Goal: Transaction & Acquisition: Purchase product/service

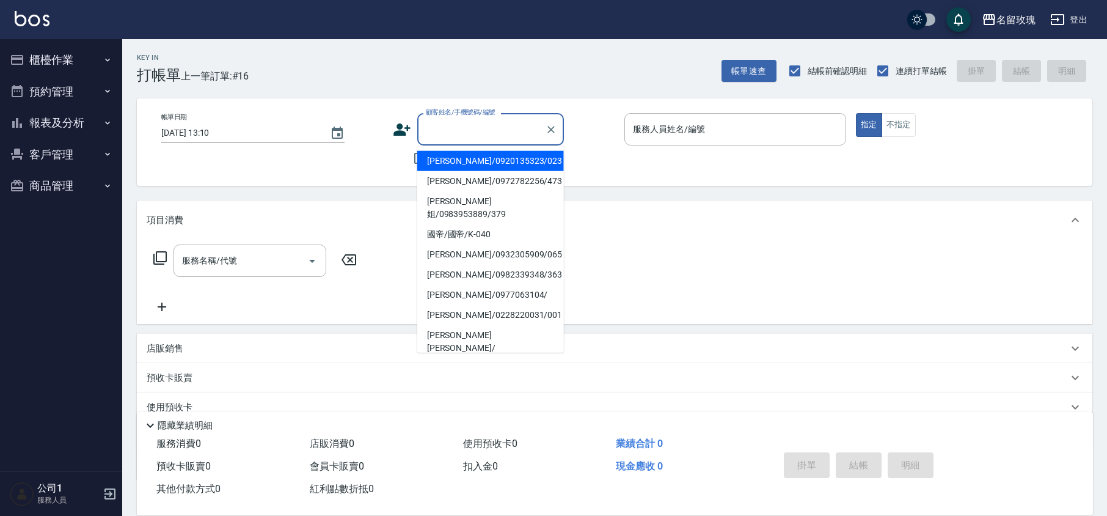
click at [461, 128] on input "顧客姓名/手機號碼/編號" at bounding box center [481, 129] width 117 height 21
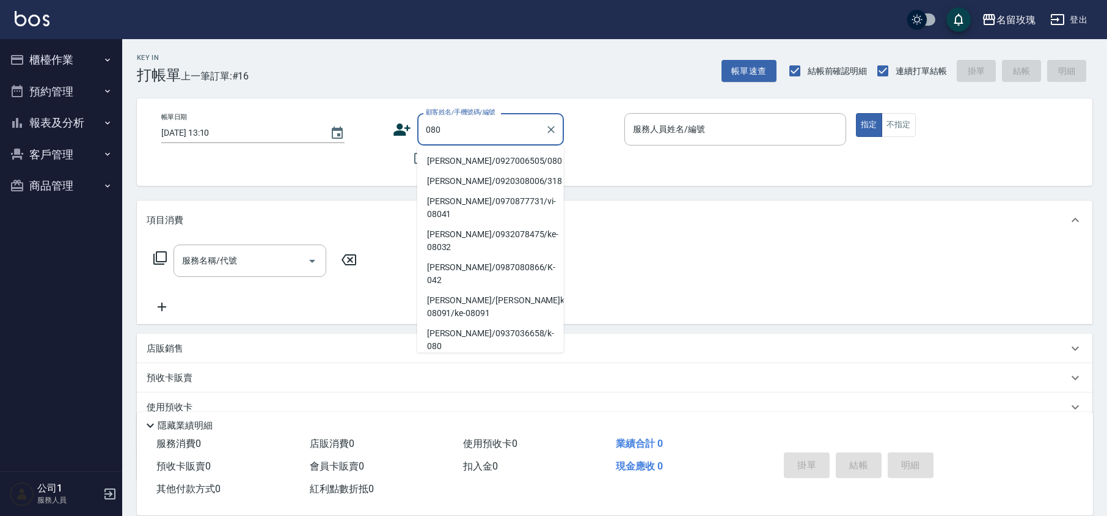
click at [454, 159] on li "[PERSON_NAME]/0927006505/080" at bounding box center [490, 161] width 147 height 20
type input "[PERSON_NAME]/0927006505/080"
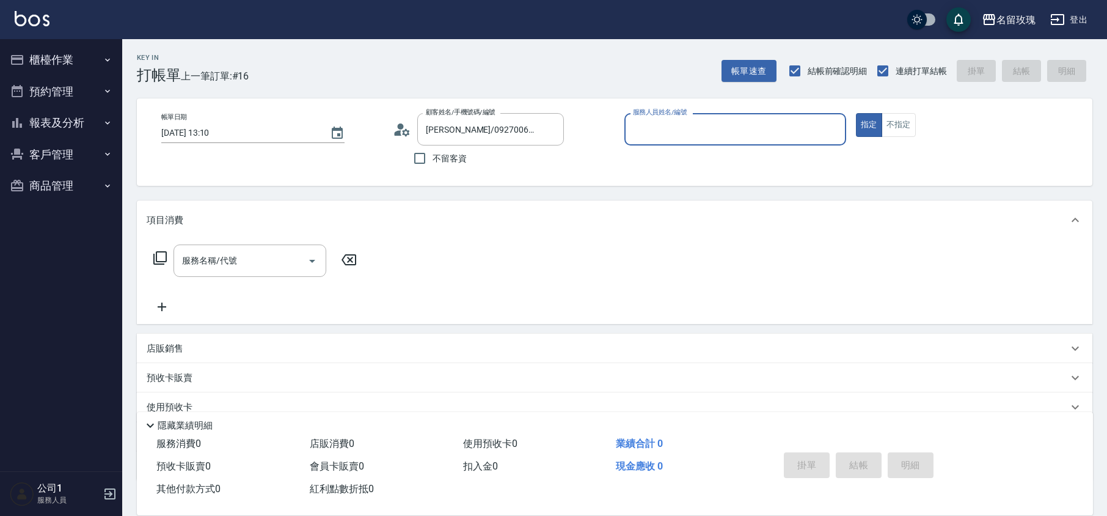
type input "KELLY-5"
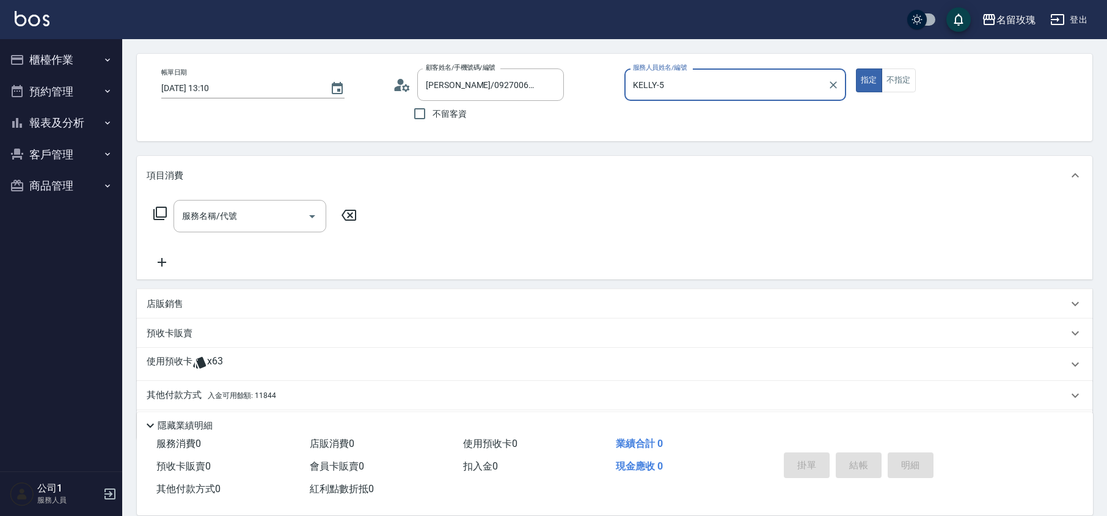
scroll to position [83, 0]
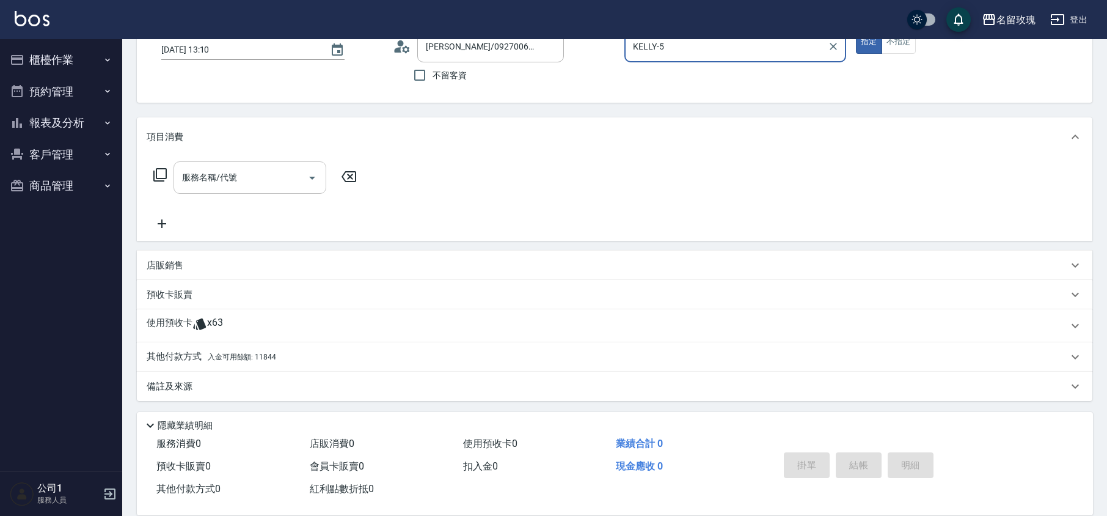
click at [186, 167] on div "服務名稱/代號 服務名稱/代號" at bounding box center [249, 177] width 153 height 32
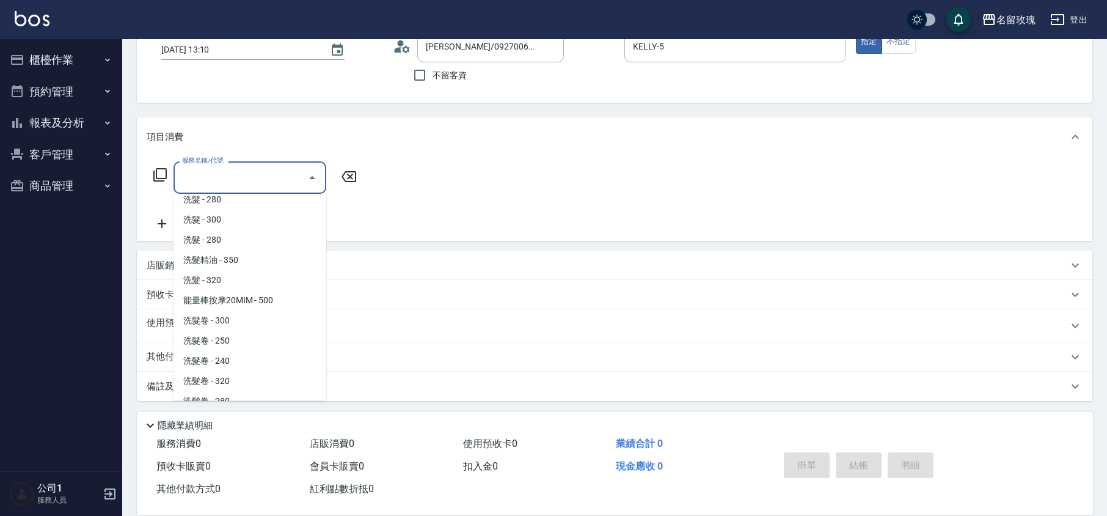
scroll to position [162, 0]
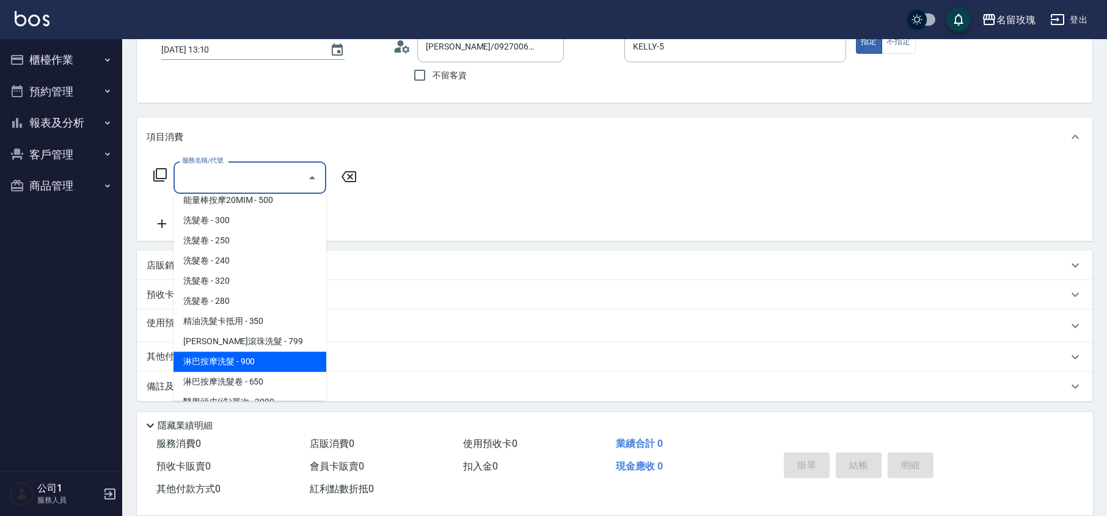
click at [261, 351] on span "淋巴按摩洗髮 - 900" at bounding box center [249, 361] width 153 height 20
type input "淋巴按摩洗髮(225)"
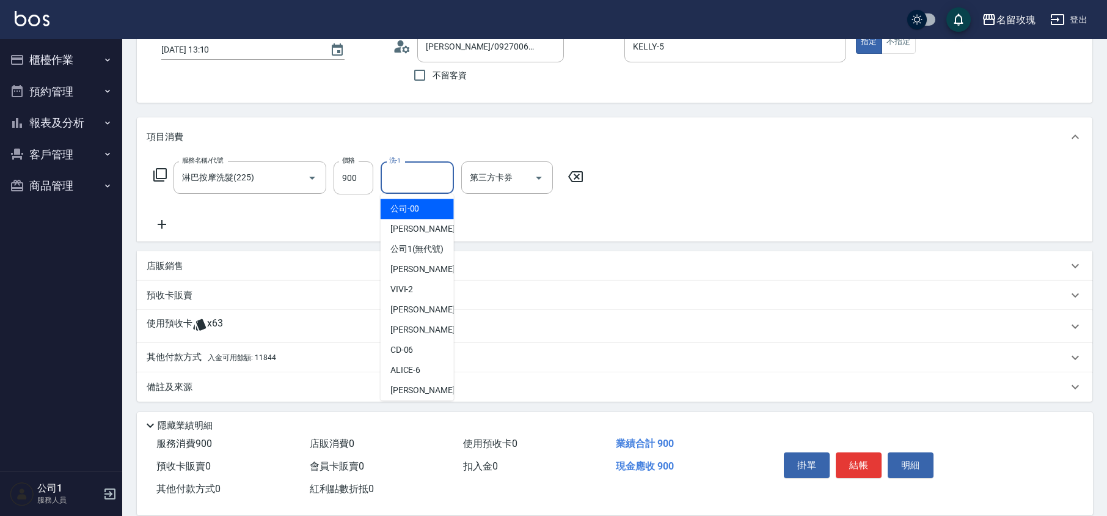
click at [423, 169] on input "洗-1" at bounding box center [417, 177] width 62 height 21
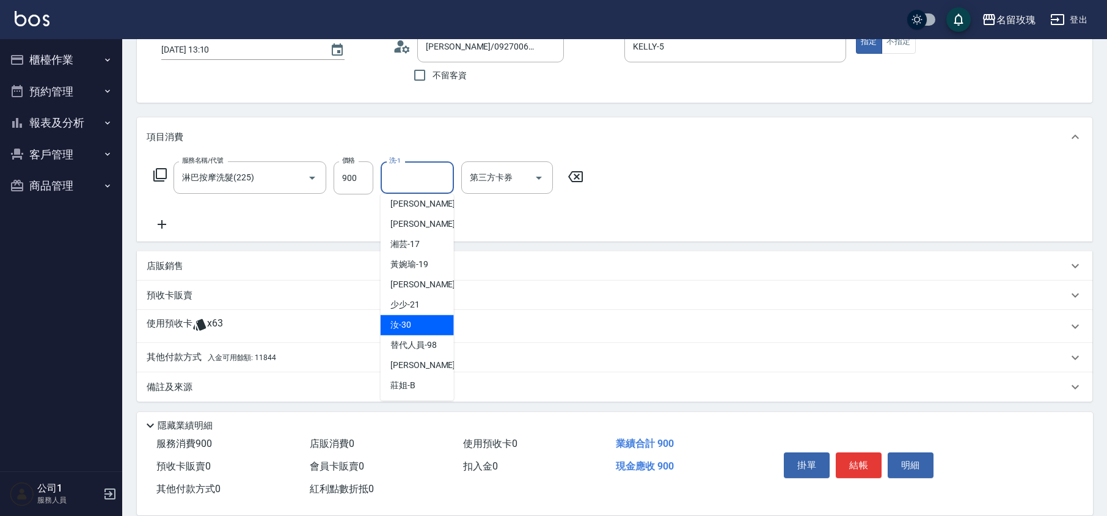
click at [408, 327] on span "汝 -30" at bounding box center [400, 324] width 21 height 13
type input "汝-30"
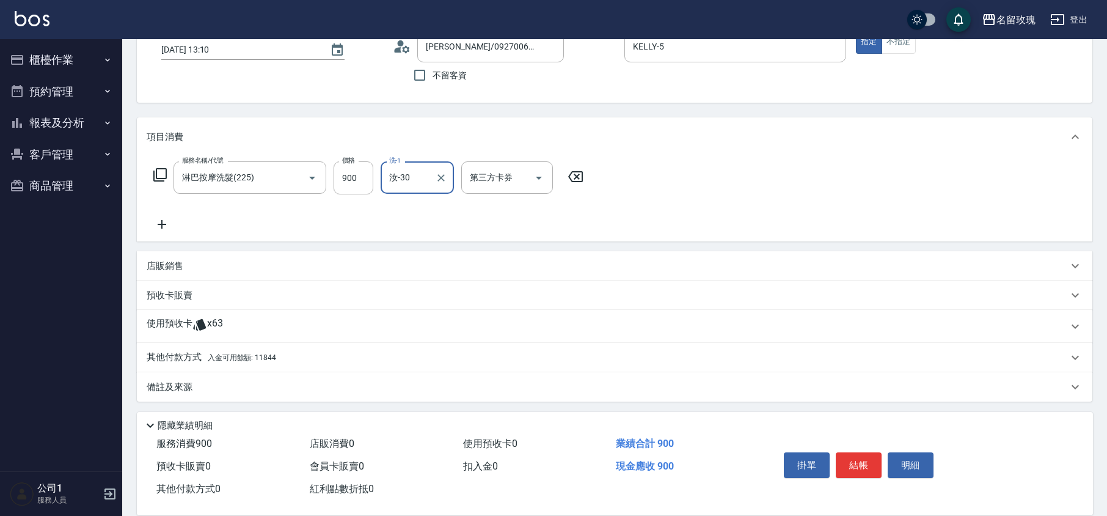
click at [165, 262] on p "店販銷售" at bounding box center [165, 266] width 37 height 13
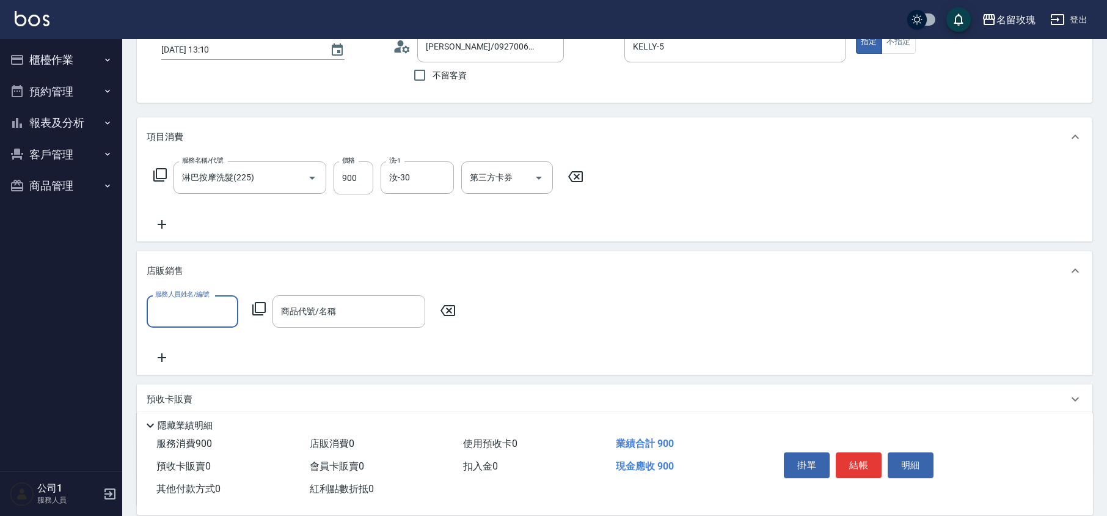
scroll to position [1, 0]
click at [175, 293] on label "服務人員姓名/編號" at bounding box center [182, 294] width 54 height 9
click at [175, 301] on input "服務人員姓名/編號" at bounding box center [192, 311] width 81 height 21
click at [181, 301] on input "服務人員姓名/編號" at bounding box center [192, 311] width 81 height 21
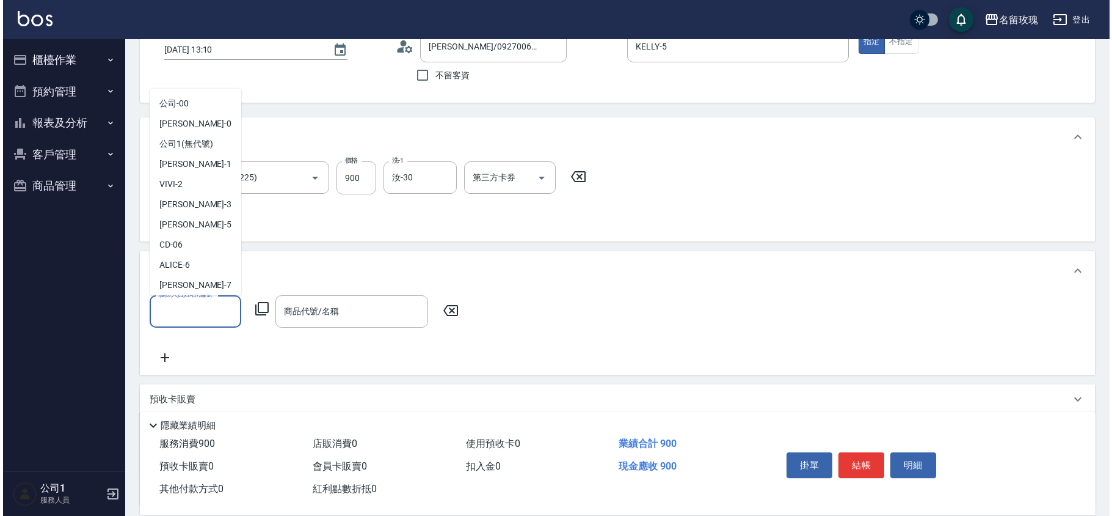
scroll to position [227, 0]
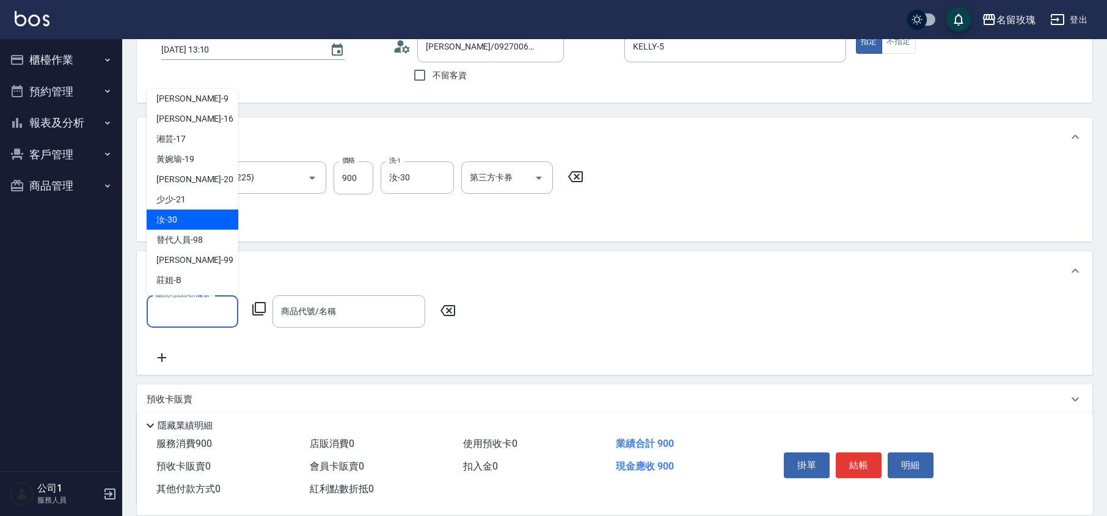
click at [201, 223] on div "汝 -30" at bounding box center [193, 220] width 92 height 20
type input "汝-30"
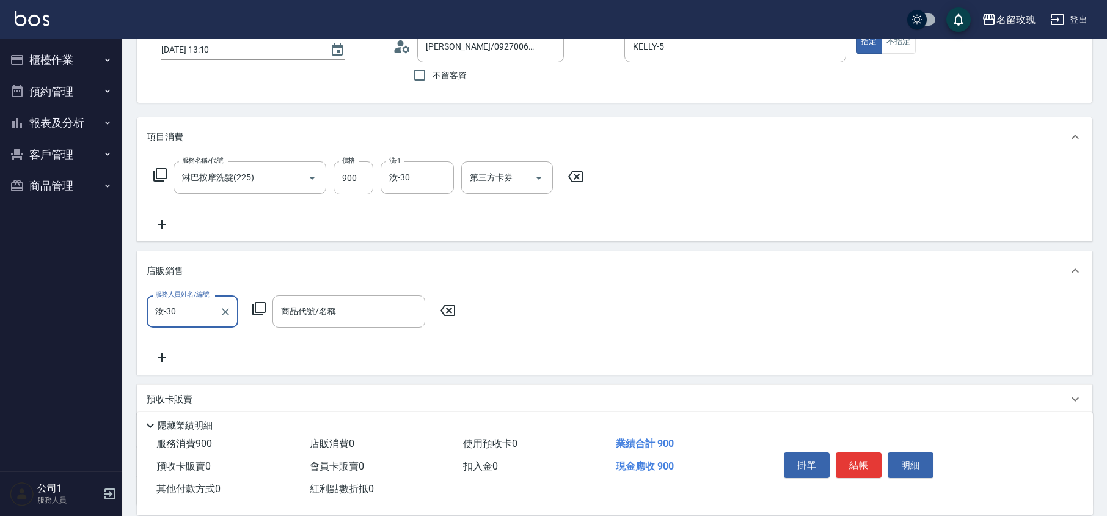
click at [255, 306] on icon at bounding box center [259, 308] width 15 height 15
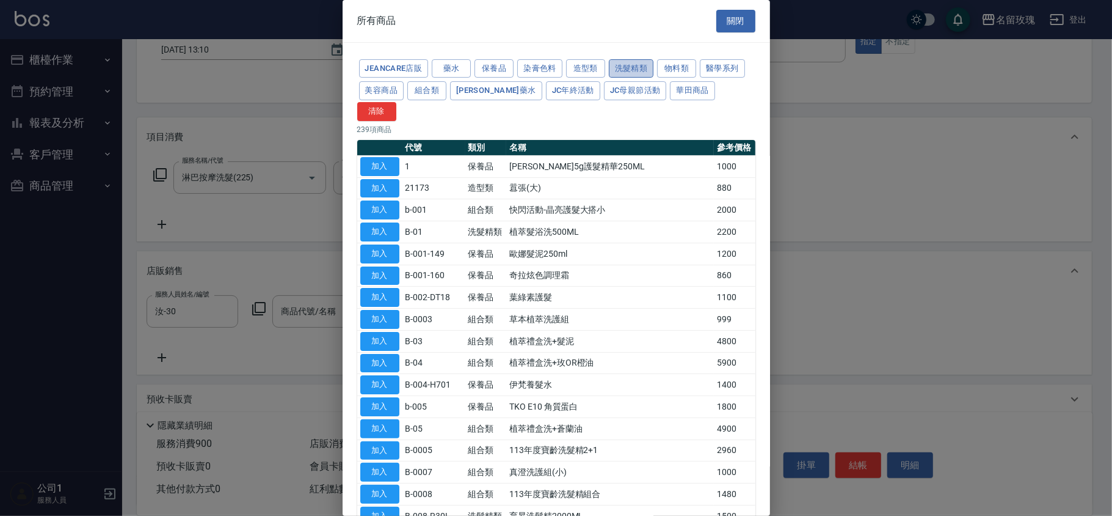
click at [646, 65] on button "洗髮精類" at bounding box center [631, 68] width 45 height 19
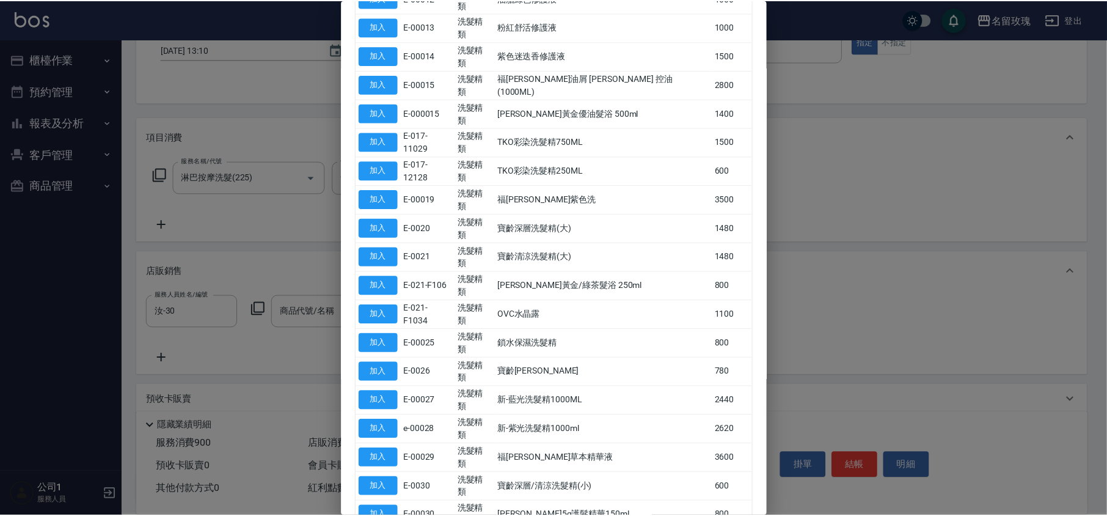
scroll to position [483, 0]
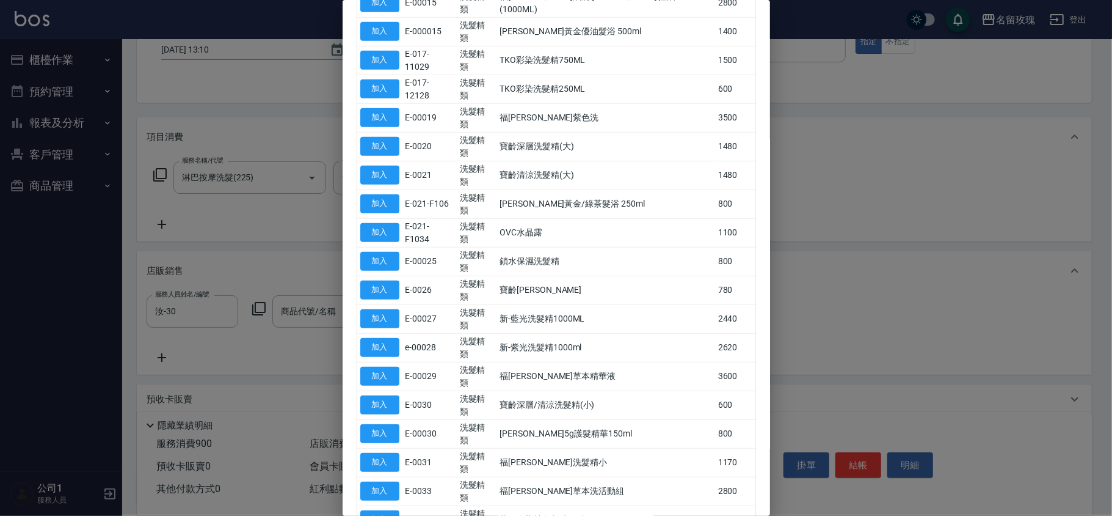
type input "[PERSON_NAME]精油"
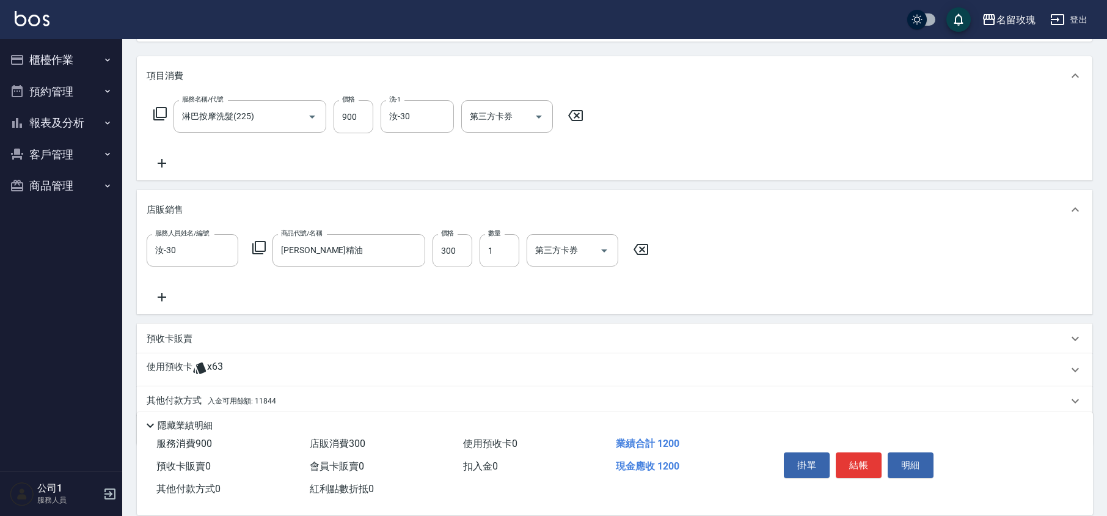
scroll to position [189, 0]
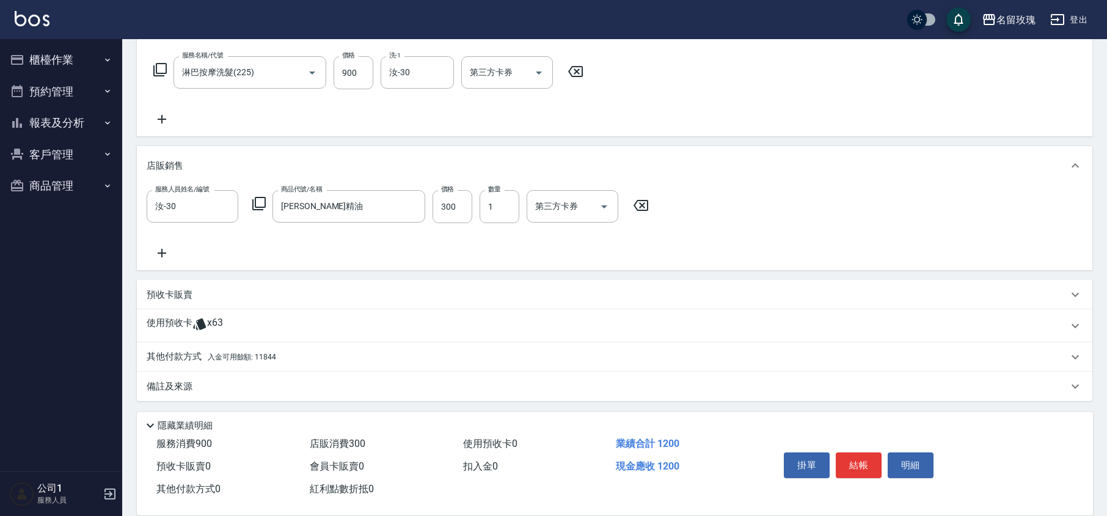
click at [180, 357] on p "其他付款方式 入金可用餘額: 11844" at bounding box center [212, 356] width 130 height 13
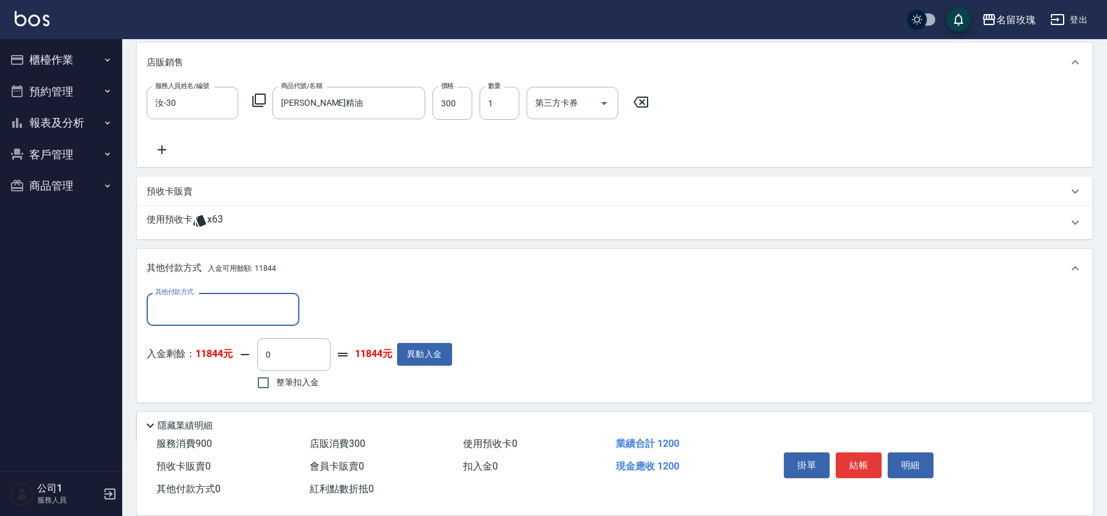
scroll to position [326, 0]
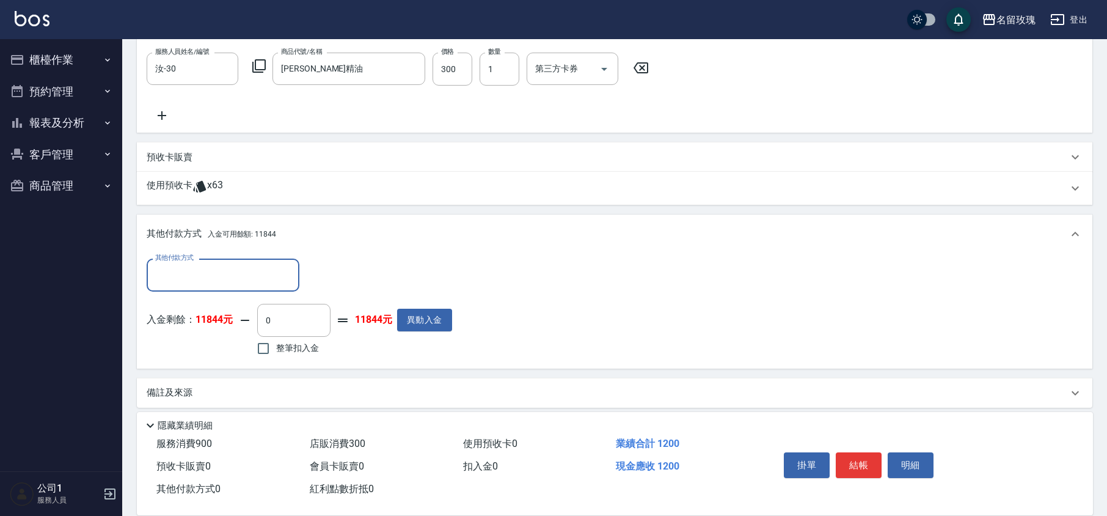
click at [349, 347] on div "入金剩餘： 11844元 0 ​ 整筆扣入金 11844元 異動入金" at bounding box center [299, 331] width 305 height 55
click at [307, 349] on span "整筆扣入金" at bounding box center [297, 347] width 43 height 13
click at [276, 349] on input "整筆扣入金" at bounding box center [263, 348] width 26 height 26
checkbox input "true"
type input "1200"
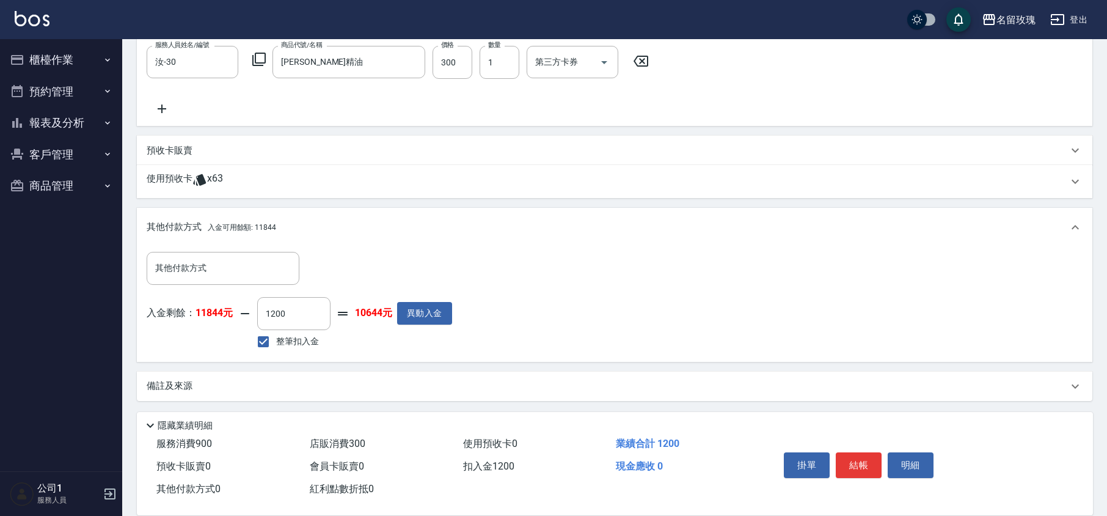
click at [184, 387] on p "備註及來源" at bounding box center [170, 385] width 46 height 13
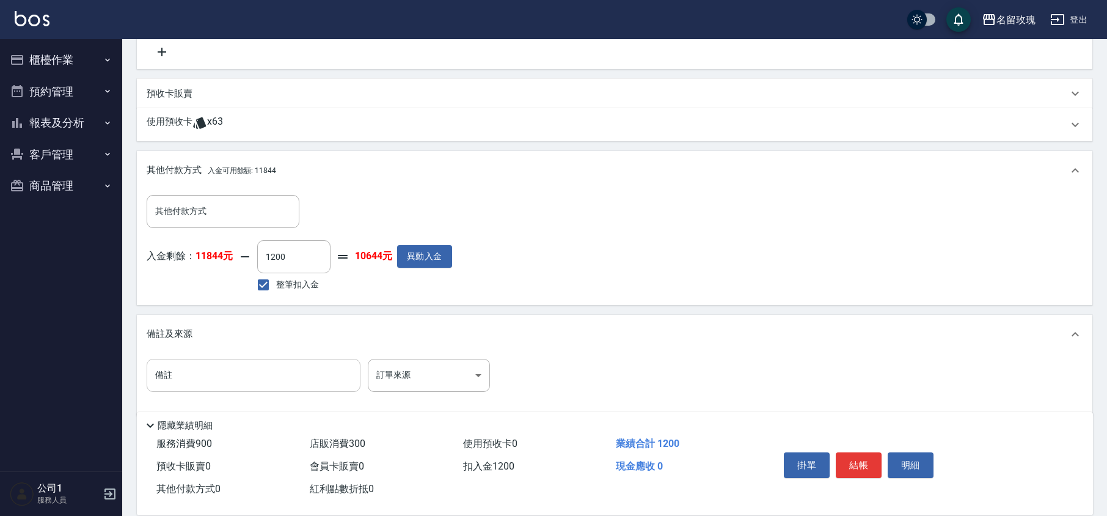
scroll to position [403, 0]
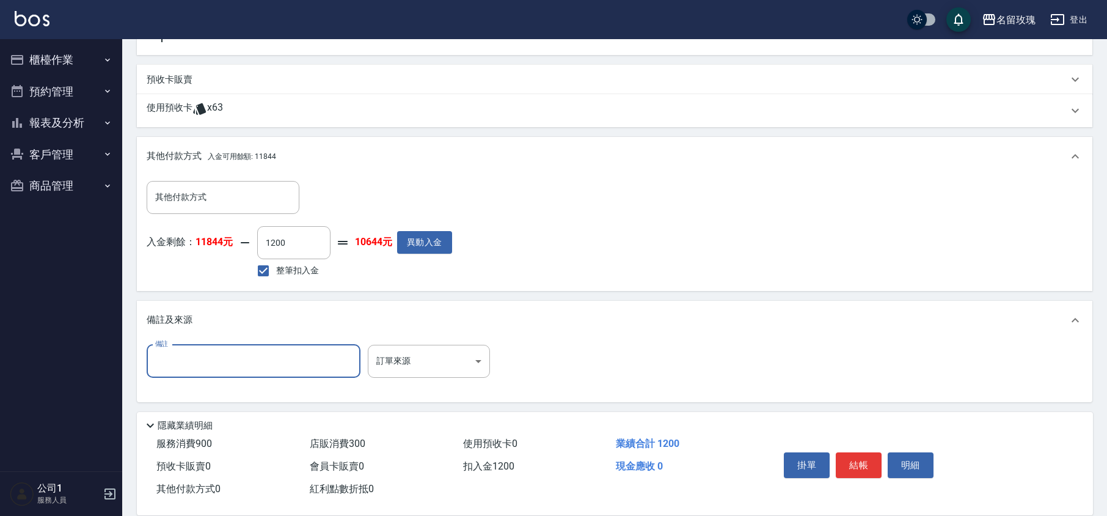
drag, startPoint x: 233, startPoint y: 360, endPoint x: 247, endPoint y: 365, distance: 14.9
click at [237, 362] on input "備註" at bounding box center [254, 361] width 214 height 33
type input "英薄荷"
type input "[DATE] 15:30"
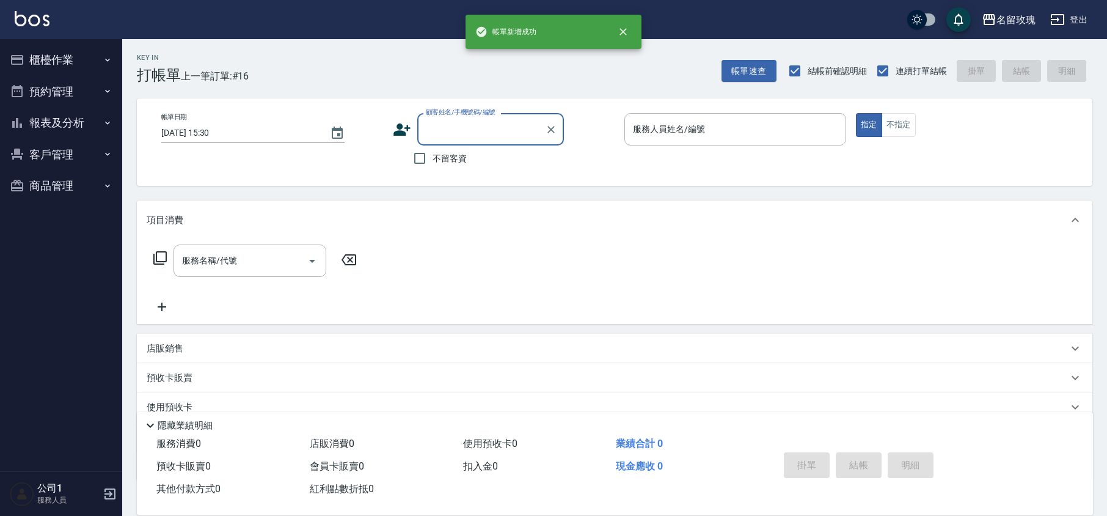
scroll to position [0, 0]
click at [86, 111] on button "報表及分析" at bounding box center [61, 123] width 112 height 32
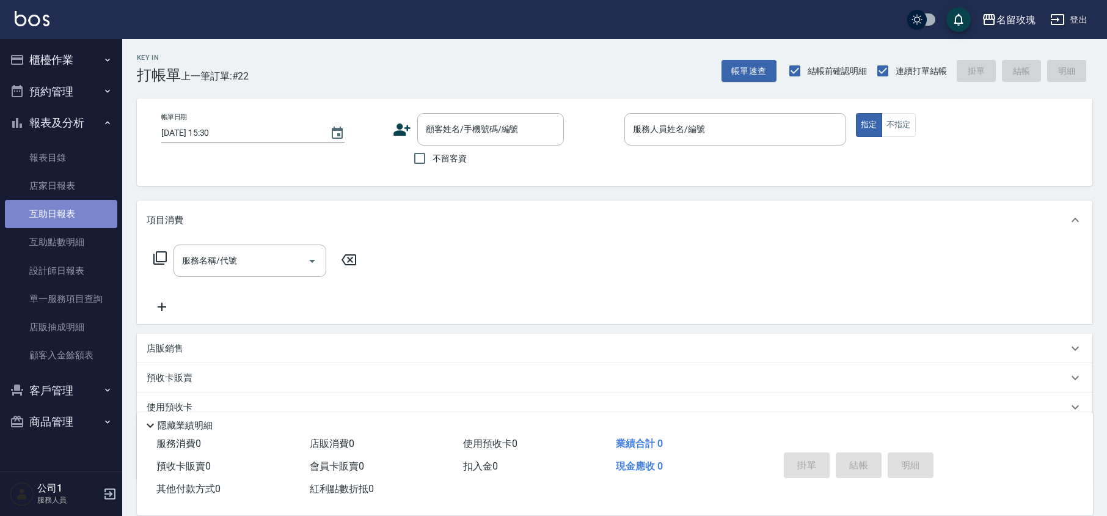
click at [52, 208] on link "互助日報表" at bounding box center [61, 214] width 112 height 28
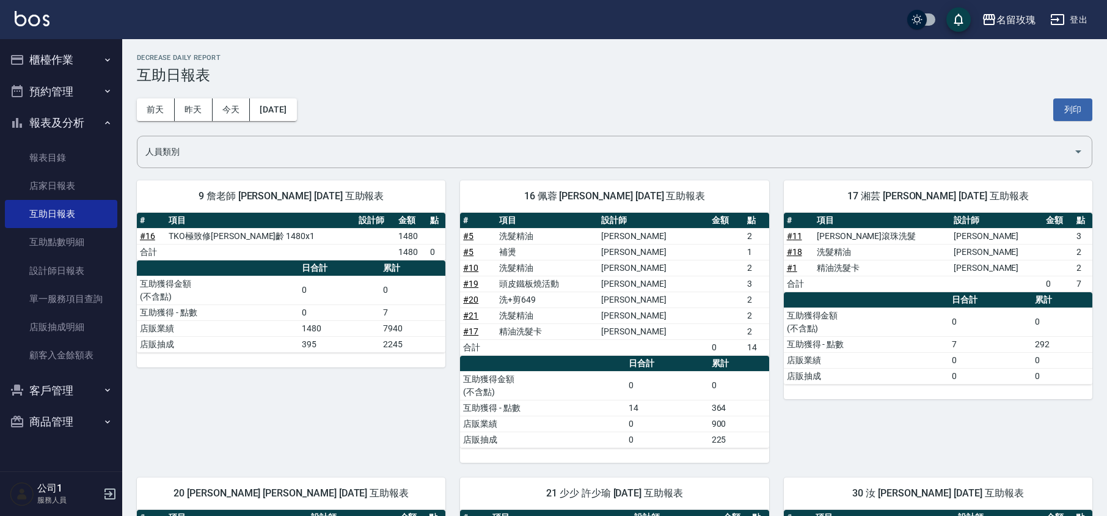
click at [462, 71] on h3 "互助日報表" at bounding box center [614, 75] width 955 height 17
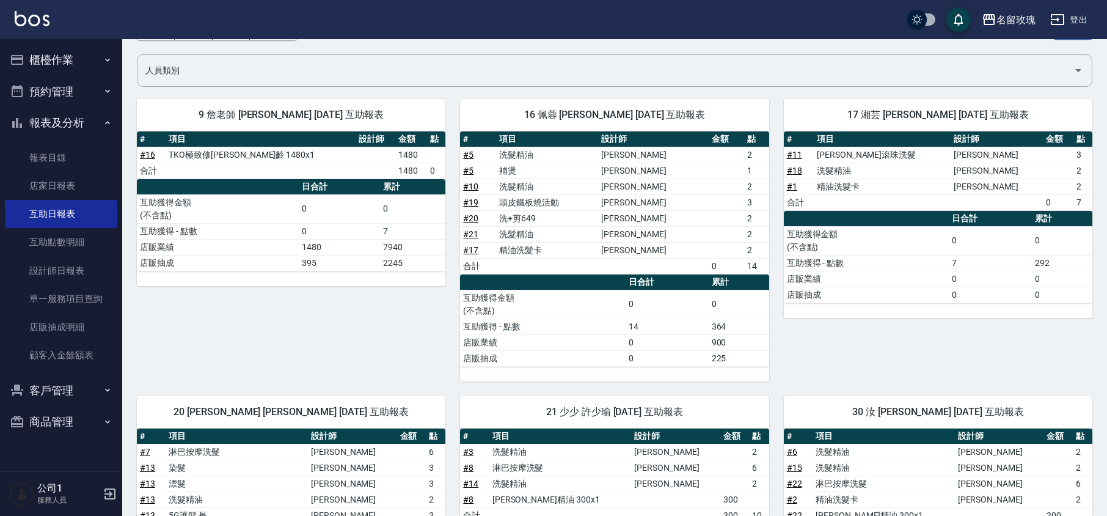
scroll to position [162, 0]
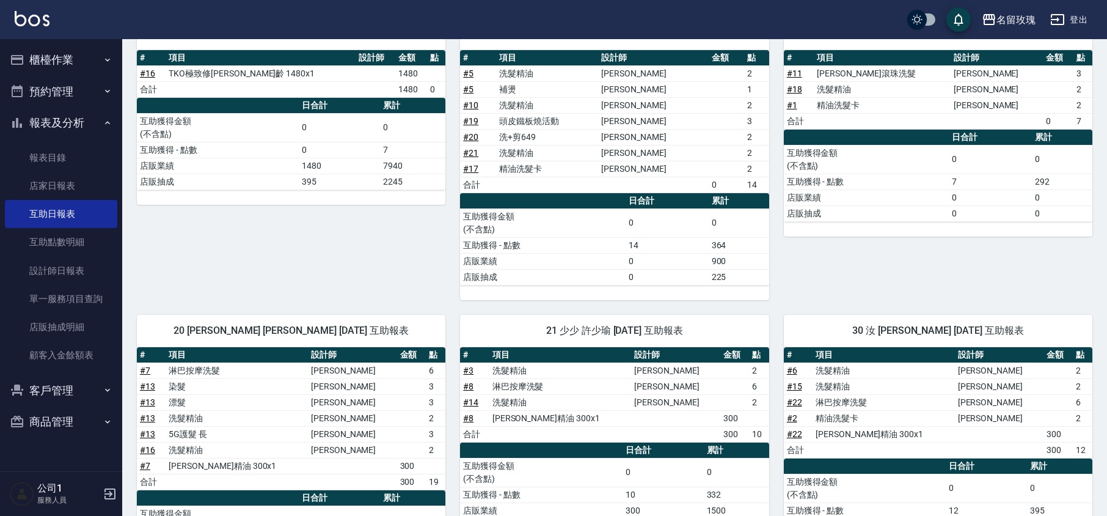
click at [407, 291] on div "9 詹老師 [PERSON_NAME] [DATE] 互助報表 # 項目 設計師 金額 點 # 16 TKO極致修[PERSON_NAME]齡 1480x1 …" at bounding box center [283, 151] width 323 height 297
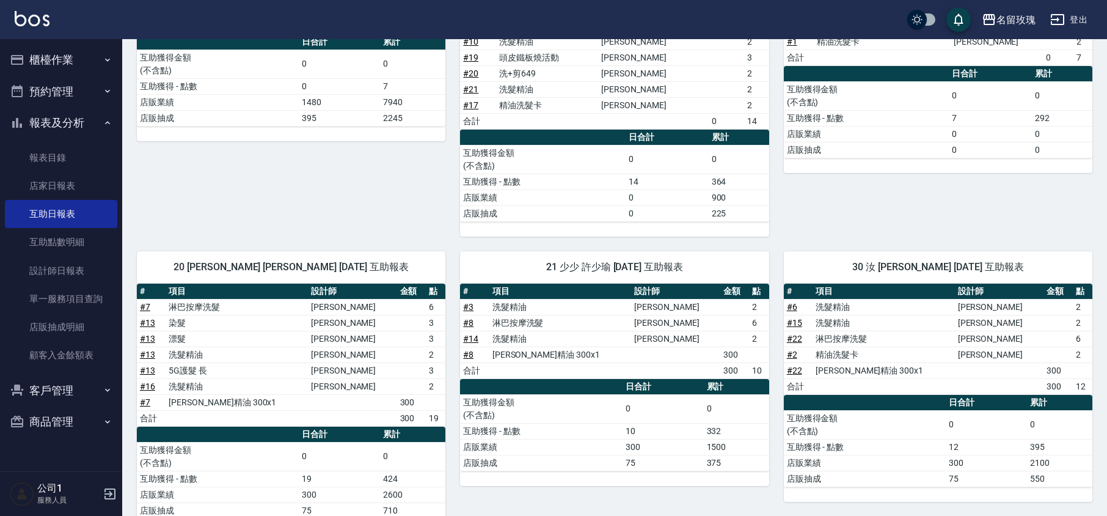
scroll to position [264, 0]
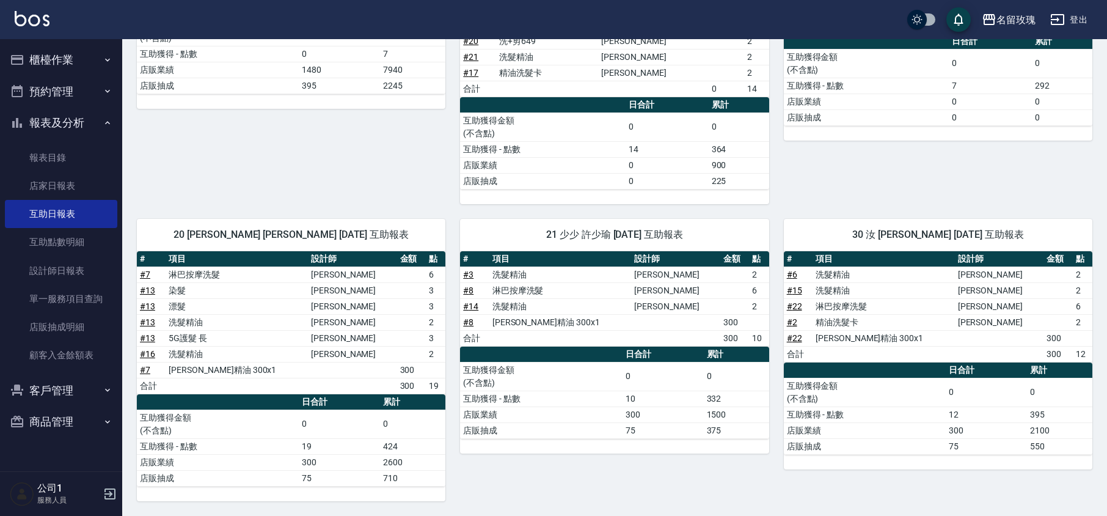
click at [428, 180] on div "9 詹老師 [PERSON_NAME] [DATE] 互助報表 # 項目 設計師 金額 點 # 16 TKO極致修[PERSON_NAME]齡 1480x1 …" at bounding box center [283, 55] width 323 height 297
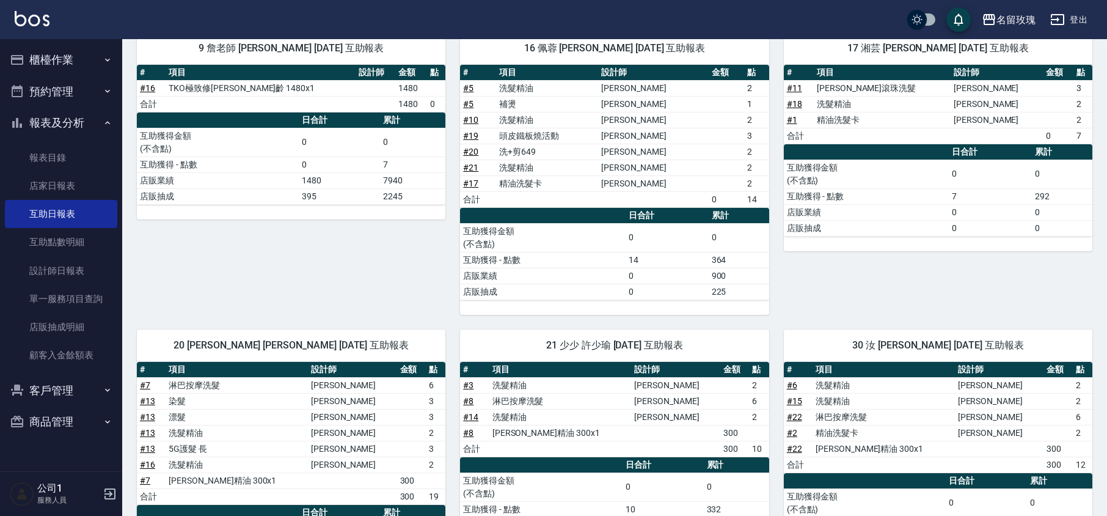
scroll to position [0, 0]
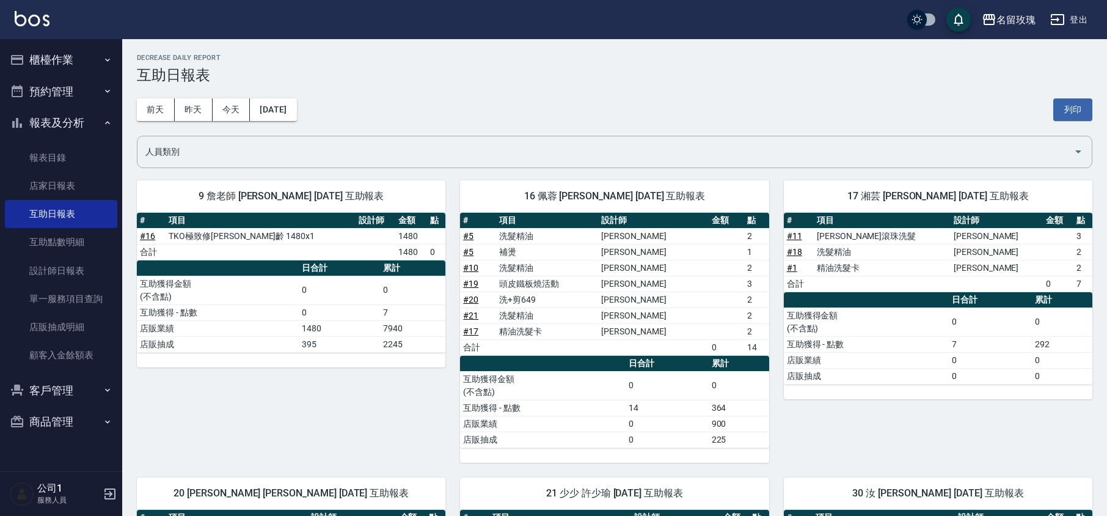
click at [77, 121] on button "報表及分析" at bounding box center [61, 123] width 112 height 32
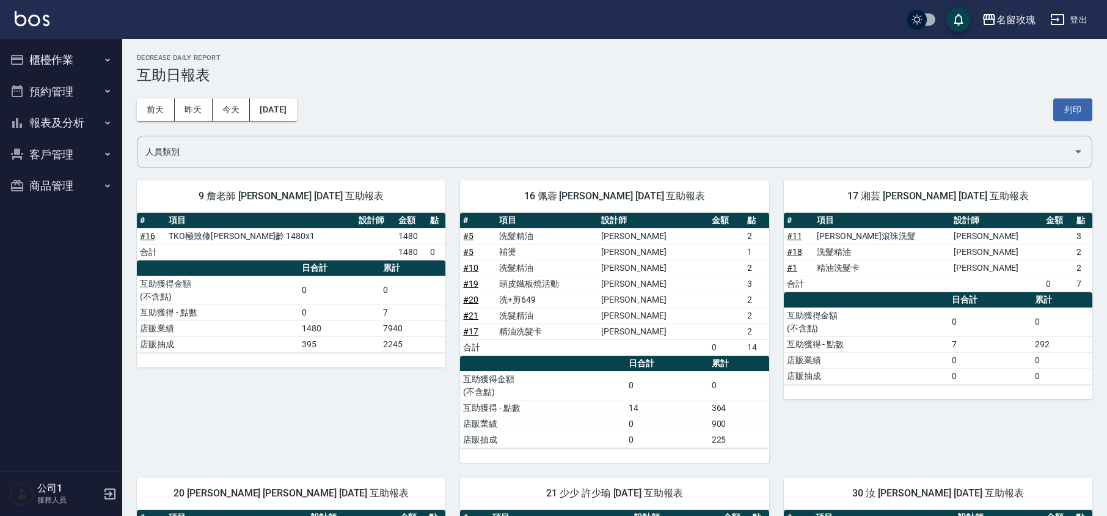
click at [51, 59] on button "櫃檯作業" at bounding box center [61, 60] width 112 height 32
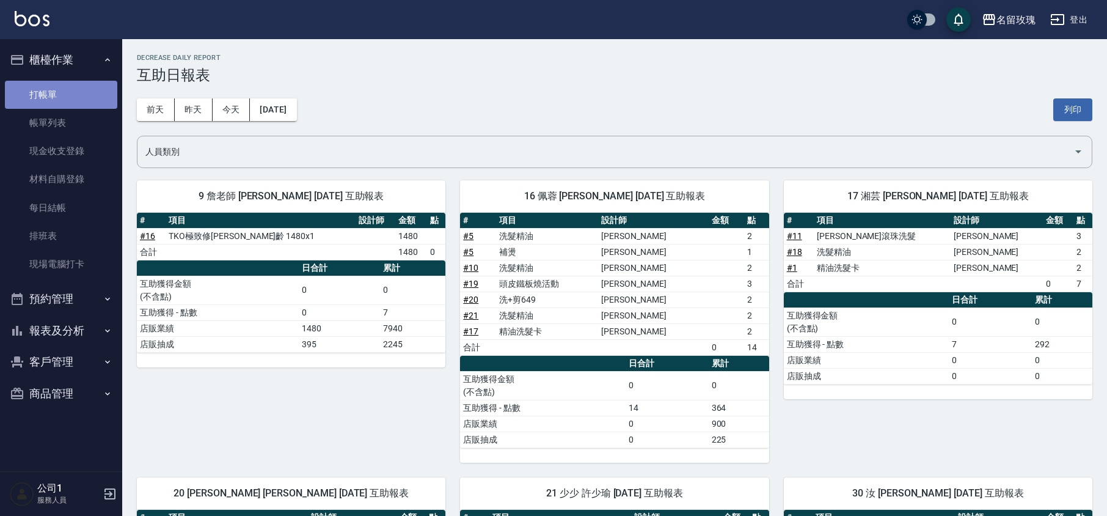
click at [42, 96] on link "打帳單" at bounding box center [61, 95] width 112 height 28
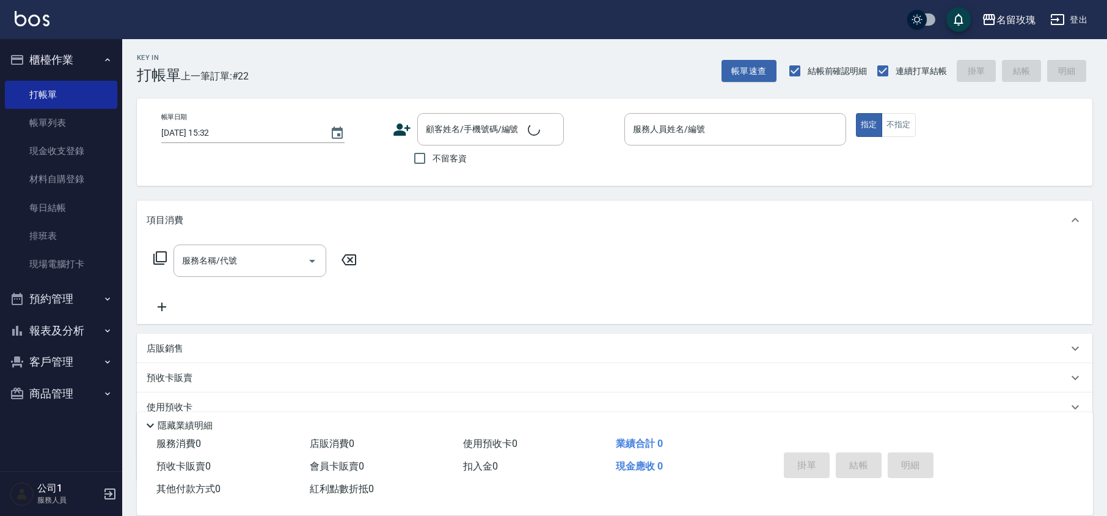
click at [67, 37] on div "名留玫瑰 登出" at bounding box center [553, 19] width 1107 height 39
click at [73, 56] on button "櫃檯作業" at bounding box center [61, 60] width 112 height 32
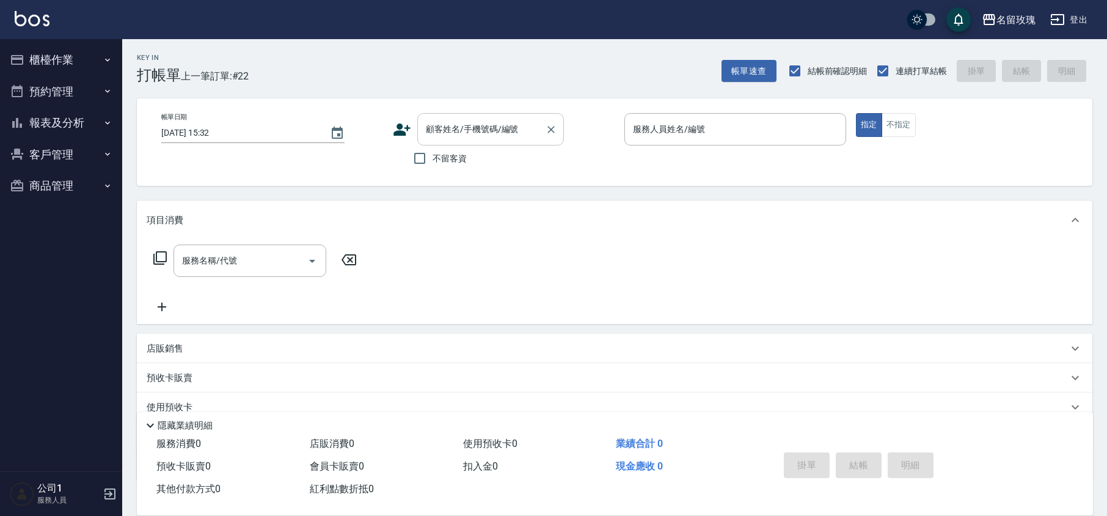
click at [447, 126] on input "顧客姓名/手機號碼/編號" at bounding box center [481, 129] width 117 height 21
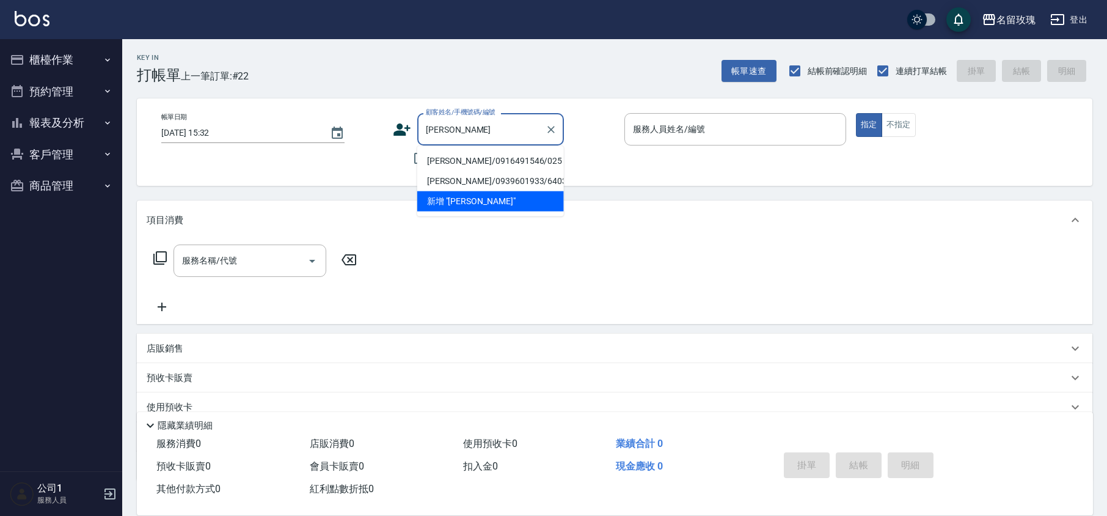
click at [480, 164] on li "[PERSON_NAME]/0916491546/025" at bounding box center [490, 161] width 147 height 20
type input "[PERSON_NAME]/0916491546/025"
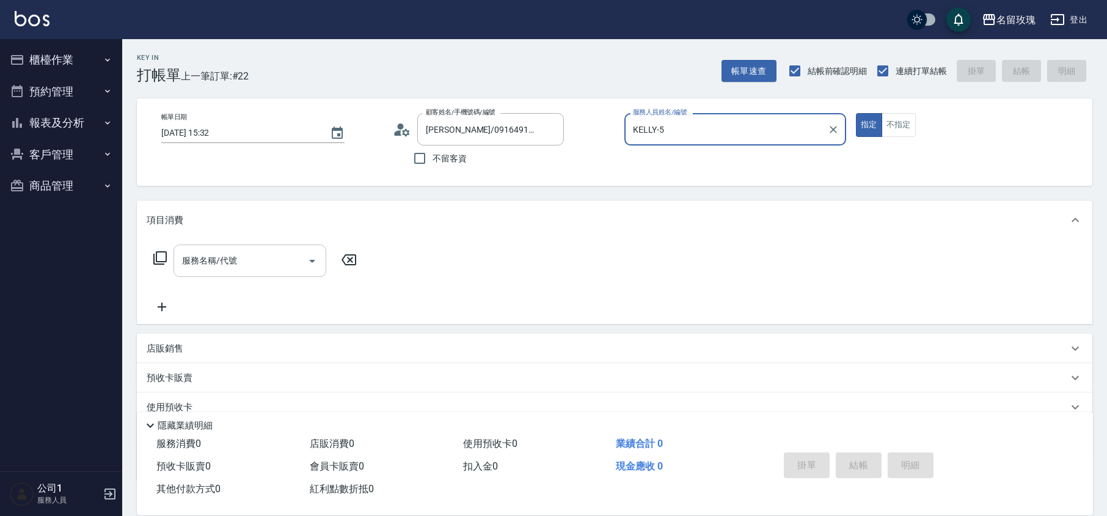
type input "KELLY-5"
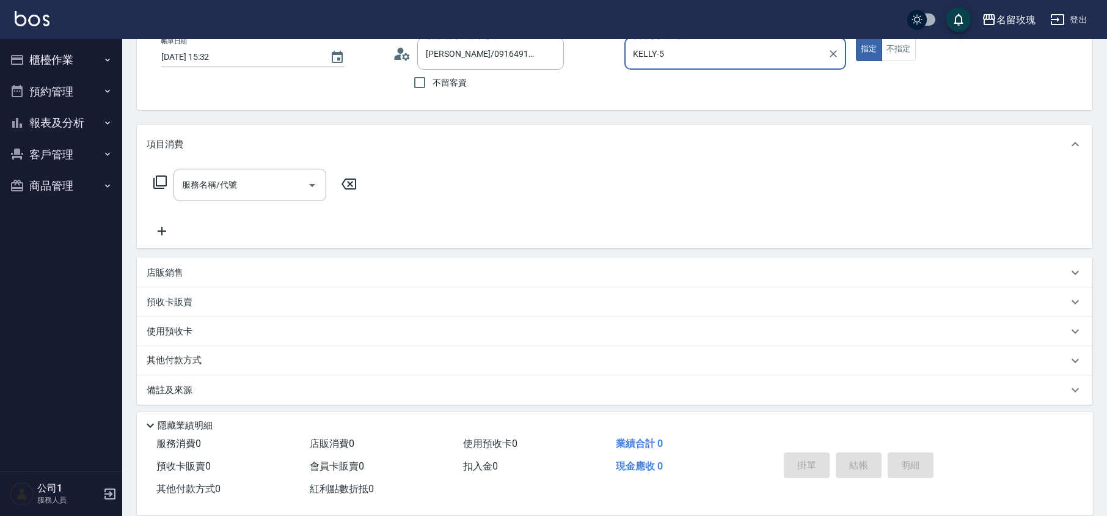
scroll to position [79, 0]
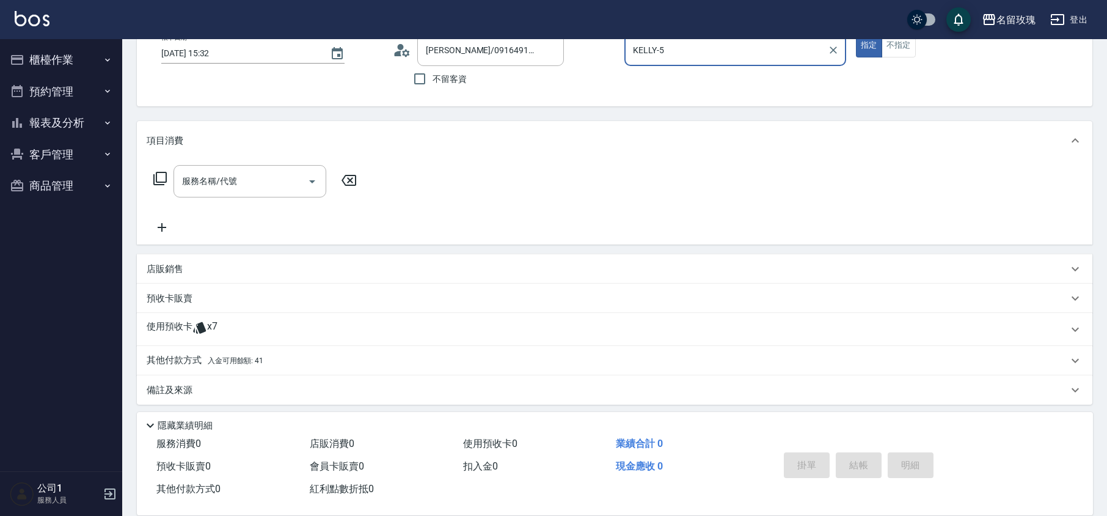
click at [211, 199] on div "服務名稱/代號 服務名稱/代號" at bounding box center [255, 200] width 217 height 70
click at [216, 191] on input "服務名稱/代號" at bounding box center [240, 180] width 123 height 21
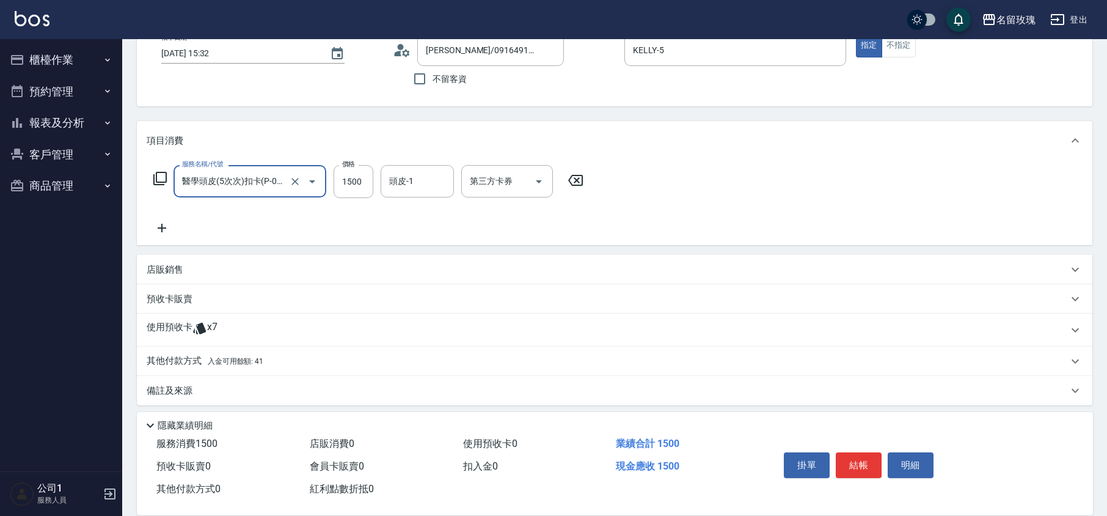
type input "醫學頭皮(5次次)扣卡(P-0004)"
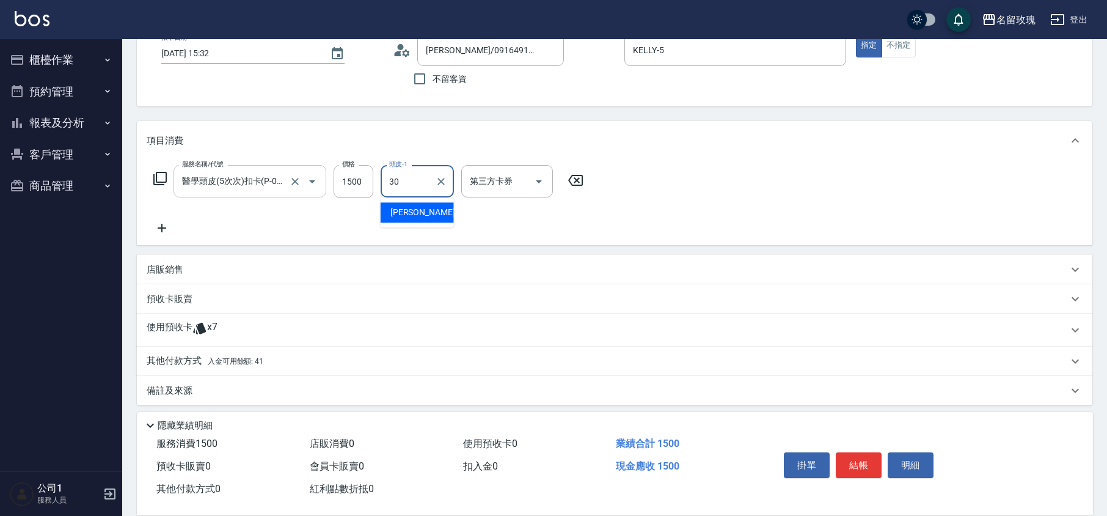
type input "汝-30"
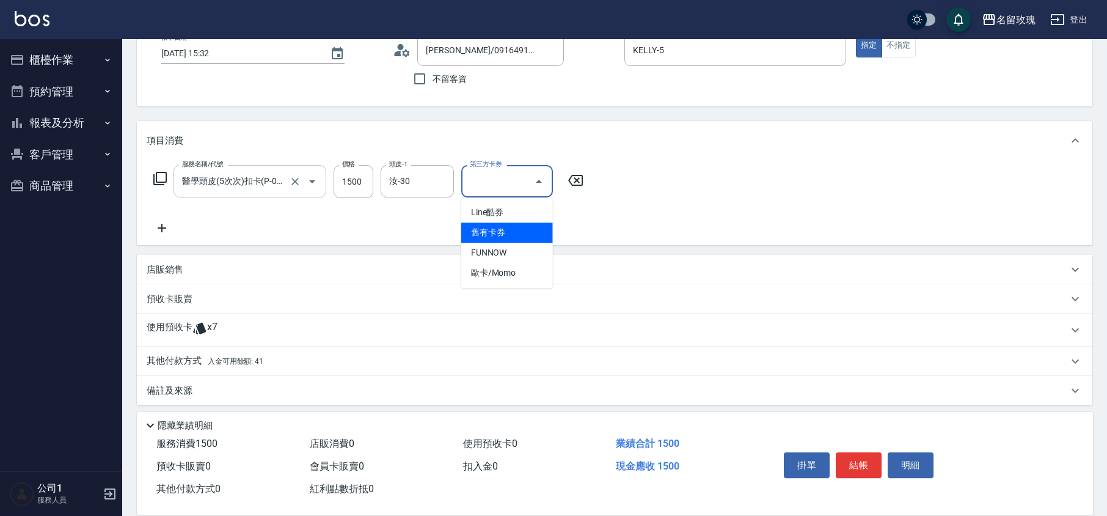
type input "舊有卡券"
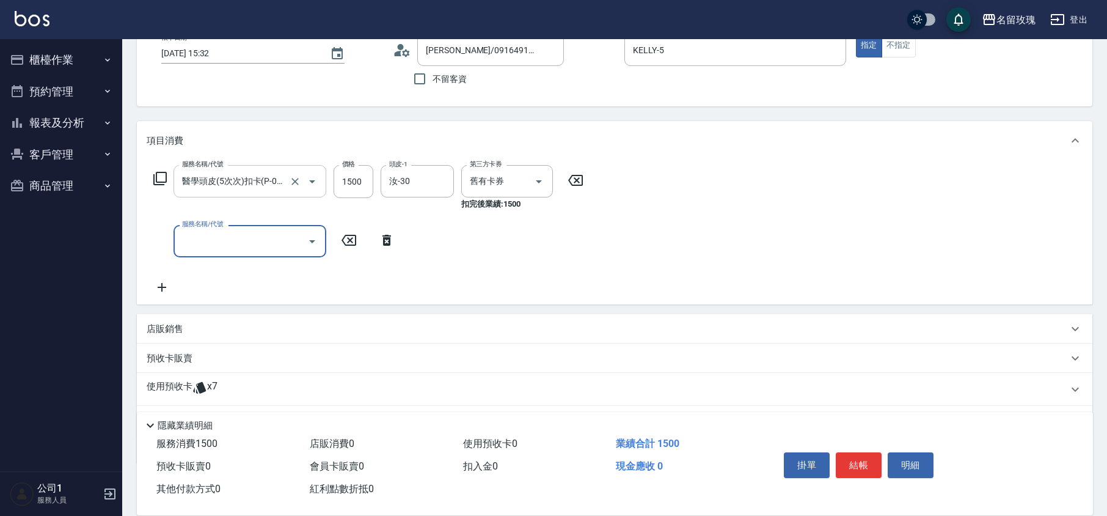
scroll to position [0, 0]
type input "淋巴按摩洗髮卷(226)"
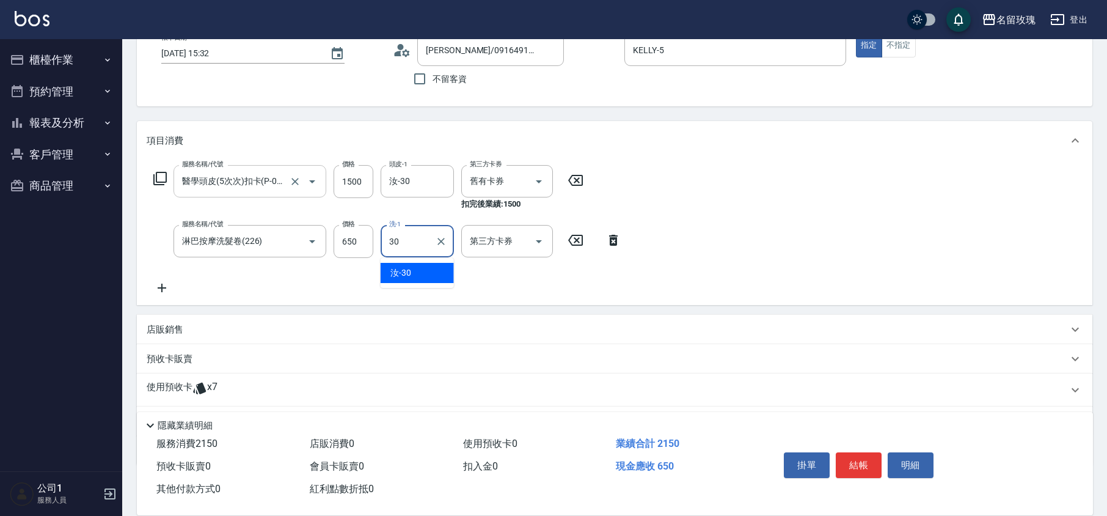
type input "汝-30"
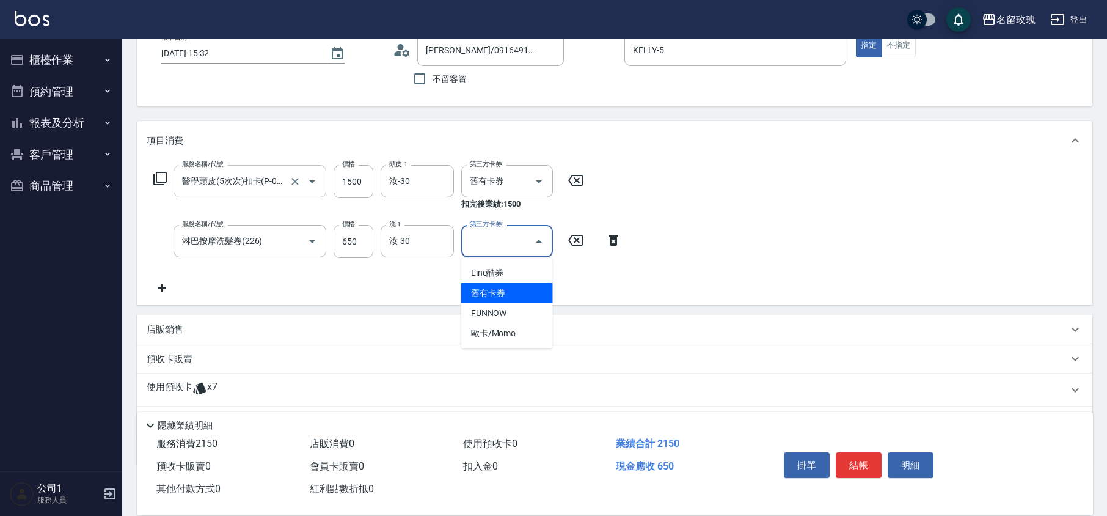
type input "舊有卡券"
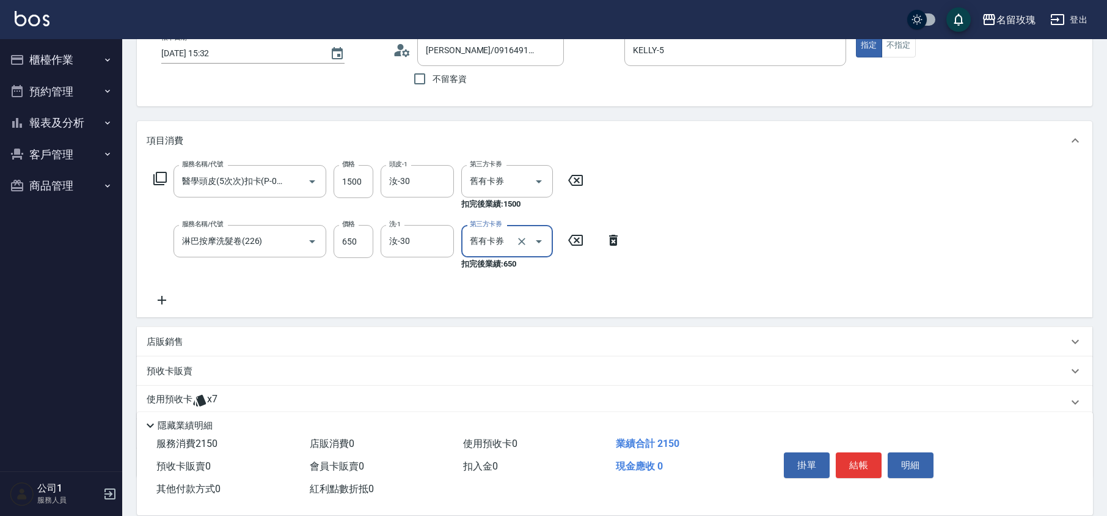
click at [153, 175] on div "服務名稱/代號 醫學頭皮(5次次)扣卡(P-0004) 服務名稱/代號 價格 1500 價格 頭皮-1 汝-30 頭皮-1 第三方卡券 舊有卡券 第三方卡券 …" at bounding box center [369, 187] width 444 height 45
click at [162, 178] on icon at bounding box center [160, 178] width 15 height 15
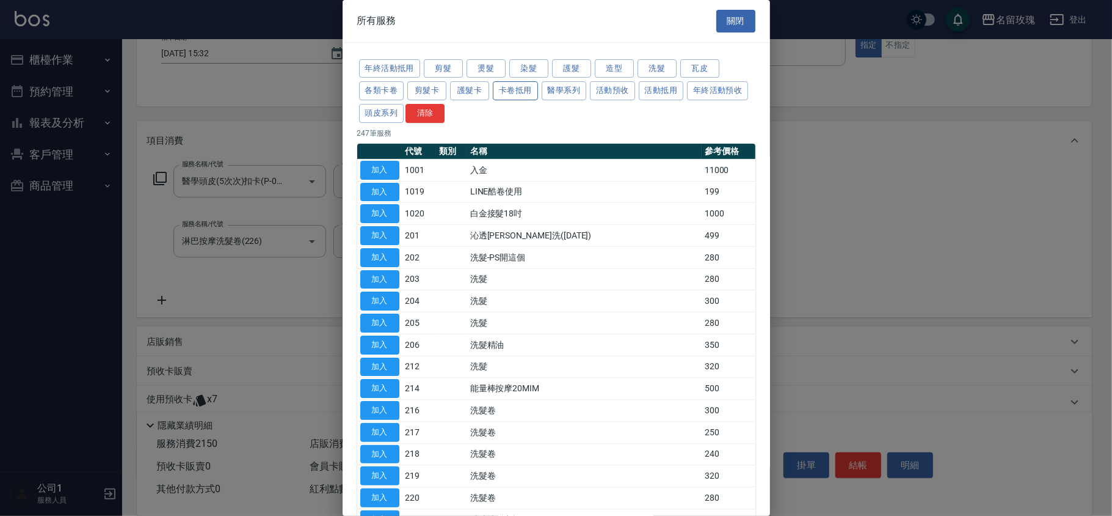
click at [504, 98] on button "卡卷抵用" at bounding box center [515, 90] width 45 height 19
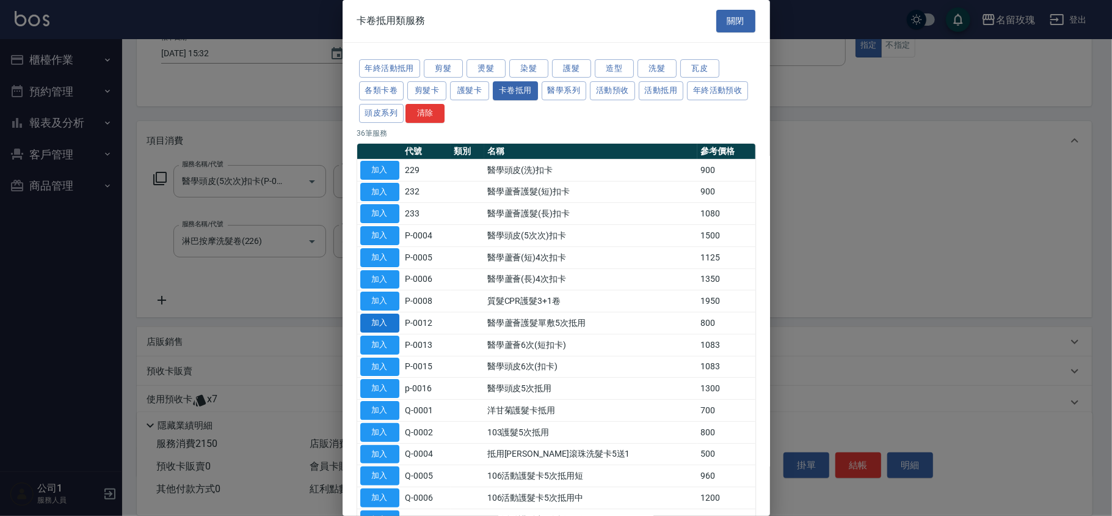
click at [380, 323] on button "加入" at bounding box center [379, 322] width 39 height 19
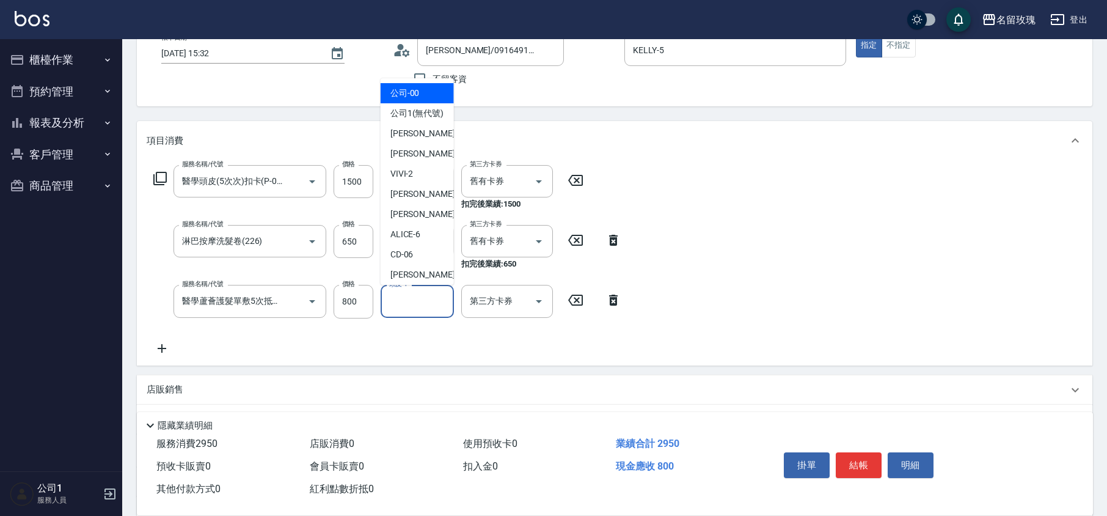
click at [409, 305] on input "頭皮-1" at bounding box center [417, 300] width 62 height 21
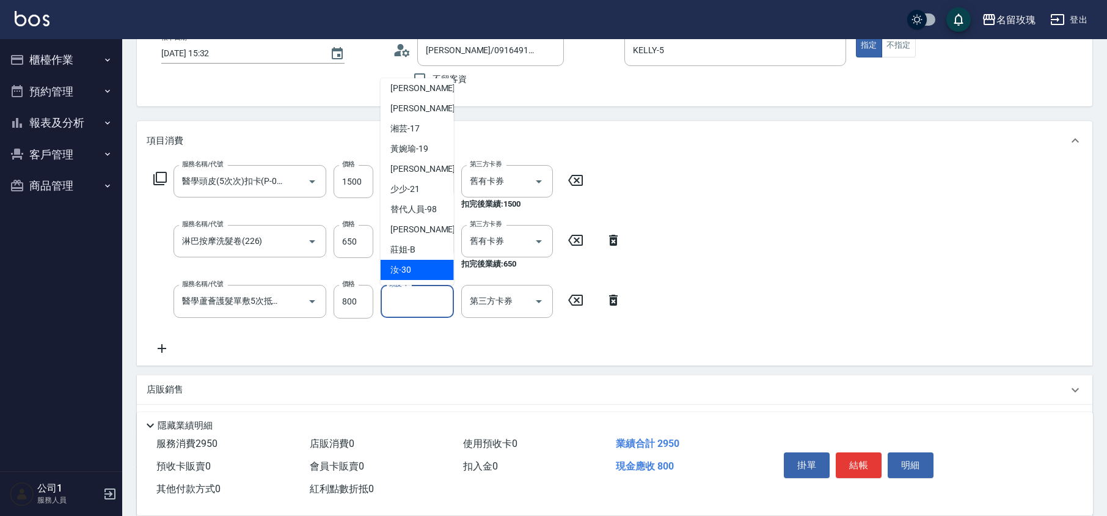
click at [415, 266] on div "汝 -30" at bounding box center [417, 270] width 73 height 20
type input "汝-30"
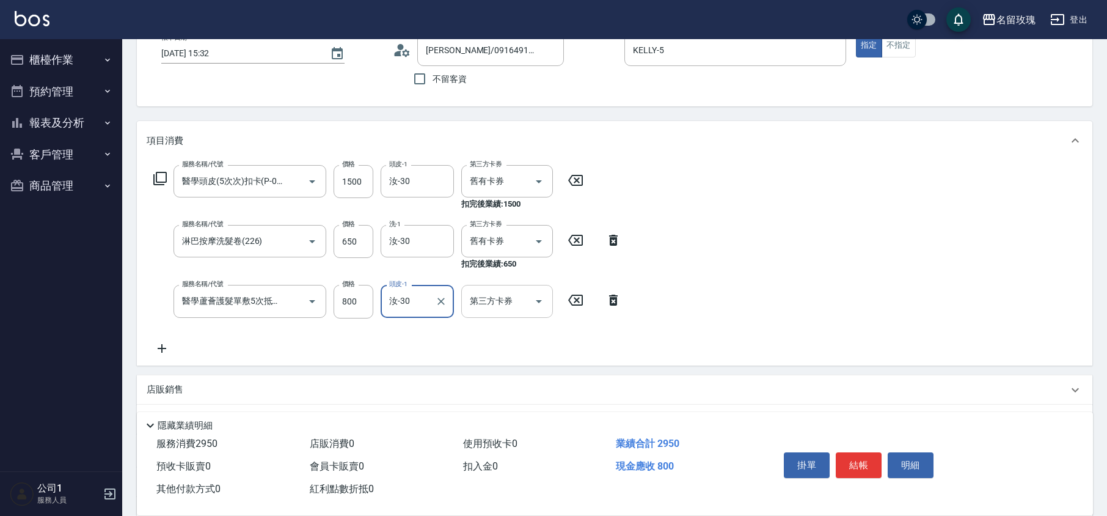
click at [543, 304] on icon "Open" at bounding box center [538, 301] width 15 height 15
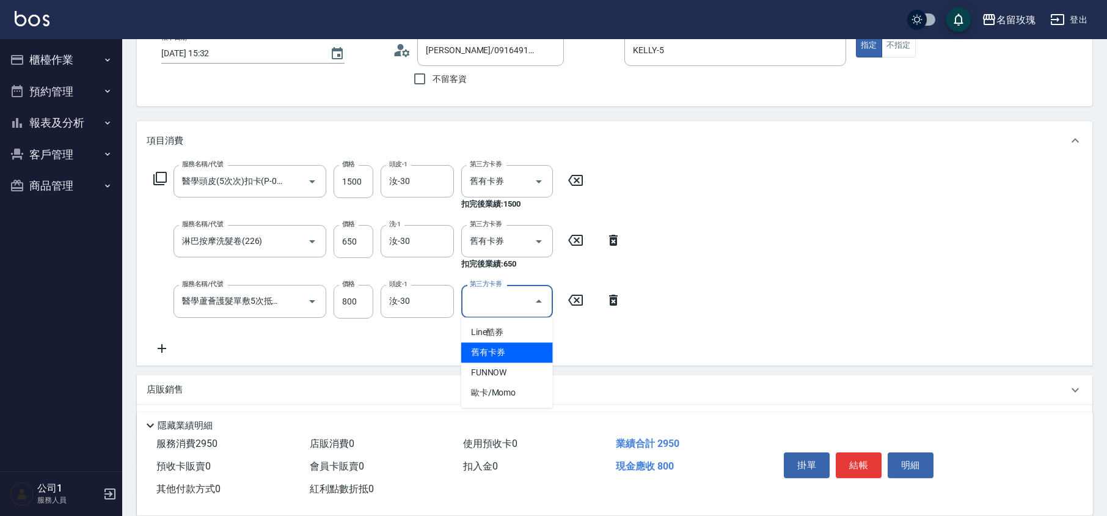
click at [513, 351] on span "舊有卡券" at bounding box center [507, 352] width 92 height 20
type input "舊有卡券"
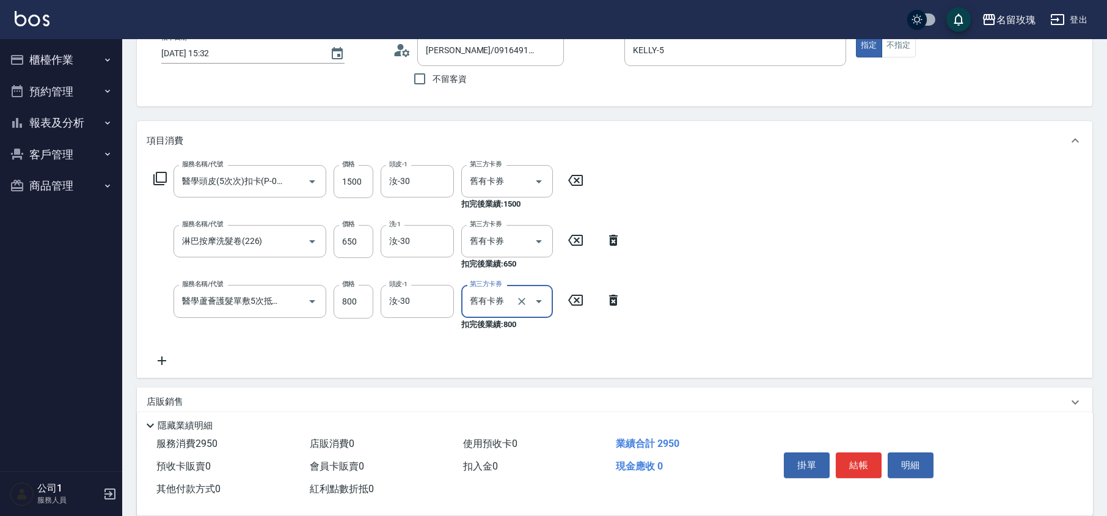
click at [492, 343] on div "服務名稱/代號 醫學頭皮(5次次)扣卡(P-0004) 服務名稱/代號 價格 1500 價格 頭皮-1 汝-30 頭皮-1 第三方卡券 舊有卡券 第三方卡券 …" at bounding box center [388, 266] width 482 height 202
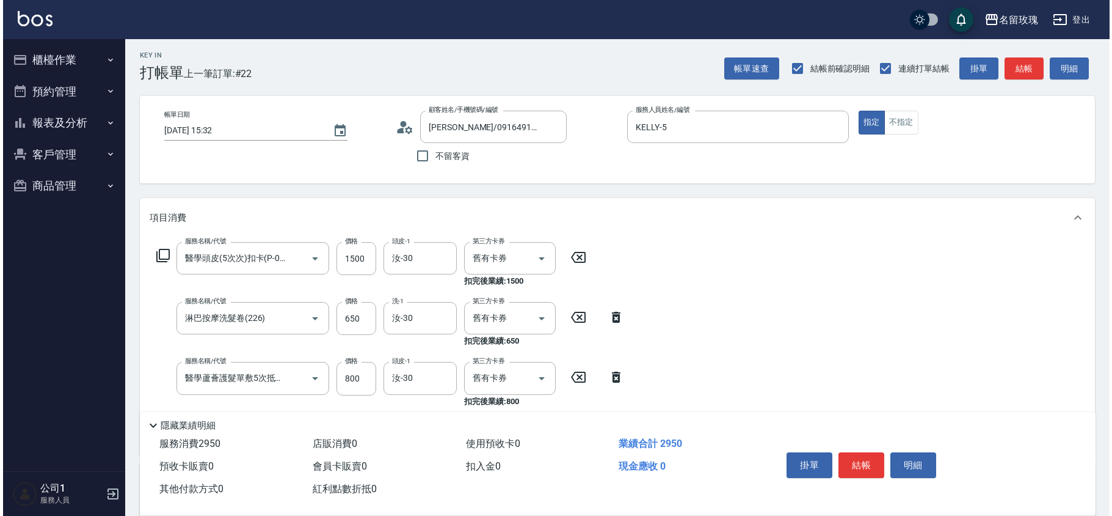
scroll to position [0, 0]
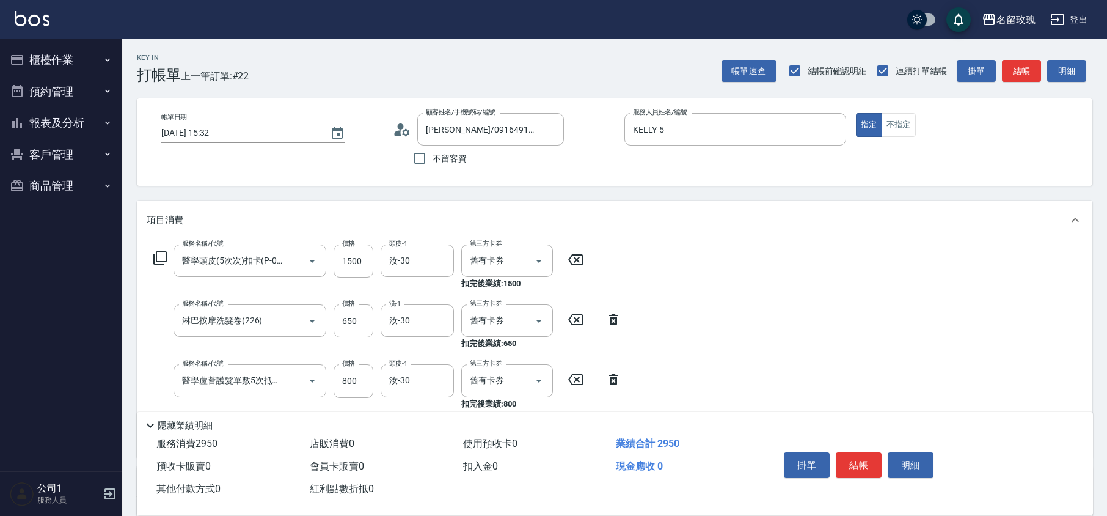
click at [162, 255] on icon at bounding box center [160, 257] width 15 height 15
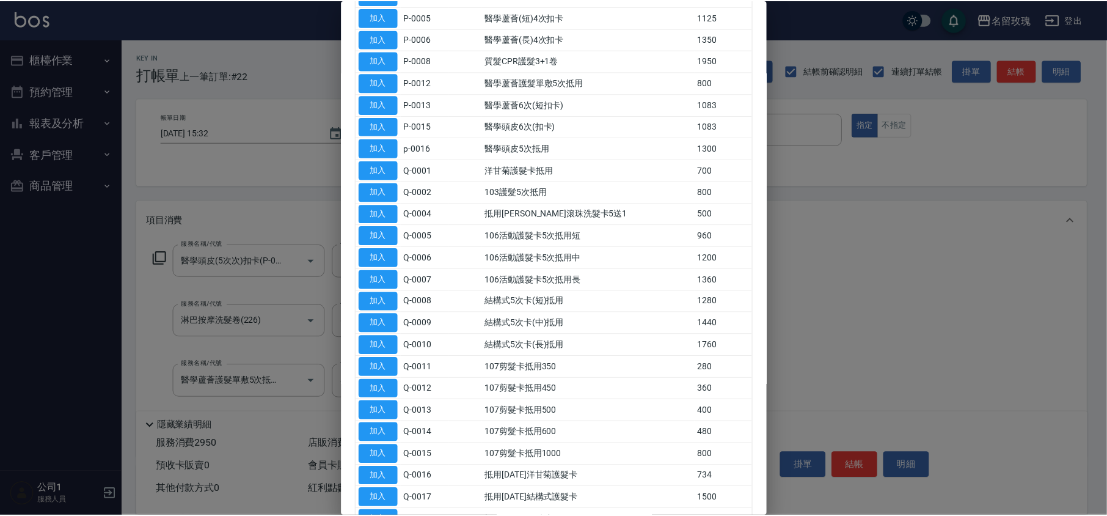
scroll to position [326, 0]
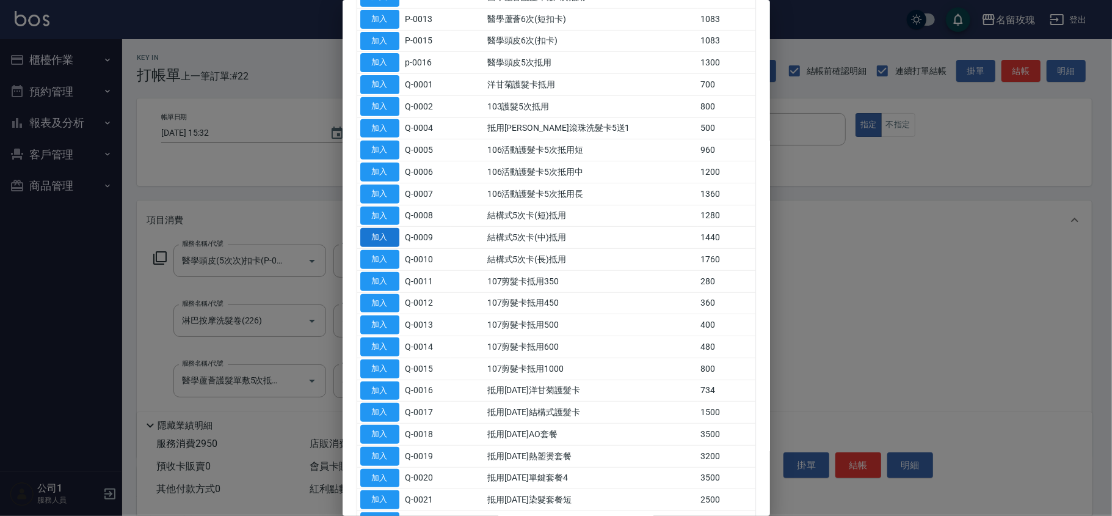
click at [380, 243] on button "加入" at bounding box center [379, 237] width 39 height 19
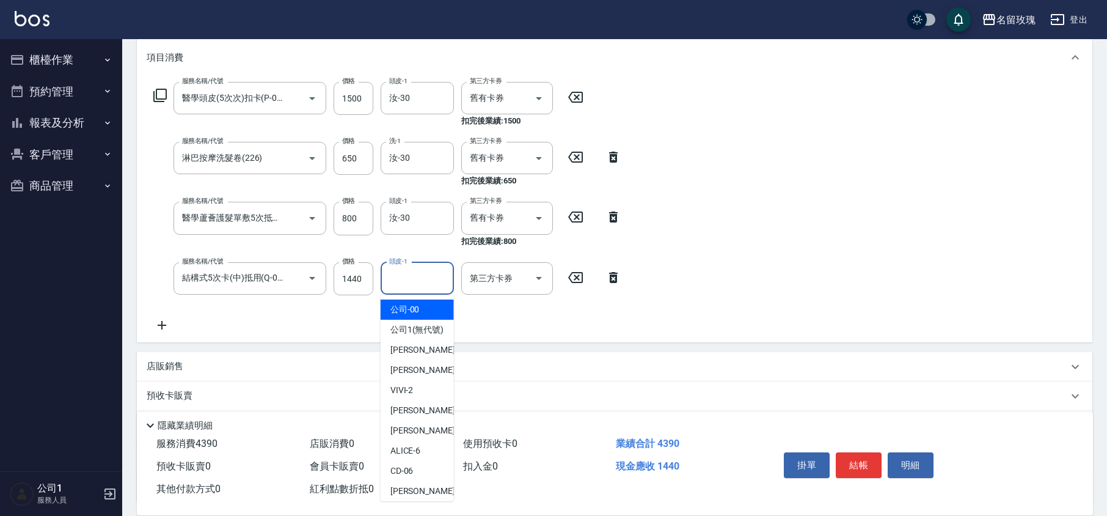
click at [412, 279] on div "頭皮-1 頭皮-1" at bounding box center [417, 278] width 73 height 32
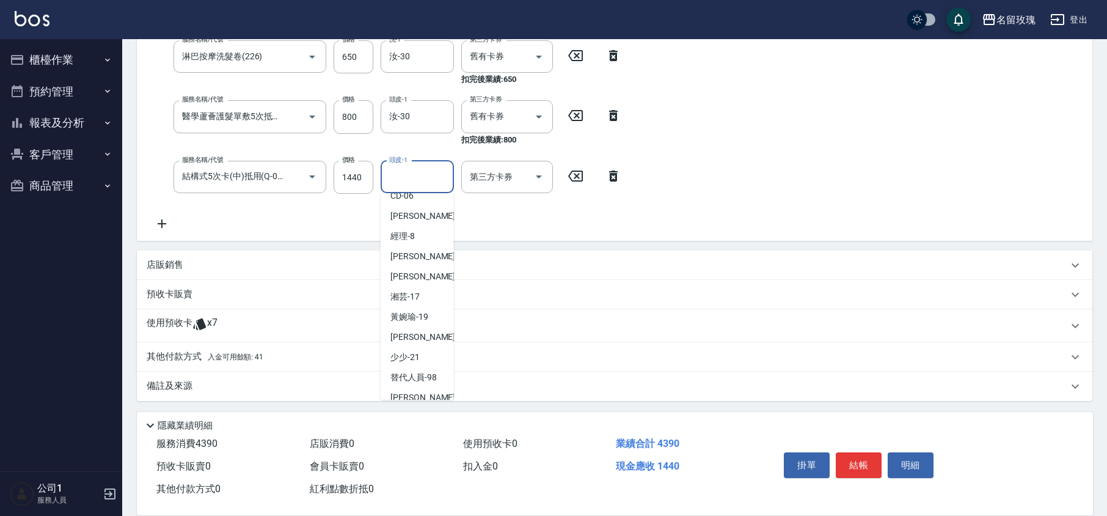
scroll to position [240, 0]
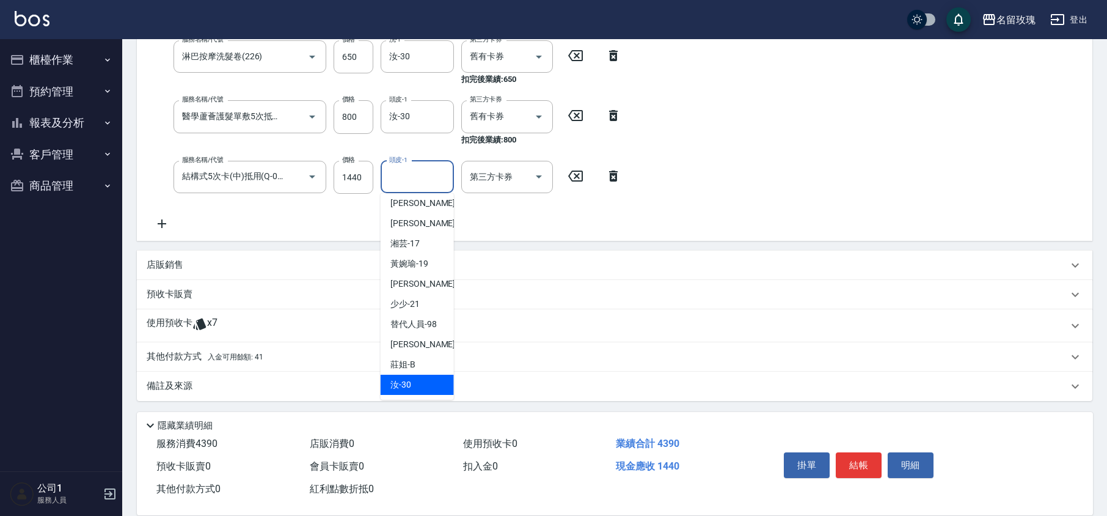
click at [433, 382] on div "汝 -30" at bounding box center [417, 384] width 73 height 20
type input "汝-30"
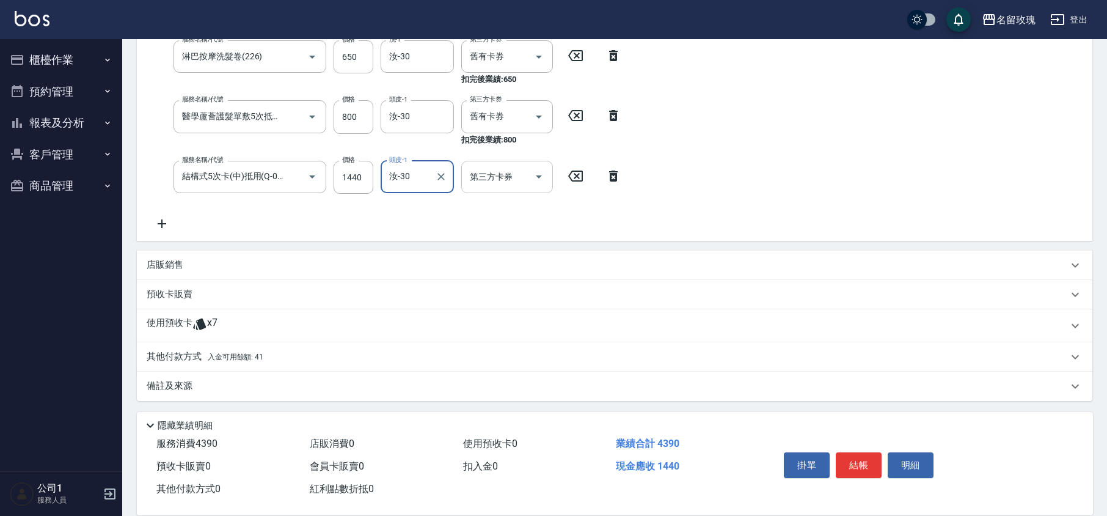
click at [539, 178] on icon "Open" at bounding box center [538, 176] width 15 height 15
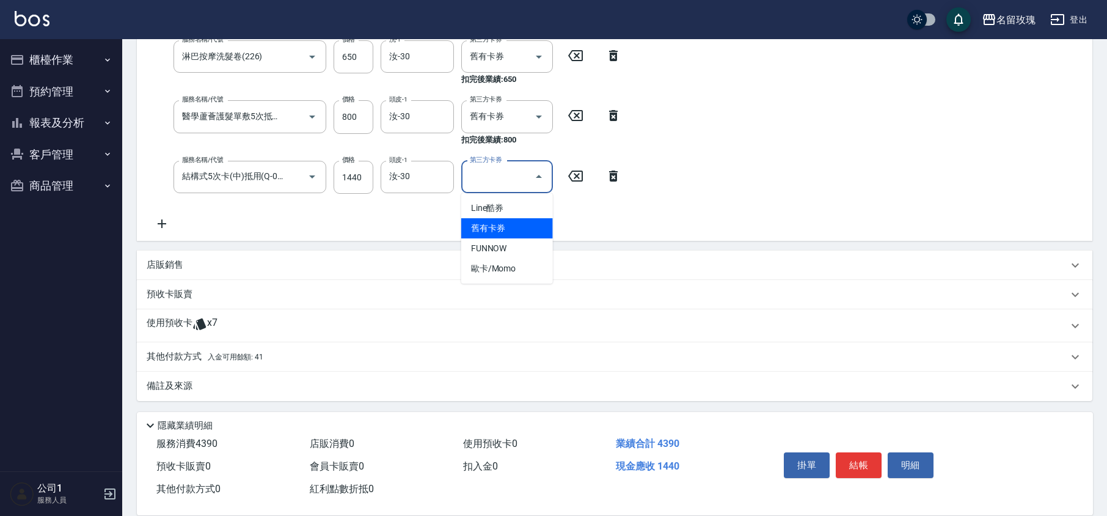
click at [513, 226] on span "舊有卡券" at bounding box center [507, 228] width 92 height 20
type input "舊有卡券"
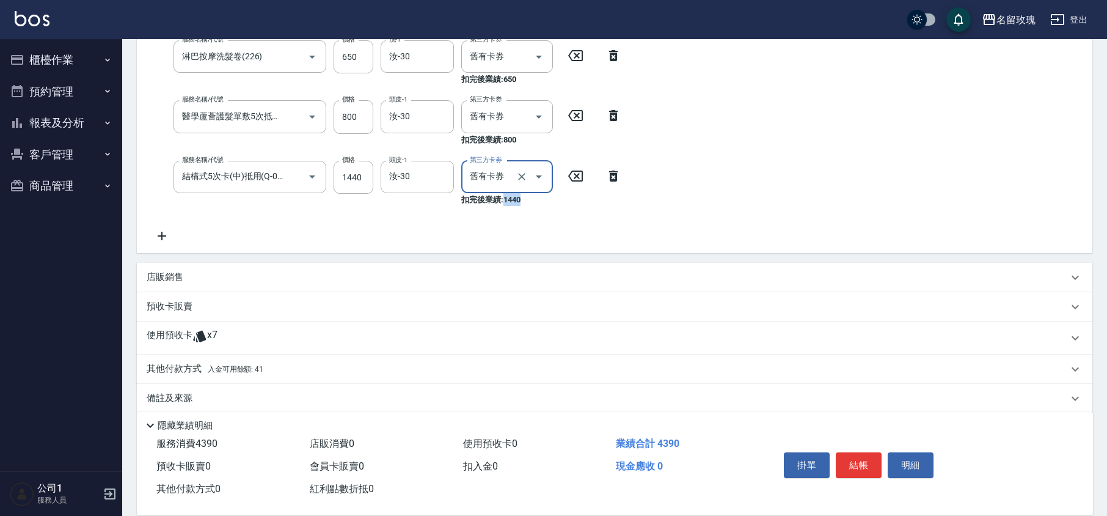
click at [513, 226] on div "服務名稱/代號 醫學頭皮(5次次)扣卡(P-0004) 服務名稱/代號 價格 1500 價格 頭皮-1 汝-30 頭皮-1 第三方卡券 舊有卡券 第三方卡券 …" at bounding box center [388, 111] width 482 height 263
click at [561, 226] on div "服務名稱/代號 醫學頭皮(5次次)扣卡(P-0004) 服務名稱/代號 價格 1500 價格 頭皮-1 汝-30 頭皮-1 第三方卡券 舊有卡券 第三方卡券 …" at bounding box center [388, 111] width 482 height 263
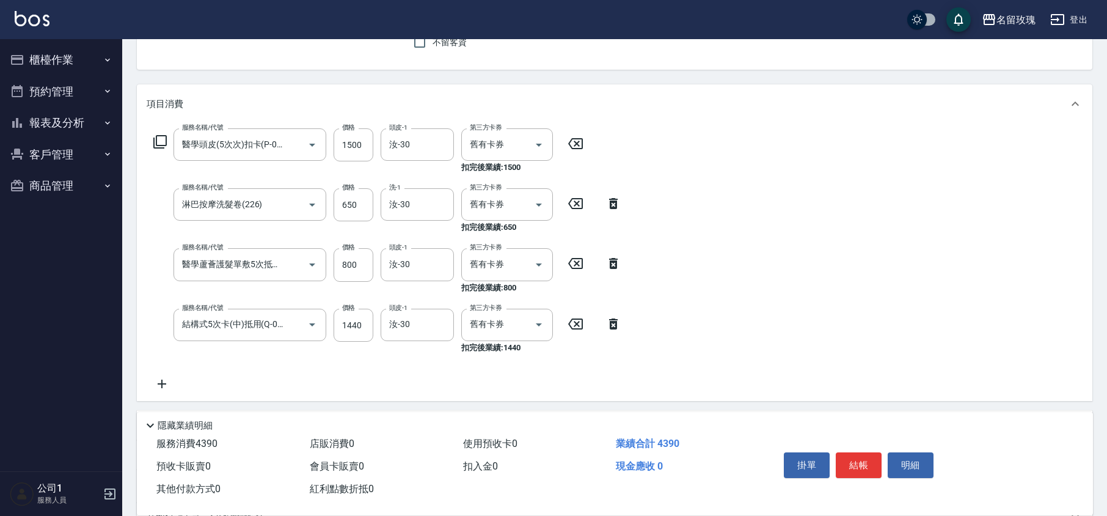
scroll to position [0, 0]
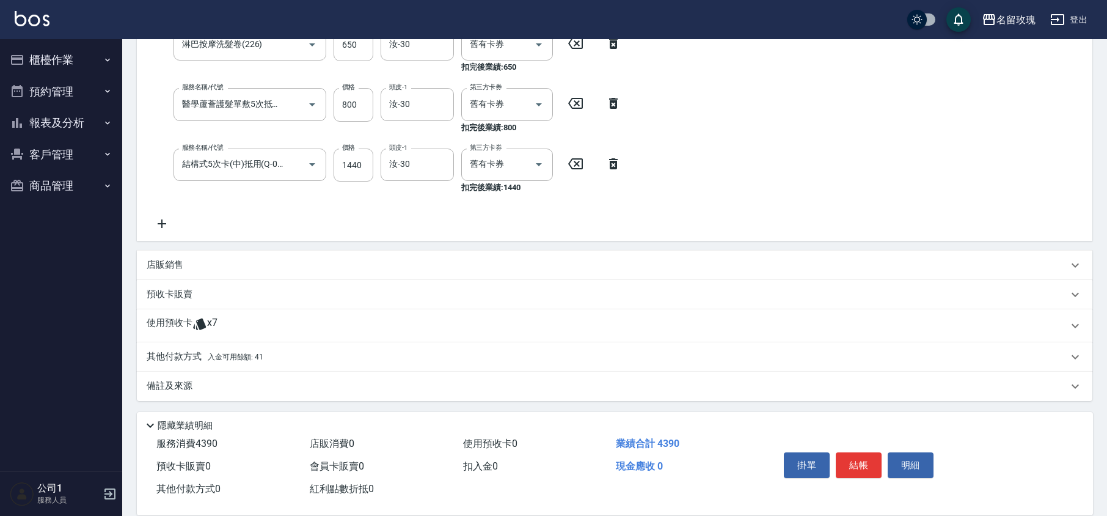
click at [155, 228] on icon at bounding box center [162, 223] width 31 height 15
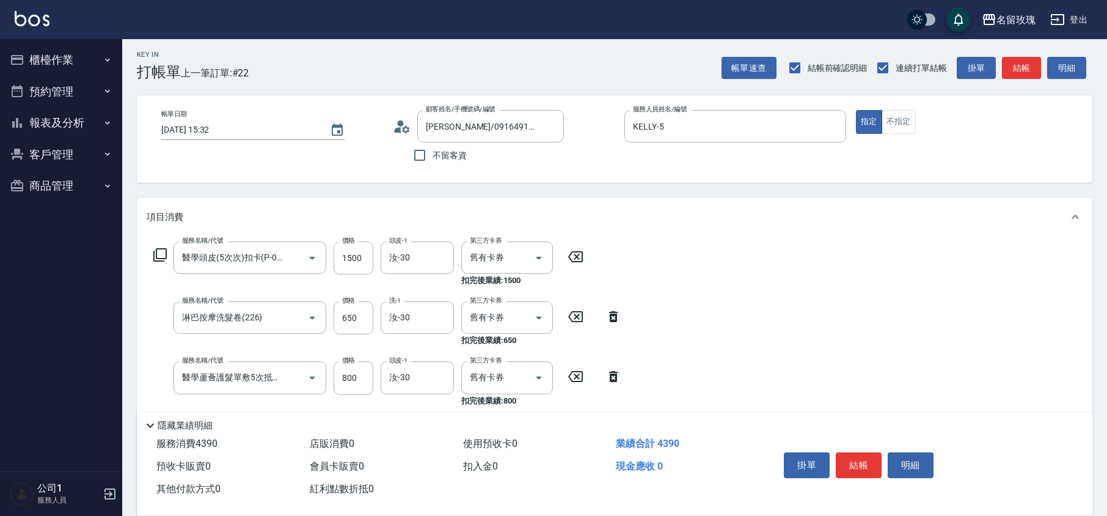
click at [286, 156] on div "帳單日期 [DATE] 15:32 顧客姓名/手機號碼/編號 [PERSON_NAME]/0916491546/025 顧客姓名/手機號碼/編號 不留客資 服…" at bounding box center [614, 139] width 926 height 58
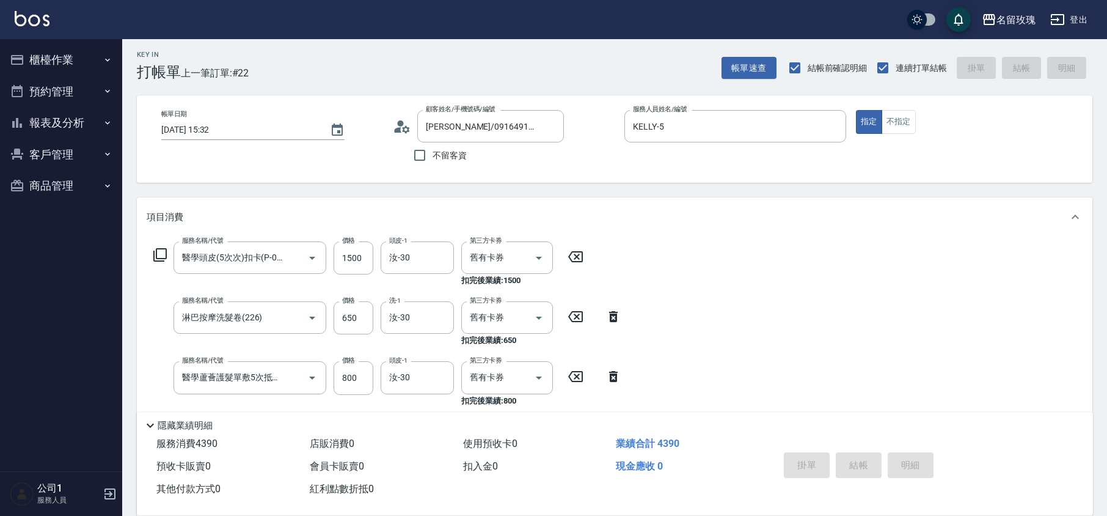
type input "[DATE] 15:33"
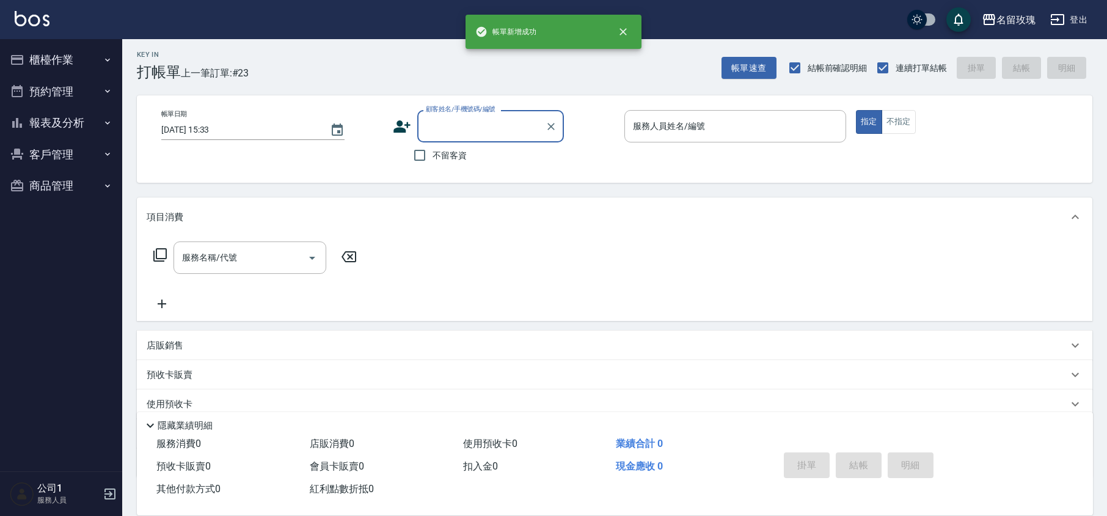
click at [88, 62] on button "櫃檯作業" at bounding box center [61, 60] width 112 height 32
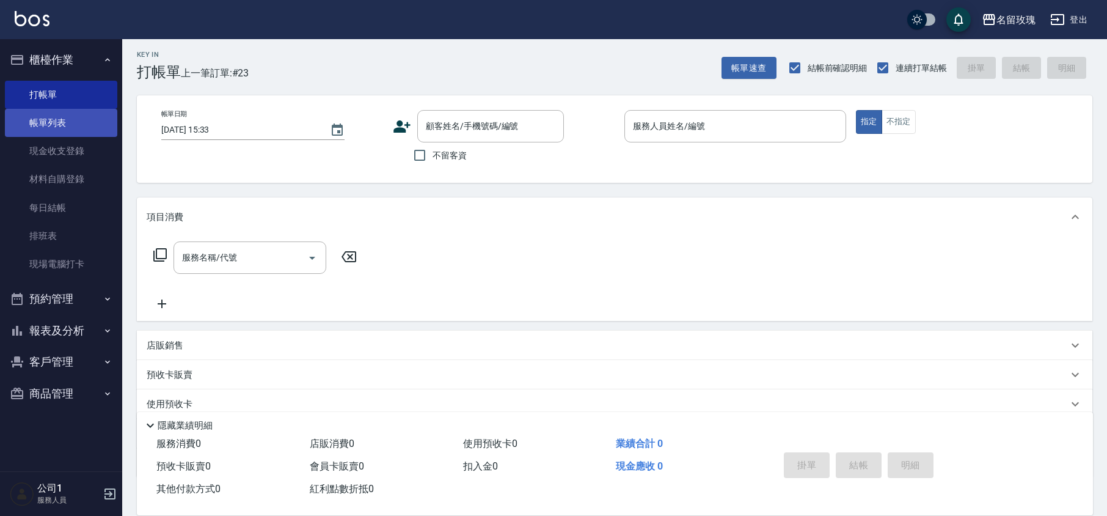
click at [18, 117] on link "帳單列表" at bounding box center [61, 123] width 112 height 28
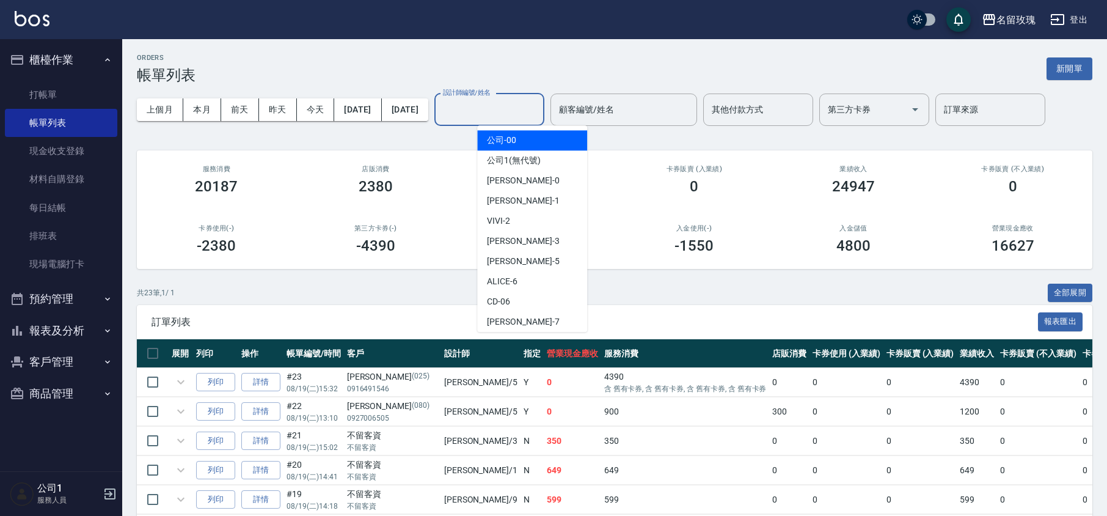
click at [534, 106] on div "設計師編號/姓名 設計師編號/姓名" at bounding box center [489, 109] width 110 height 32
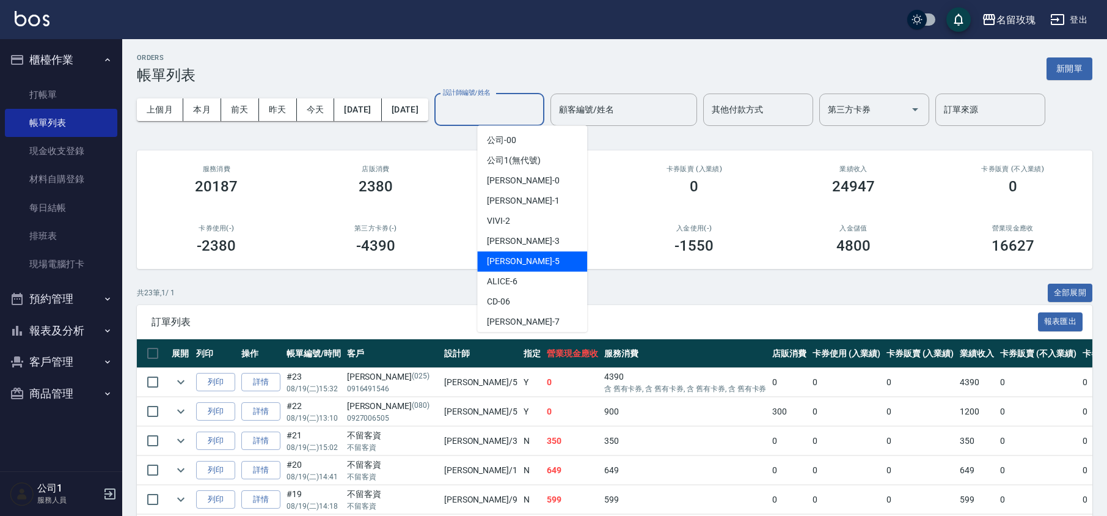
click at [538, 252] on div "[PERSON_NAME] -5" at bounding box center [532, 261] width 110 height 20
type input "KELLY-5"
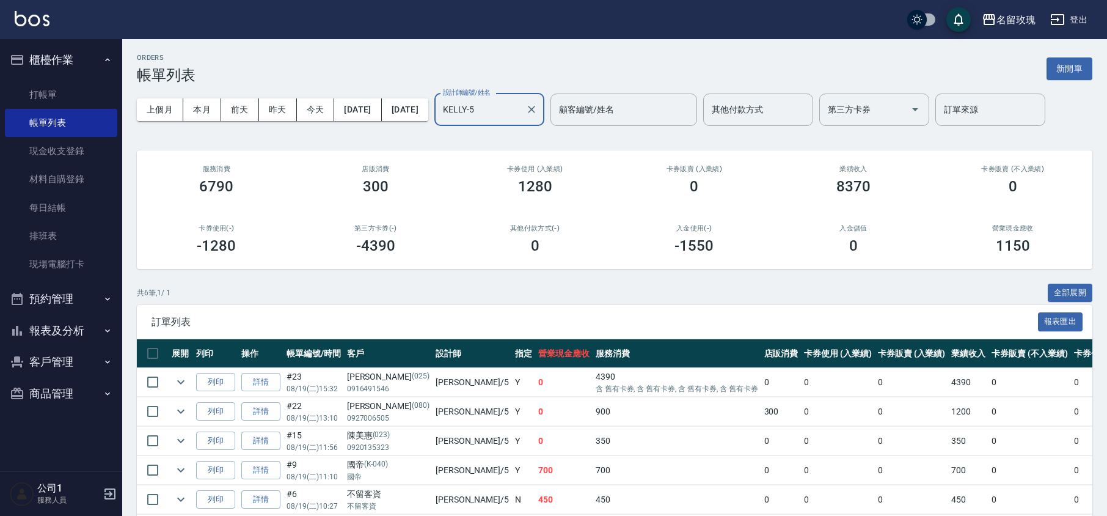
click at [524, 134] on div "上個月 本月 [DATE] [DATE] [DATE] [DATE] [DATE] 設計師編號/姓名 [PERSON_NAME]-5 設計師編號/姓名 顧客編…" at bounding box center [614, 110] width 955 height 52
click at [54, 90] on link "打帳單" at bounding box center [61, 95] width 112 height 28
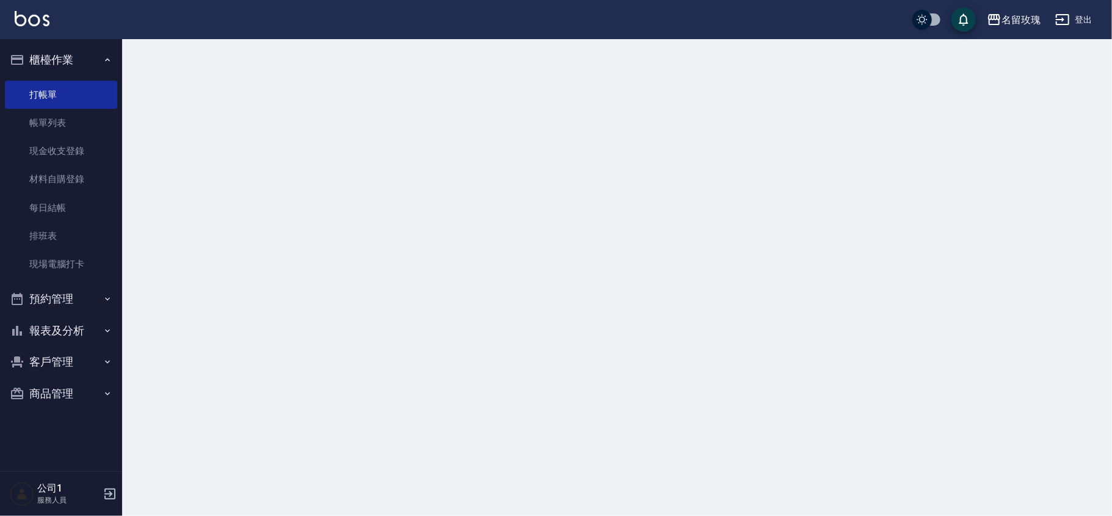
click at [64, 55] on button "櫃檯作業" at bounding box center [61, 60] width 112 height 32
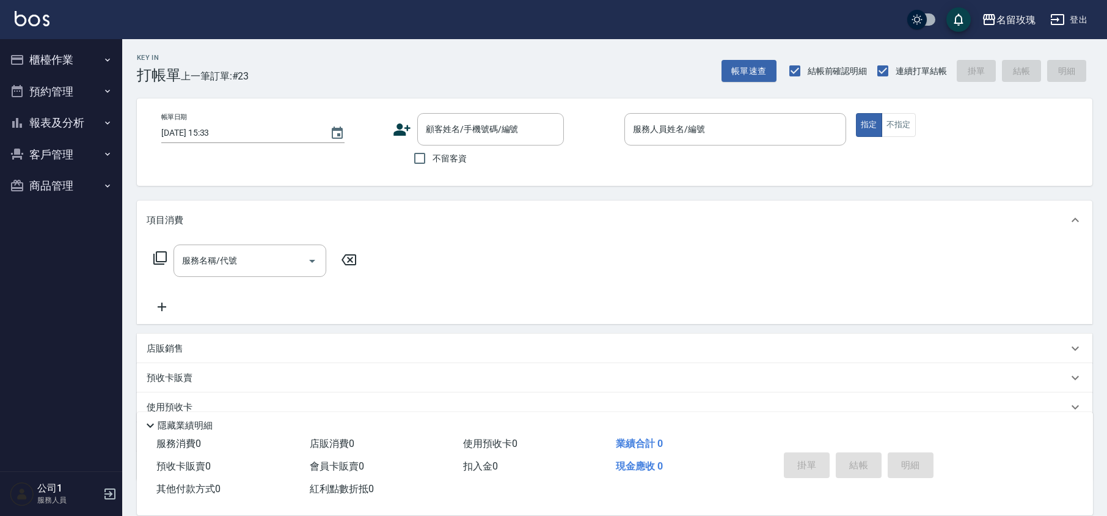
click at [45, 130] on button "報表及分析" at bounding box center [61, 123] width 112 height 32
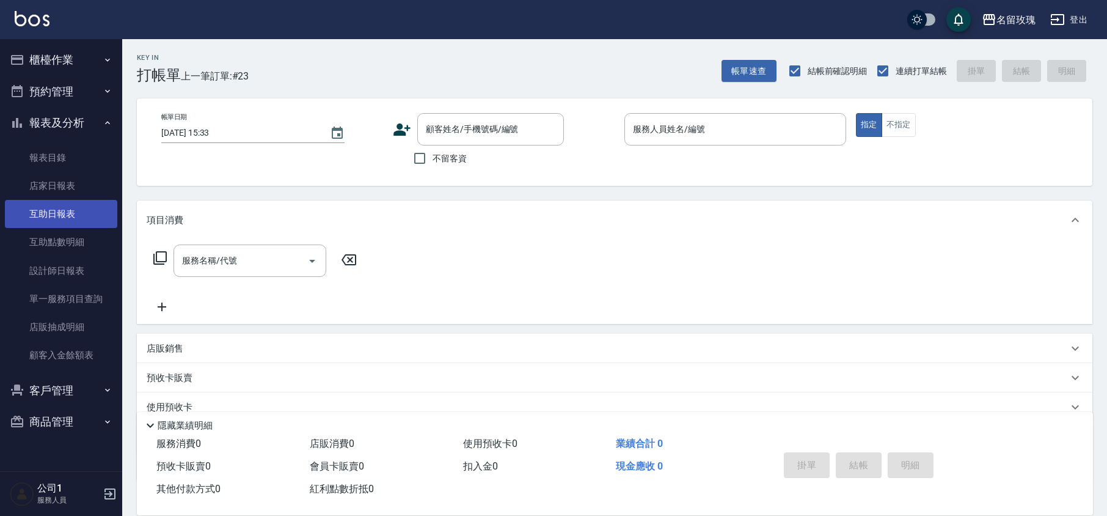
click at [49, 206] on link "互助日報表" at bounding box center [61, 214] width 112 height 28
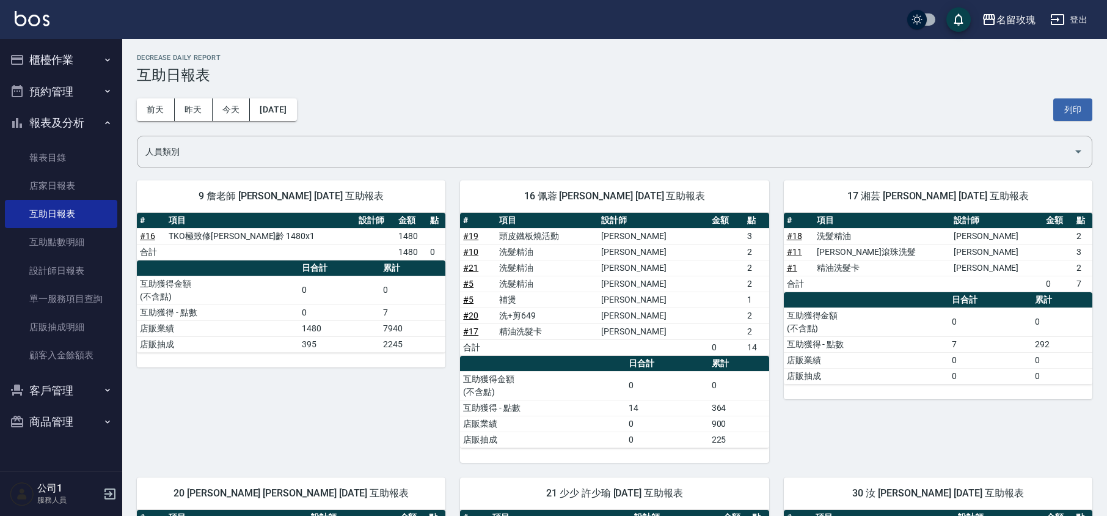
click at [368, 89] on div "[DATE] [DATE] [DATE] [DATE] 列印" at bounding box center [614, 110] width 955 height 52
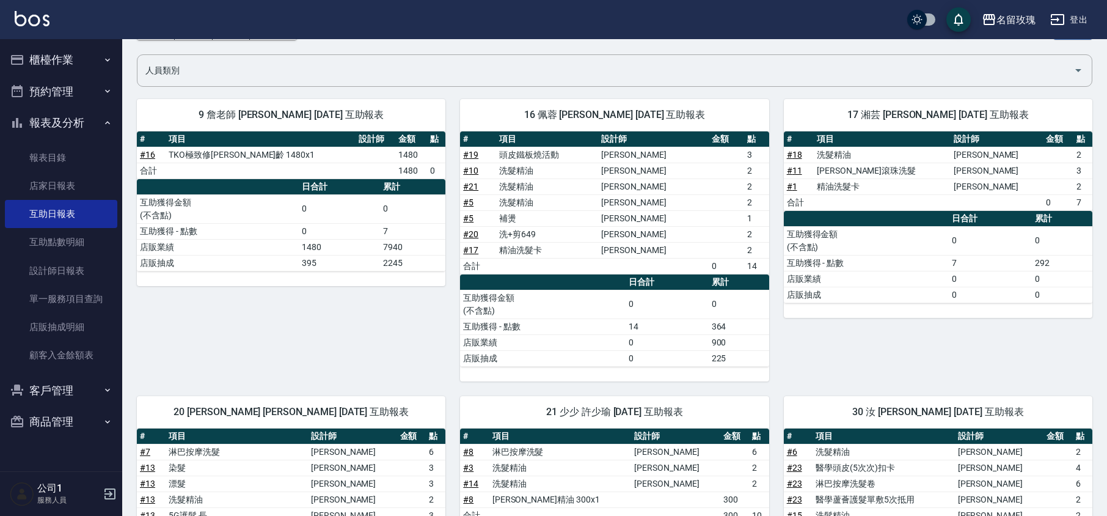
scroll to position [296, 0]
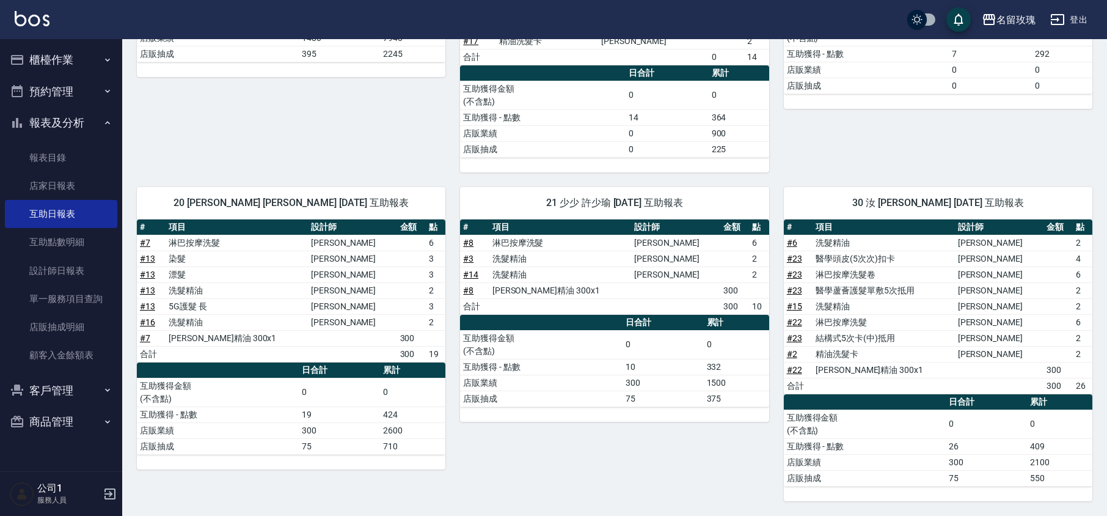
click at [20, 123] on icon "button" at bounding box center [17, 122] width 15 height 15
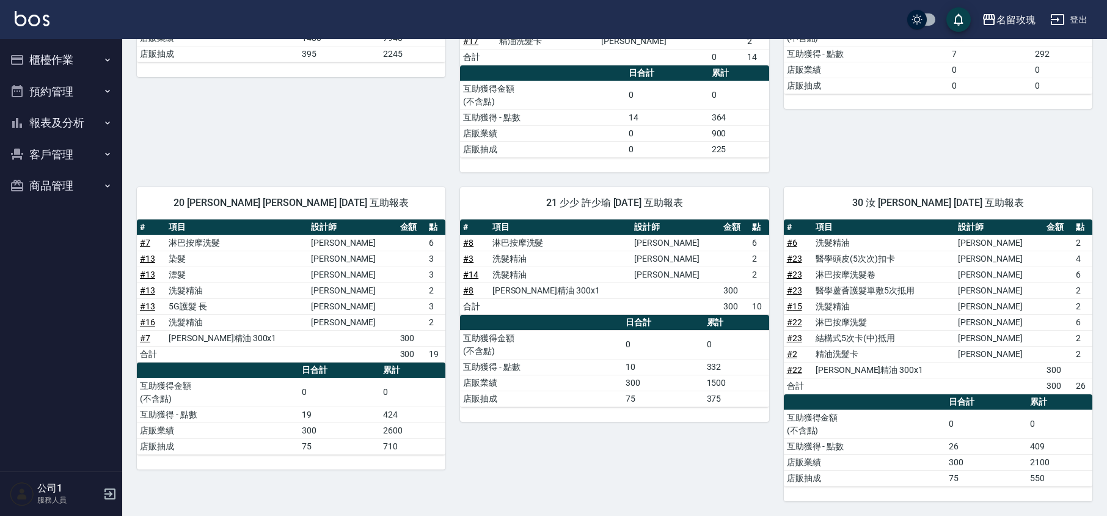
click at [56, 67] on button "櫃檯作業" at bounding box center [61, 60] width 112 height 32
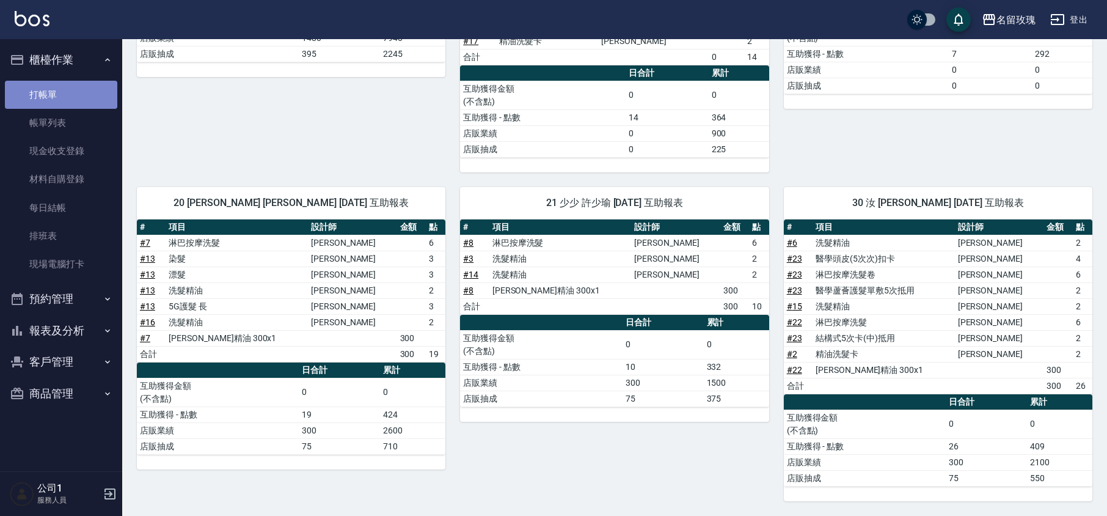
click at [52, 97] on link "打帳單" at bounding box center [61, 95] width 112 height 28
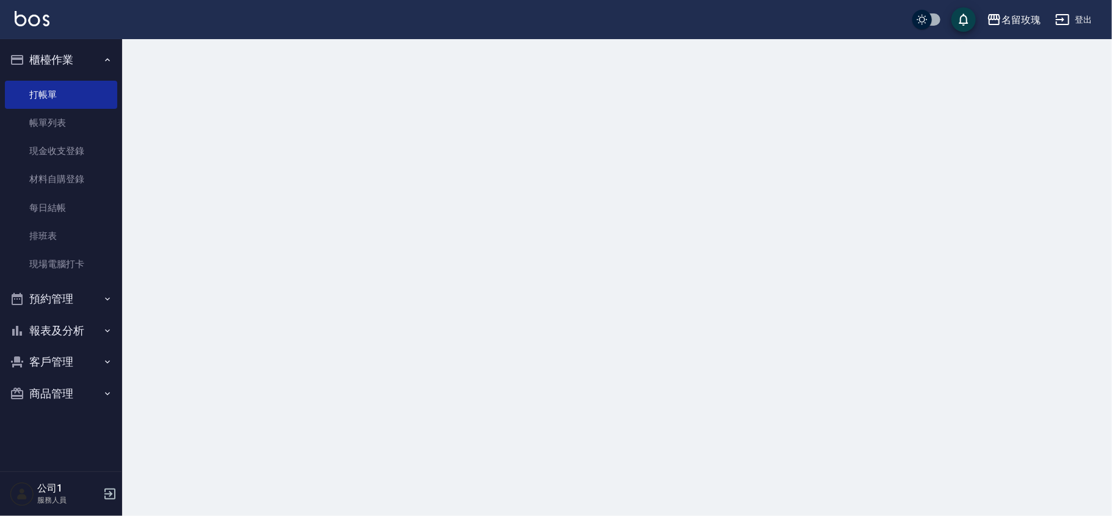
drag, startPoint x: 55, startPoint y: 59, endPoint x: 103, endPoint y: 54, distance: 48.5
click at [56, 57] on button "櫃檯作業" at bounding box center [61, 60] width 112 height 32
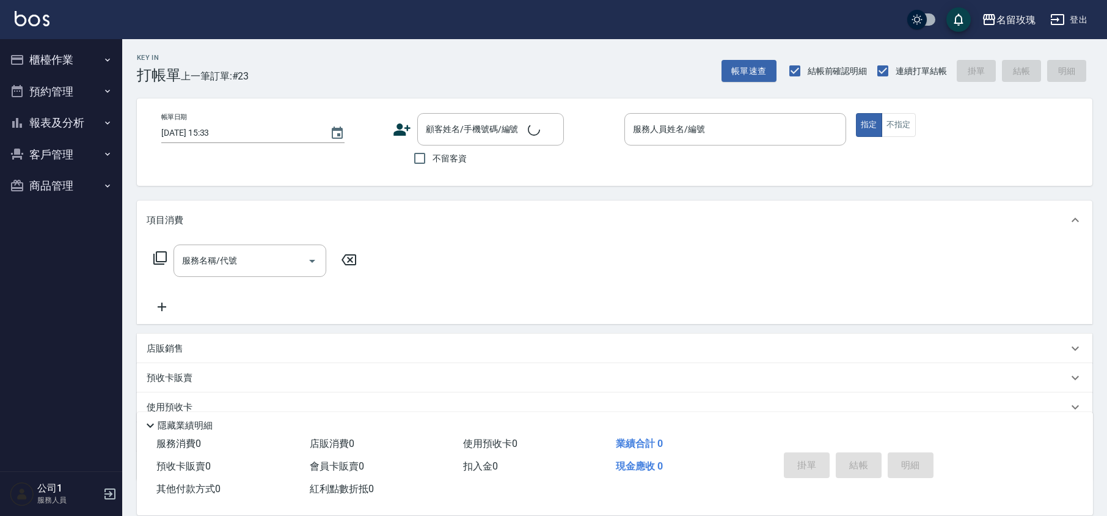
click at [423, 64] on div "Key In 打帳單 上一筆訂單:#23 帳單速查 結帳前確認明細 連續打單結帳 掛單 結帳 明細" at bounding box center [607, 61] width 970 height 45
click at [494, 67] on div "Key In 打帳單 上一筆訂單:#23 帳單速查 結帳前確認明細 連續打單結帳 掛單 結帳 明細" at bounding box center [607, 61] width 970 height 45
click at [472, 117] on div "顧客姓名/手機號碼/編號" at bounding box center [490, 129] width 147 height 32
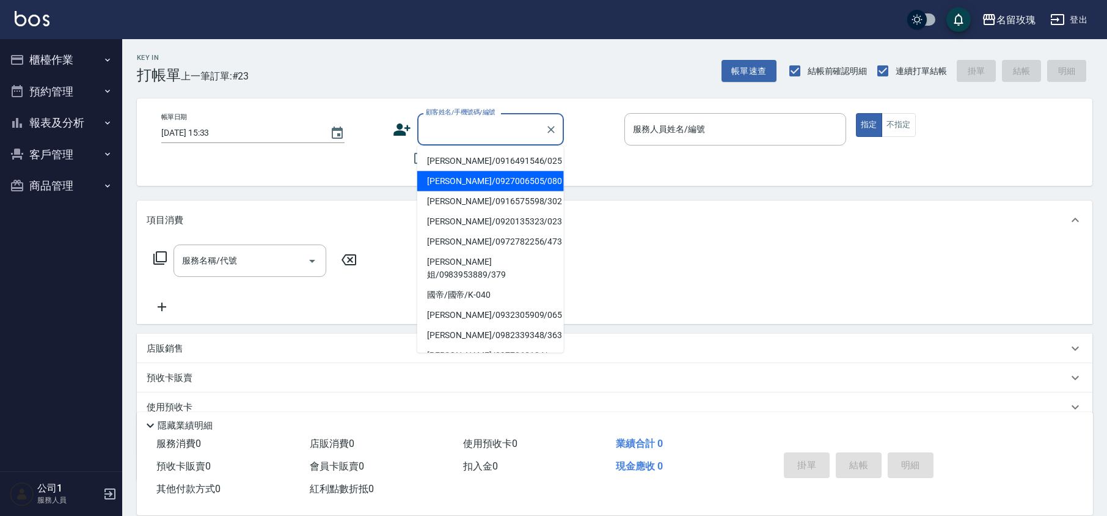
click at [467, 181] on li "[PERSON_NAME]/0927006505/080" at bounding box center [490, 181] width 147 height 20
type input "[PERSON_NAME]/0927006505/080"
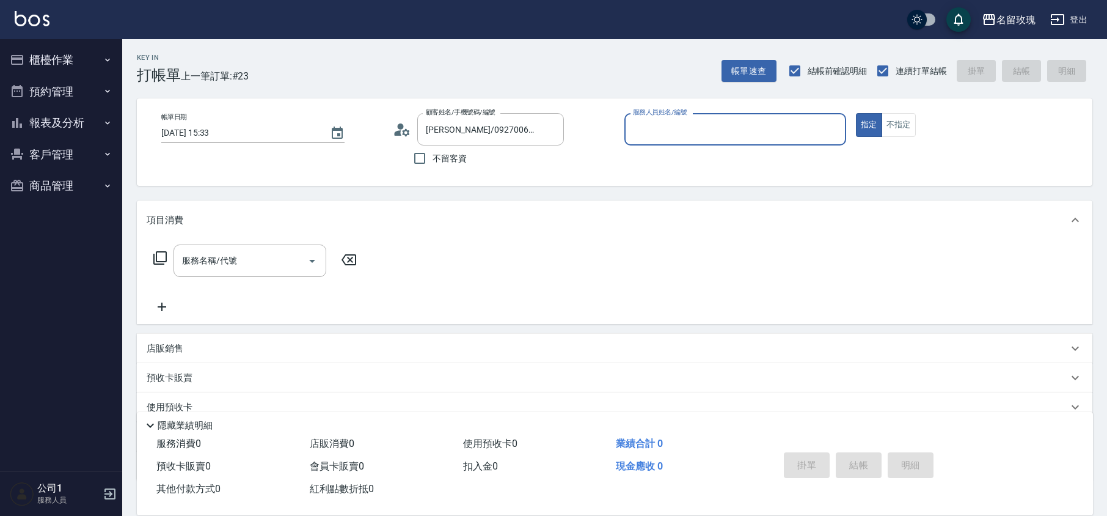
type input "KELLY-5"
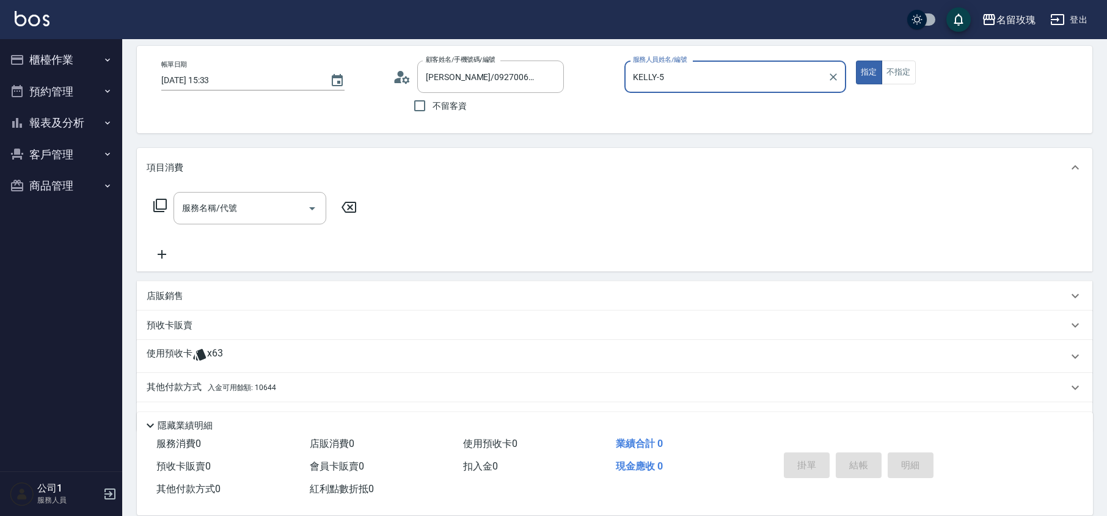
scroll to position [81, 0]
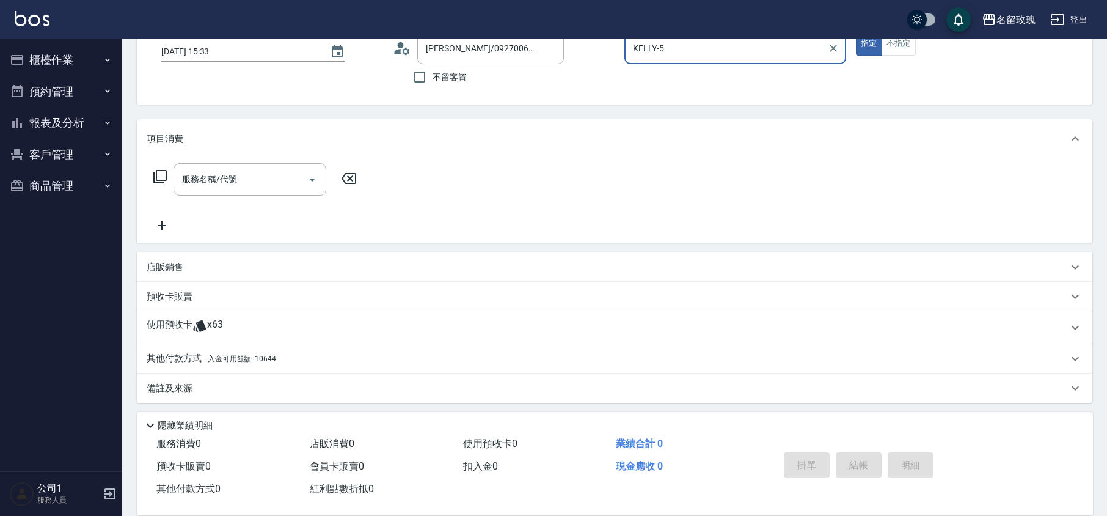
click at [261, 331] on div "使用預收卡 x63" at bounding box center [607, 327] width 921 height 18
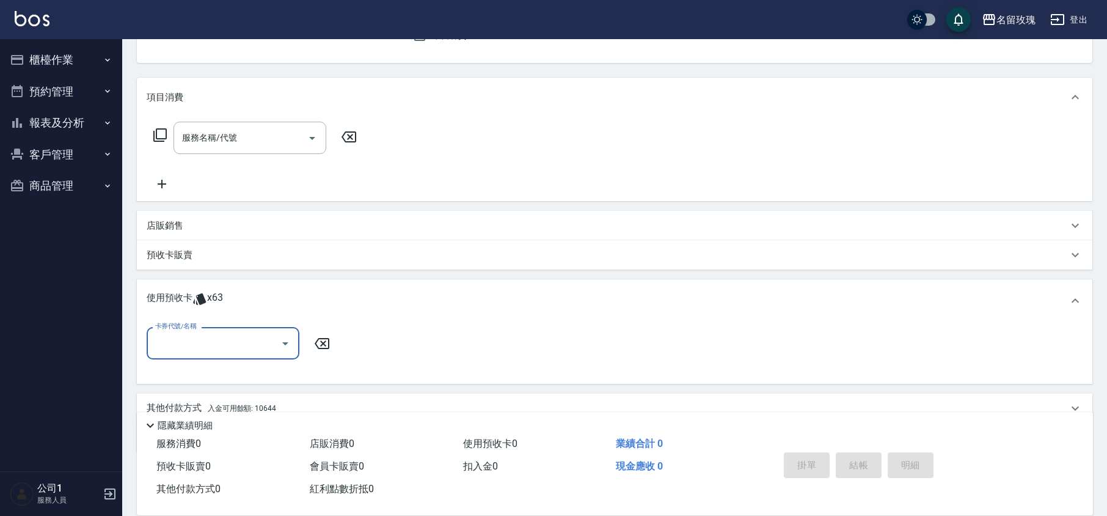
scroll to position [162, 0]
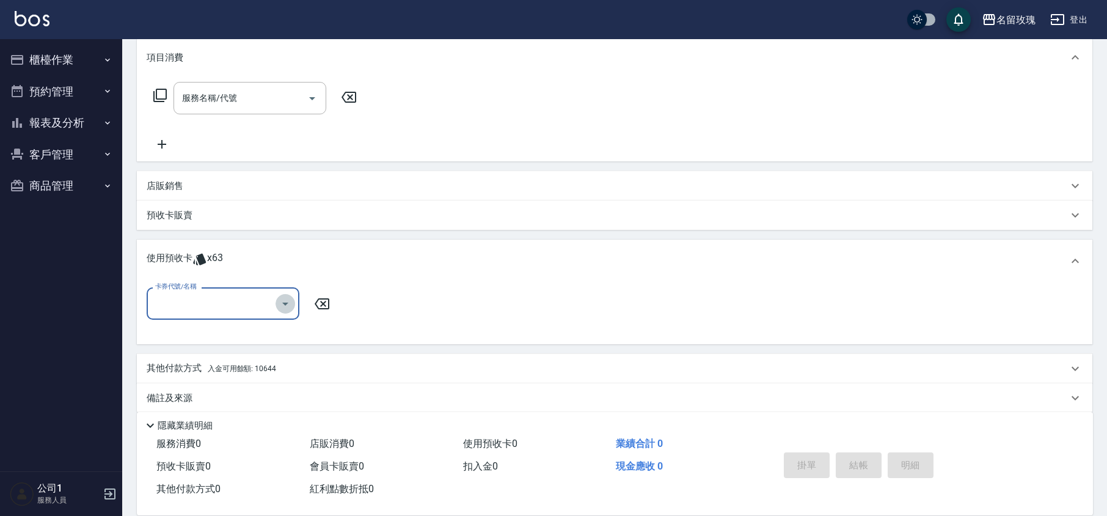
drag, startPoint x: 294, startPoint y: 304, endPoint x: 279, endPoint y: 307, distance: 15.5
click at [294, 303] on button "Open" at bounding box center [286, 304] width 20 height 20
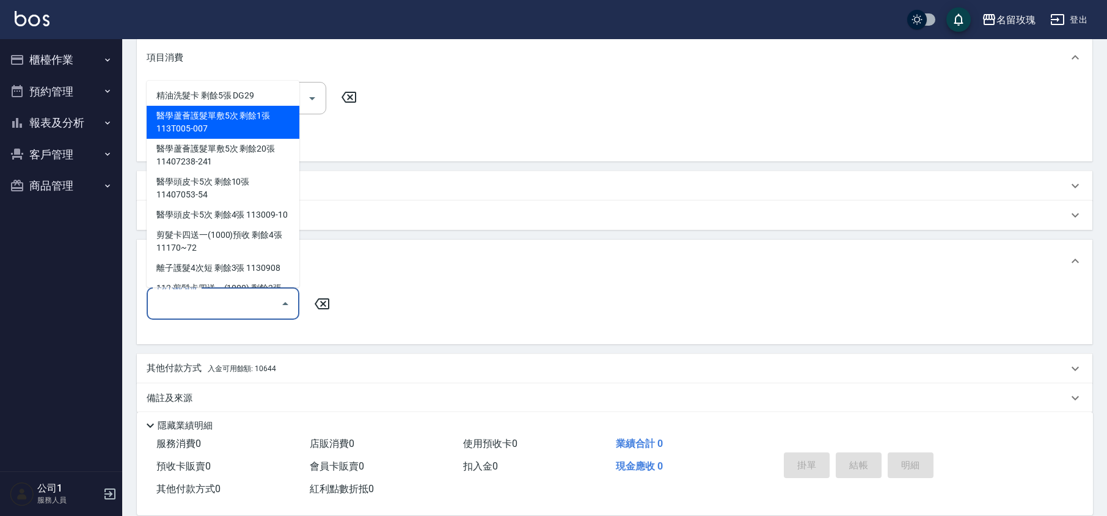
click at [235, 118] on div "醫學蘆薈護髮單敷5次 剩餘1張 113T005-007" at bounding box center [223, 122] width 153 height 33
type input "醫學蘆薈護髮單敷5次 113T005-007"
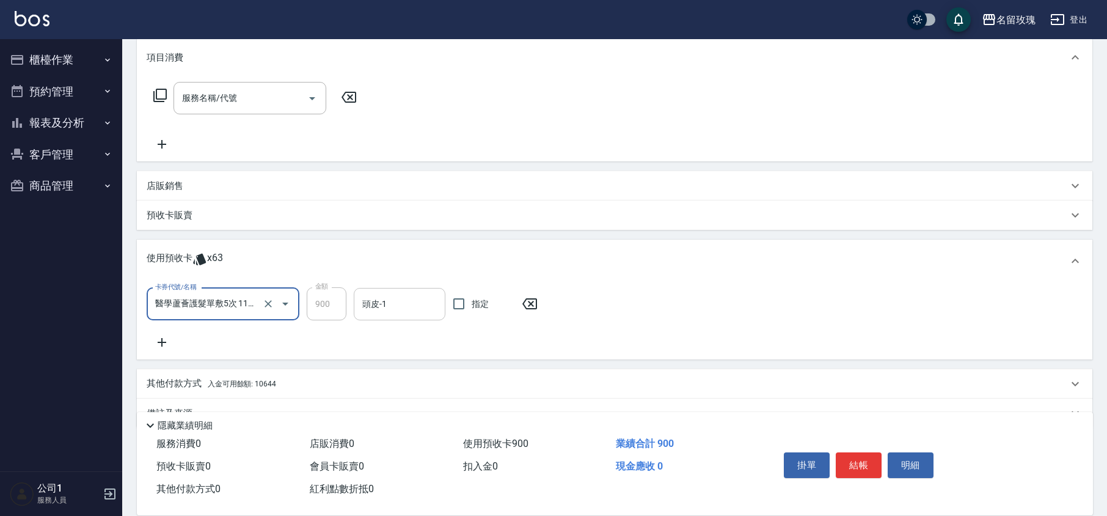
drag, startPoint x: 396, startPoint y: 298, endPoint x: 398, endPoint y: 292, distance: 6.4
click at [396, 299] on input "頭皮-1" at bounding box center [399, 303] width 81 height 21
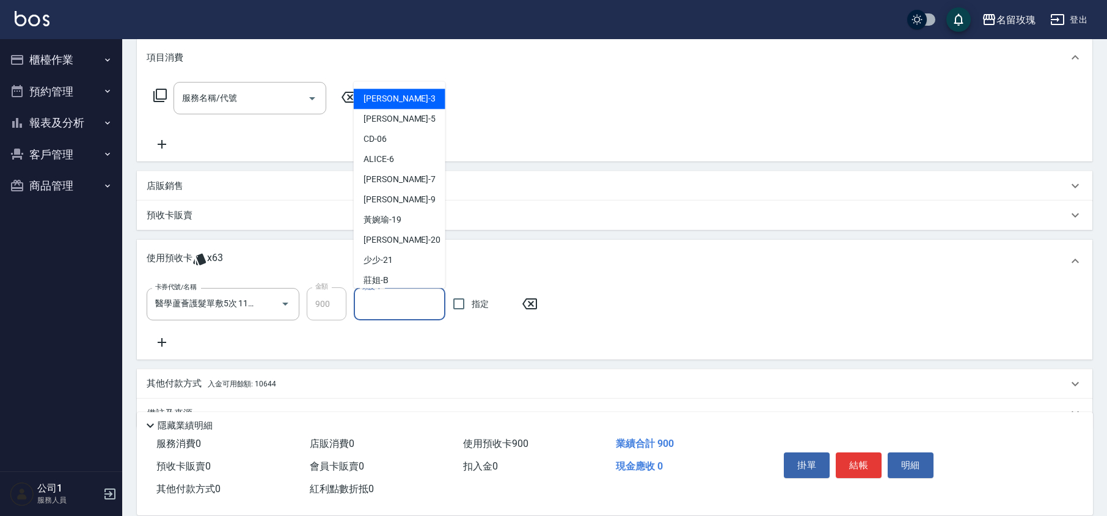
scroll to position [227, 0]
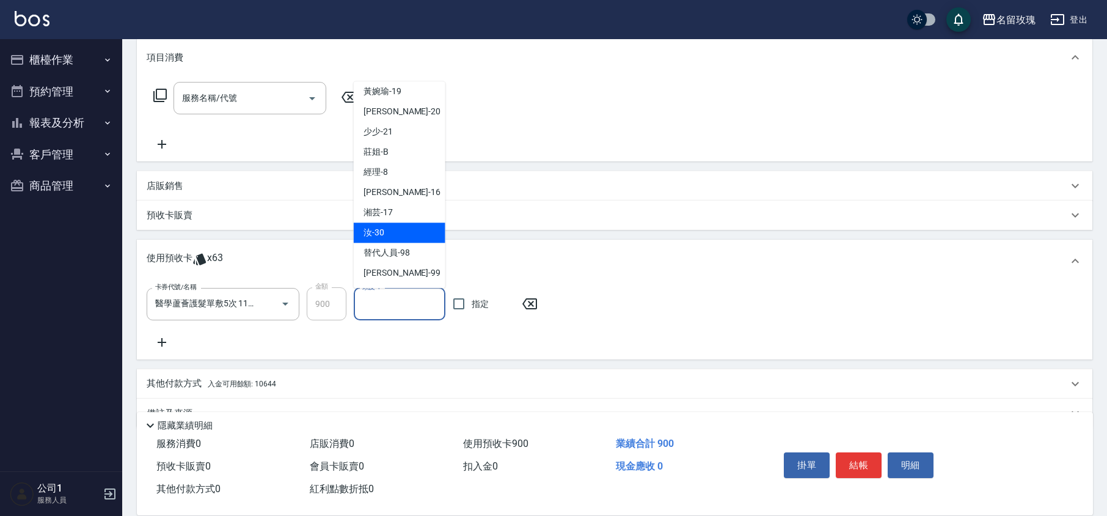
click at [386, 227] on div "汝 -30" at bounding box center [400, 233] width 92 height 20
type input "汝-30"
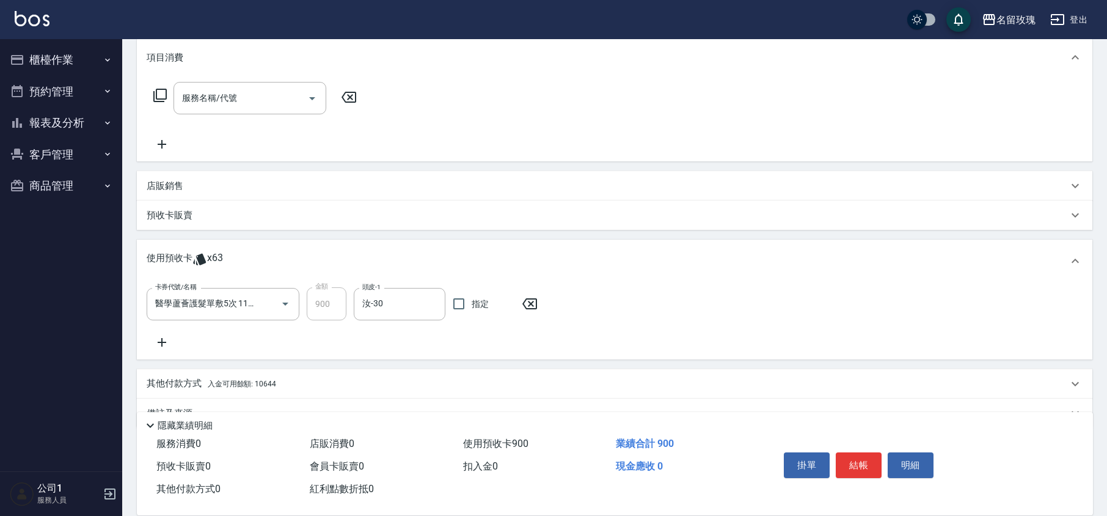
click at [167, 338] on icon at bounding box center [162, 342] width 31 height 15
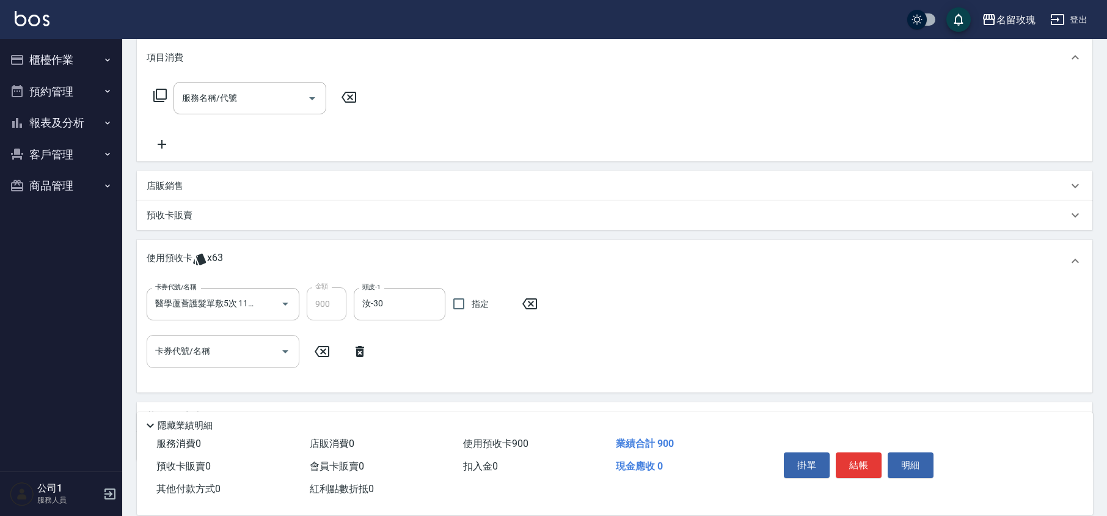
click at [285, 350] on icon "Open" at bounding box center [285, 351] width 6 height 3
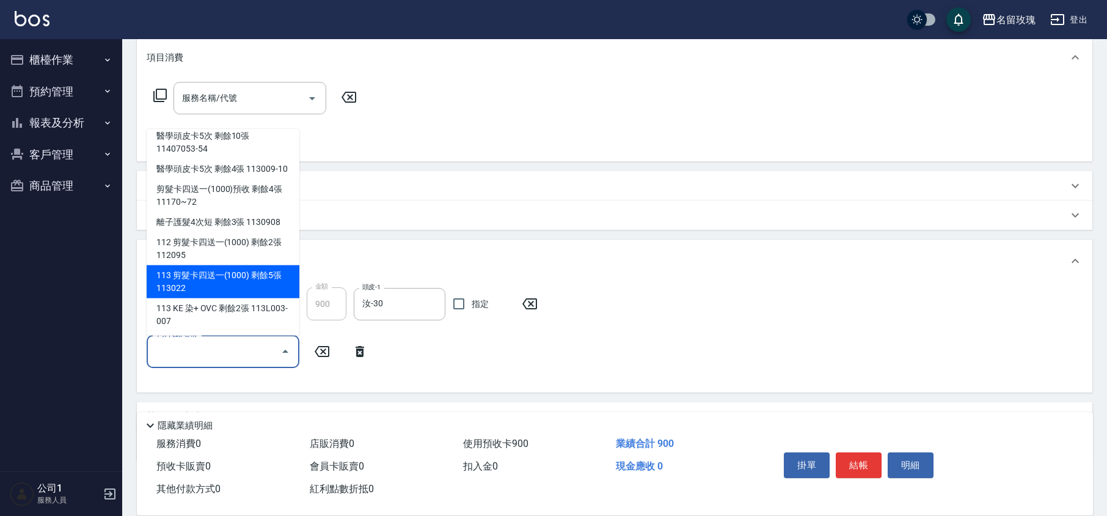
scroll to position [141, 0]
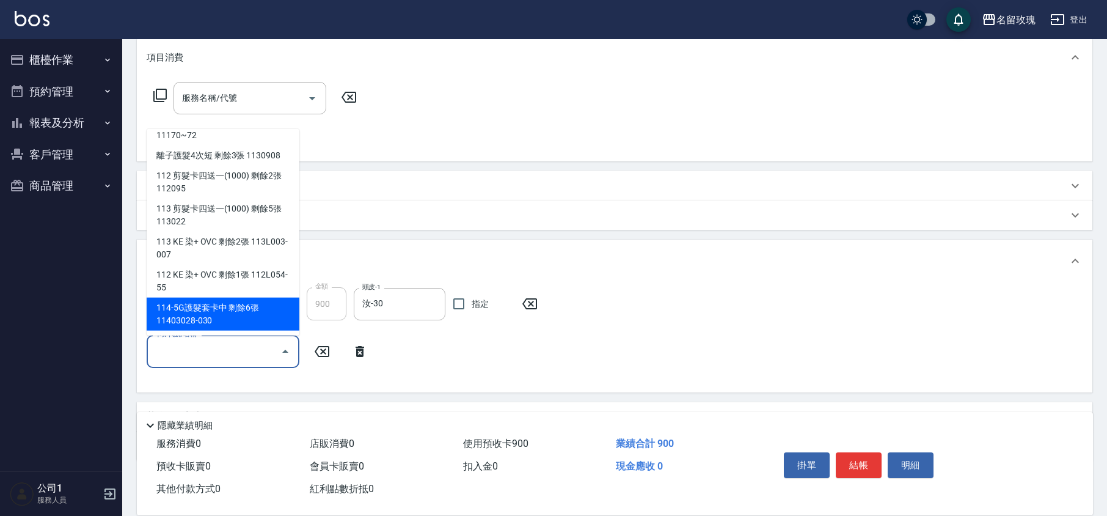
click at [223, 312] on div "114-5G護髮套卡中 剩餘6張 11403028-030" at bounding box center [223, 313] width 153 height 33
type input "114-5G護髮套卡中 11403028-030"
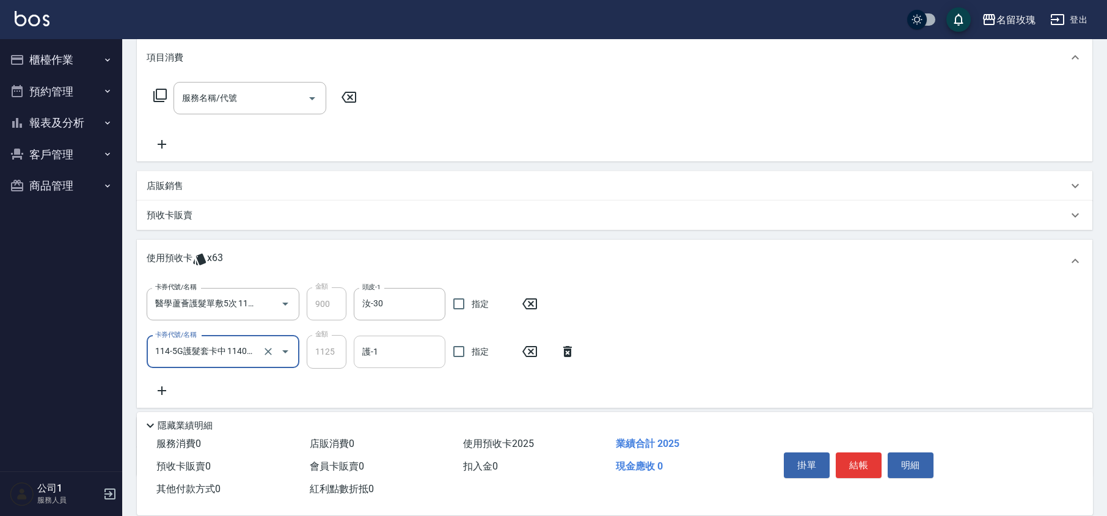
click at [392, 349] on input "護-1" at bounding box center [399, 351] width 81 height 21
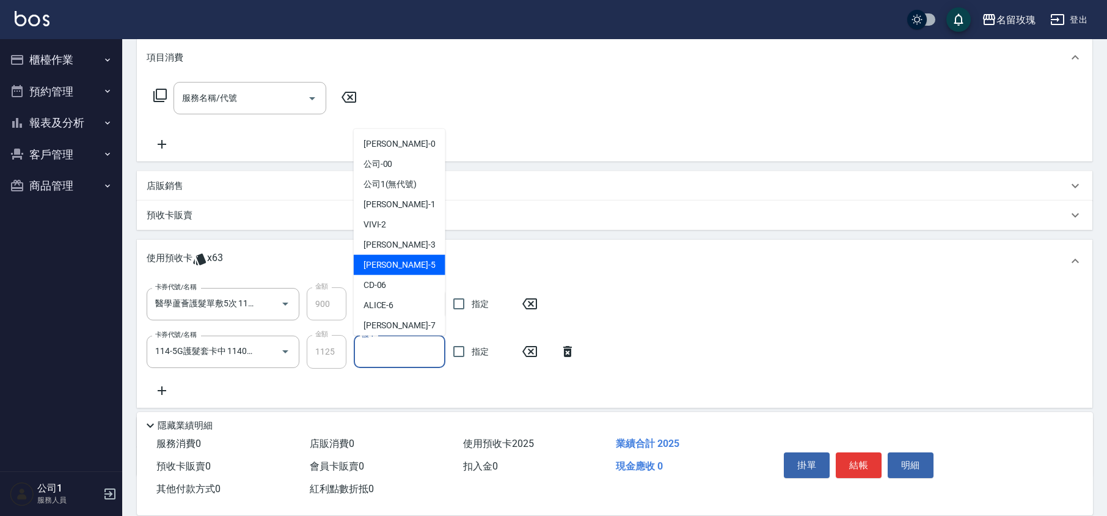
scroll to position [227, 0]
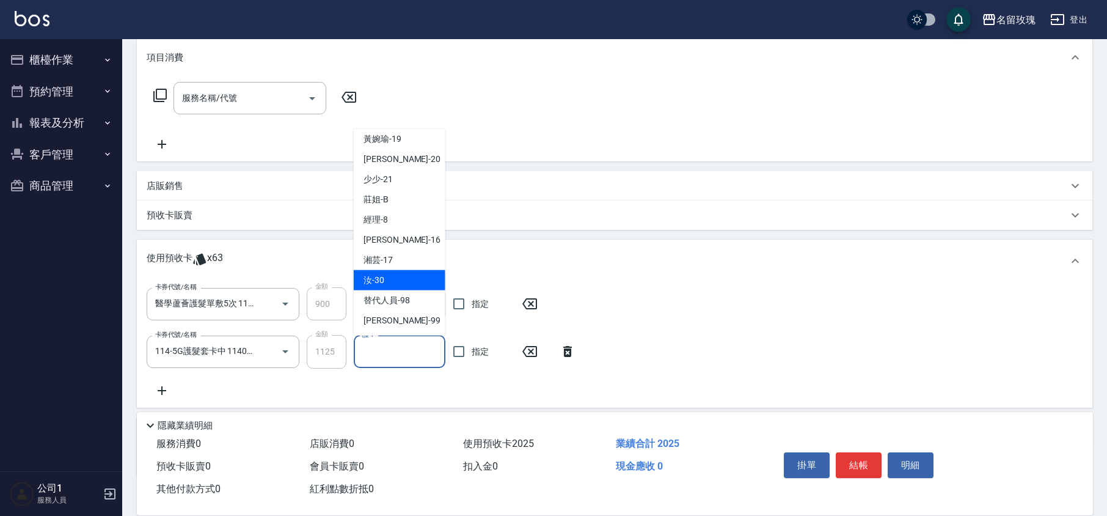
click at [372, 274] on span "汝 -30" at bounding box center [373, 280] width 21 height 13
type input "汝-30"
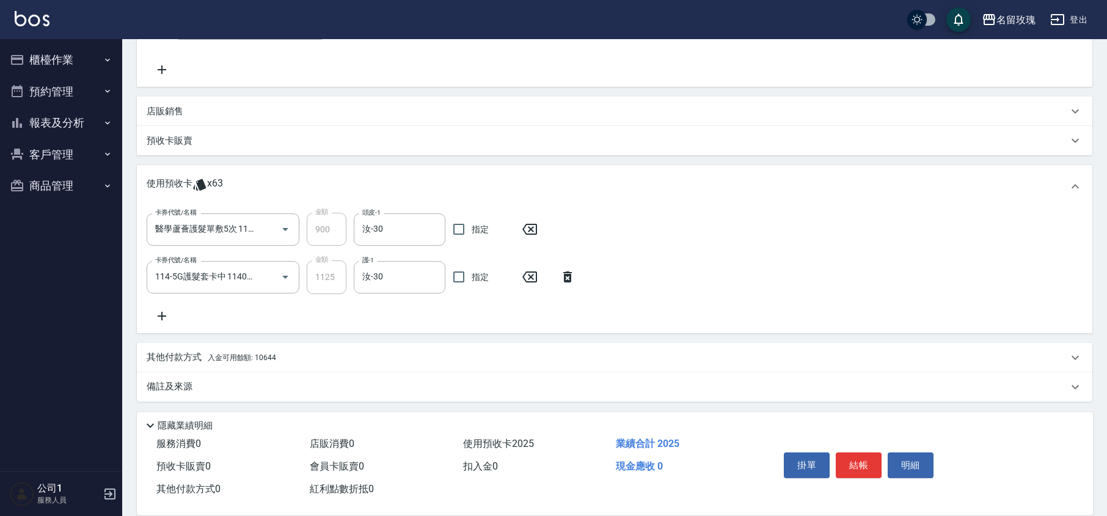
scroll to position [238, 0]
click at [406, 306] on div "卡券代號/名稱 醫學蘆薈護髮單敷5次 113T005-007 卡券代號/名稱 金額 900 金額 頭皮-1 汝-30 頭皮-1 指定 卡券代號/名稱 114-…" at bounding box center [615, 267] width 936 height 110
type input "[DATE] 15:56"
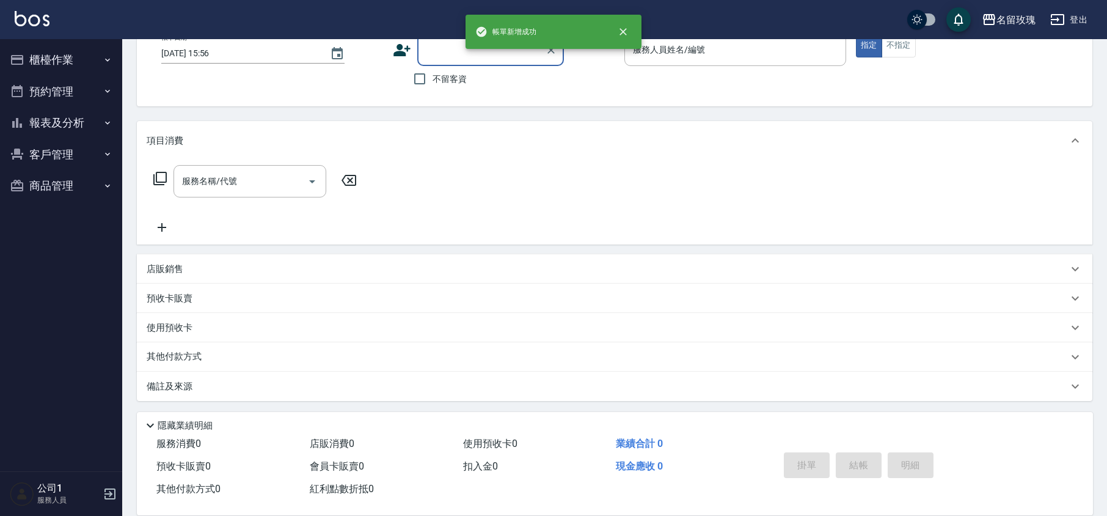
scroll to position [0, 0]
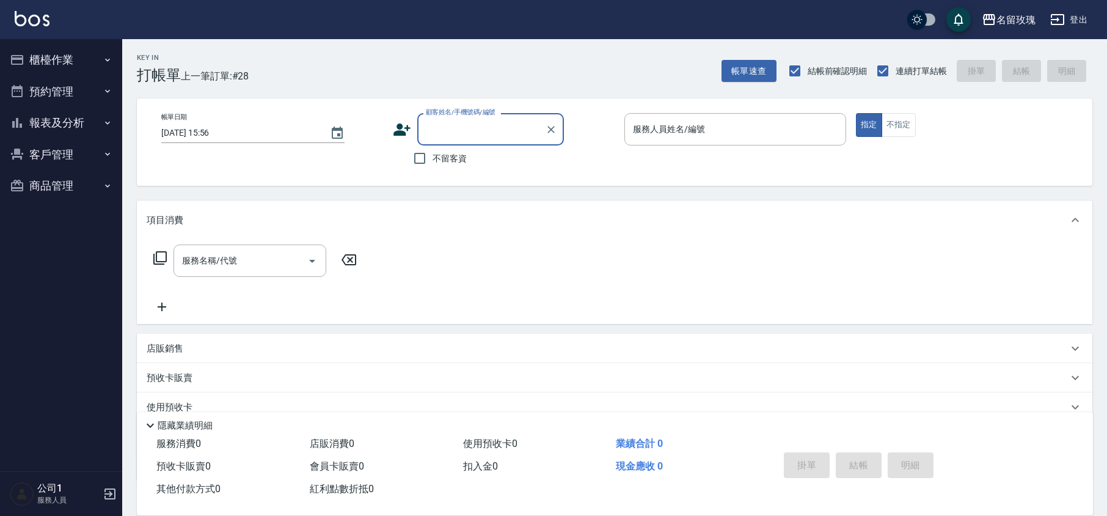
click at [68, 49] on button "櫃檯作業" at bounding box center [61, 60] width 112 height 32
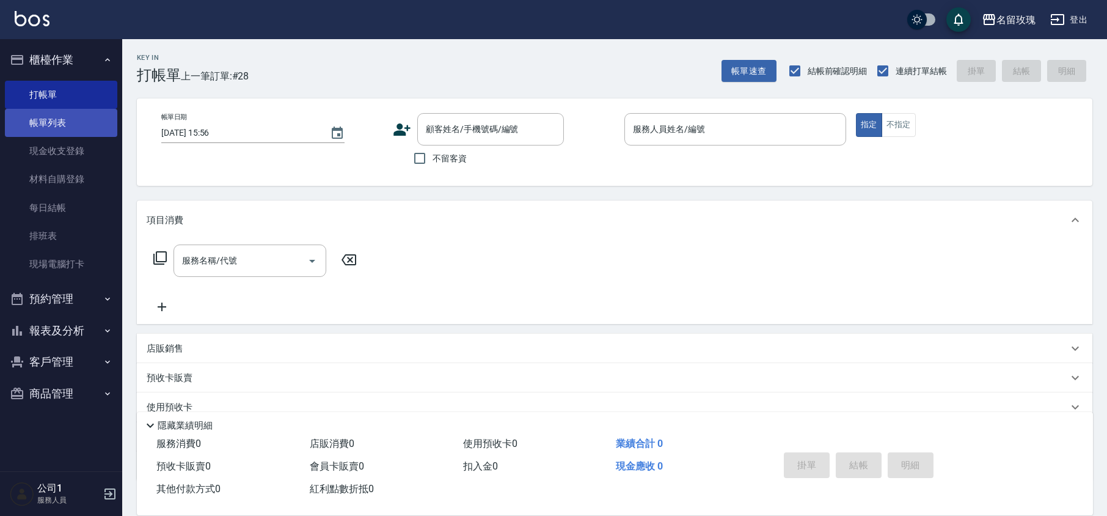
click at [64, 123] on link "帳單列表" at bounding box center [61, 123] width 112 height 28
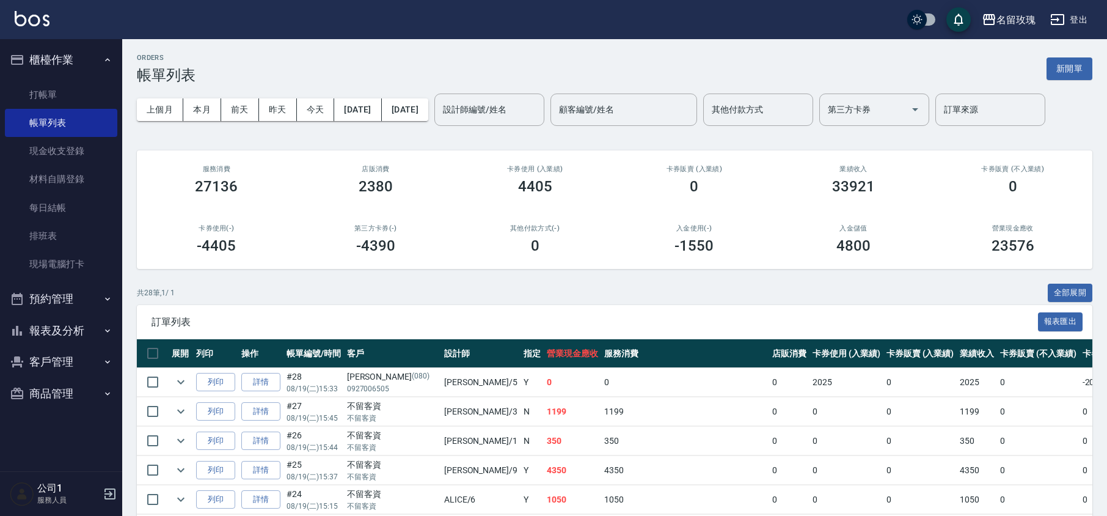
click at [414, 62] on div "ORDERS 帳單列表 新開單" at bounding box center [614, 69] width 955 height 30
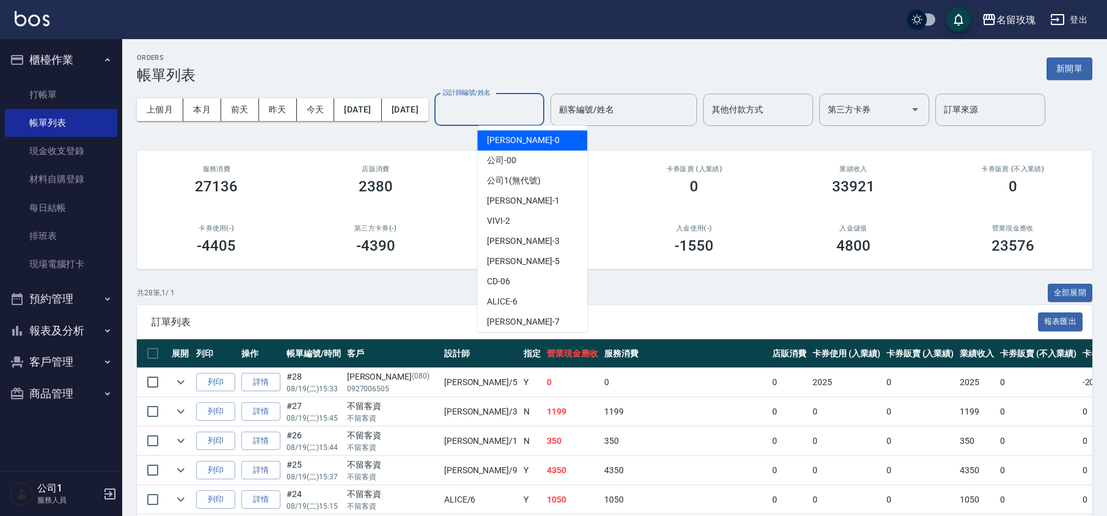
click at [519, 110] on input "設計師編號/姓名" at bounding box center [489, 109] width 99 height 21
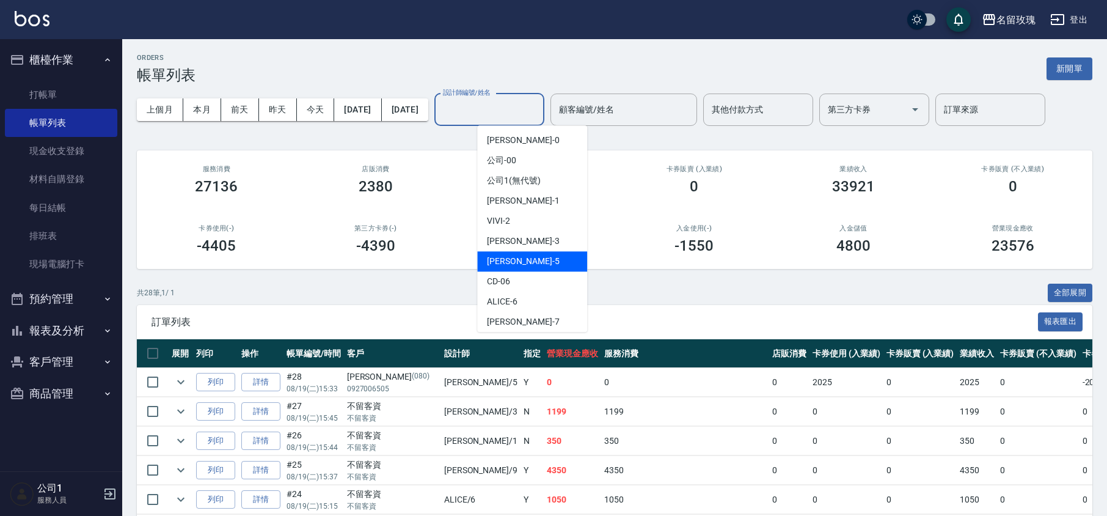
click at [538, 262] on div "[PERSON_NAME] -5" at bounding box center [532, 261] width 110 height 20
type input "KELLY-5"
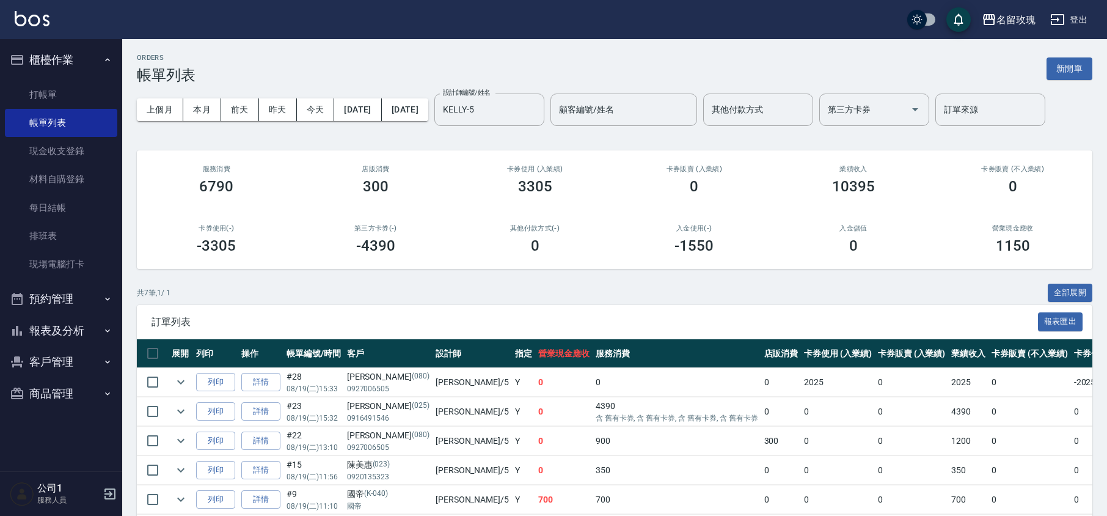
click at [482, 133] on div "上個月 本月 [DATE] [DATE] [DATE] [DATE] [DATE] 設計師編號/姓名 [PERSON_NAME]-5 設計師編號/姓名 顧客編…" at bounding box center [614, 110] width 955 height 52
click at [56, 52] on button "櫃檯作業" at bounding box center [61, 60] width 112 height 32
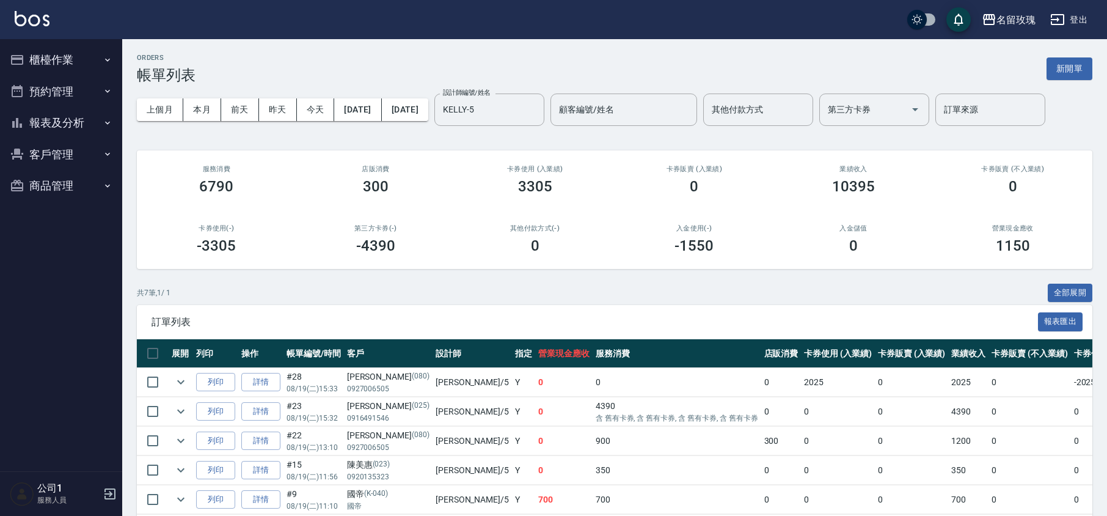
click at [57, 118] on button "報表及分析" at bounding box center [61, 123] width 112 height 32
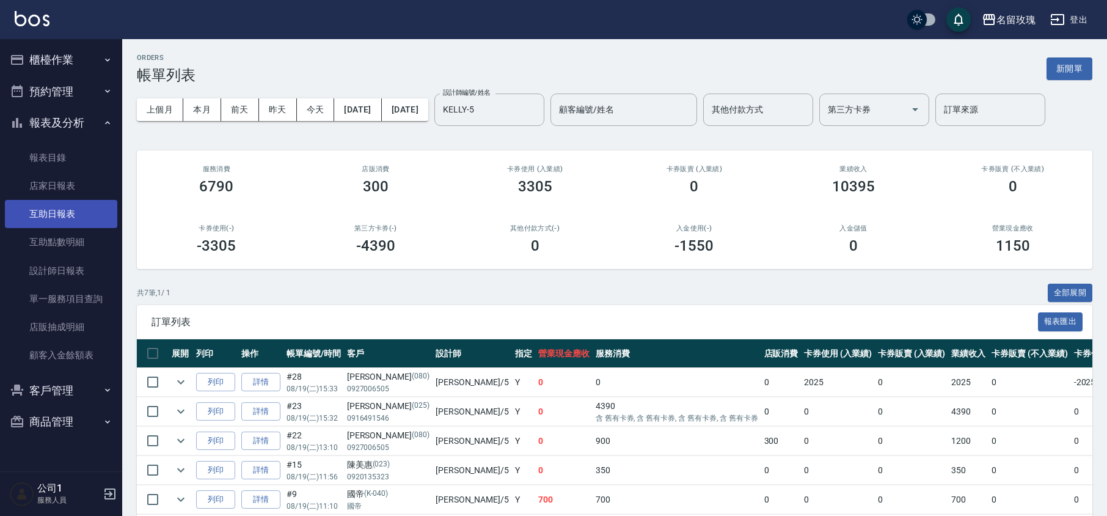
click at [73, 216] on link "互助日報表" at bounding box center [61, 214] width 112 height 28
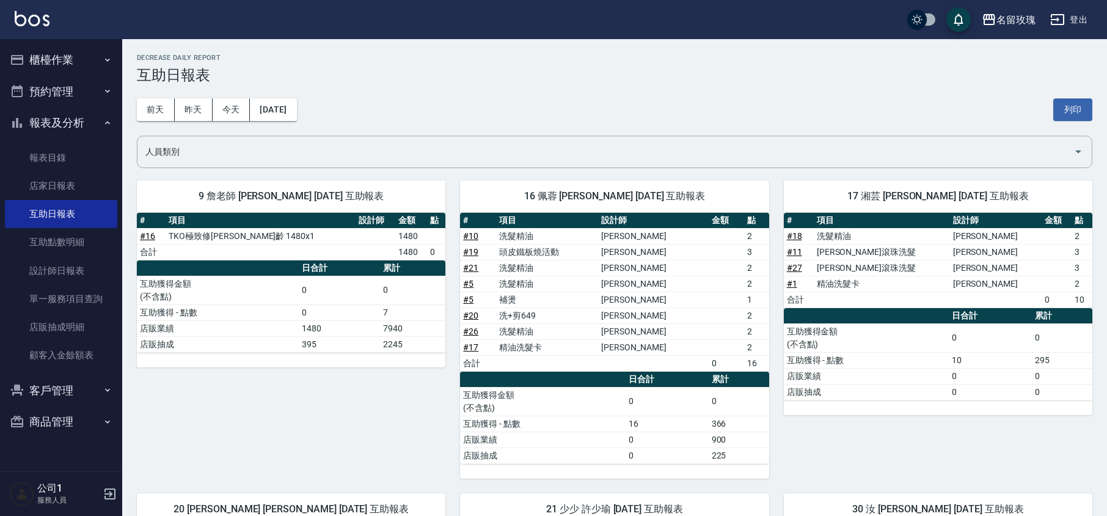
click at [392, 79] on h3 "互助日報表" at bounding box center [614, 75] width 955 height 17
click at [453, 105] on div "[DATE] [DATE] [DATE] [DATE] 列印" at bounding box center [614, 110] width 955 height 52
click at [454, 98] on div "[DATE] [DATE] [DATE] [DATE] 列印" at bounding box center [614, 110] width 955 height 52
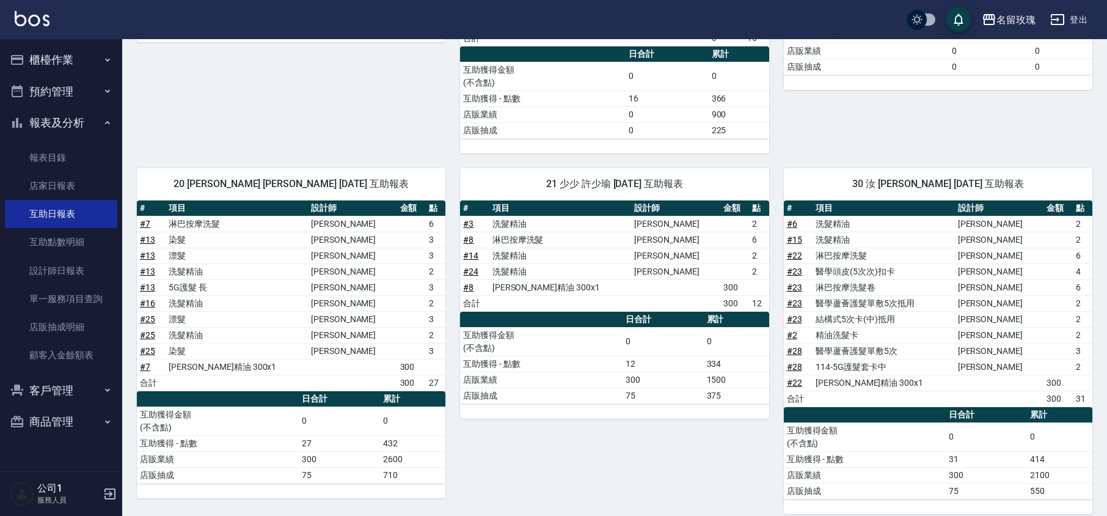
scroll to position [326, 0]
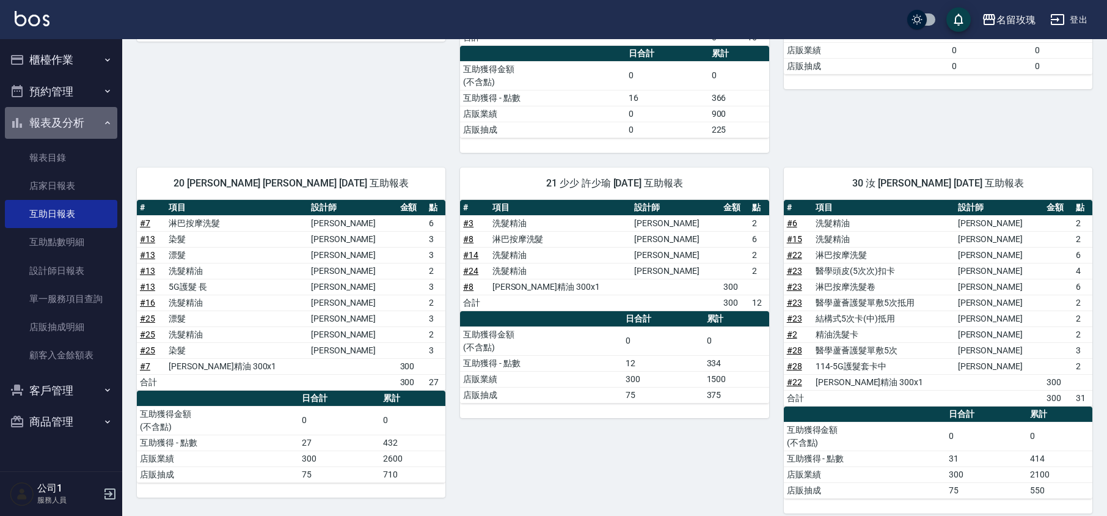
click at [53, 111] on button "報表及分析" at bounding box center [61, 123] width 112 height 32
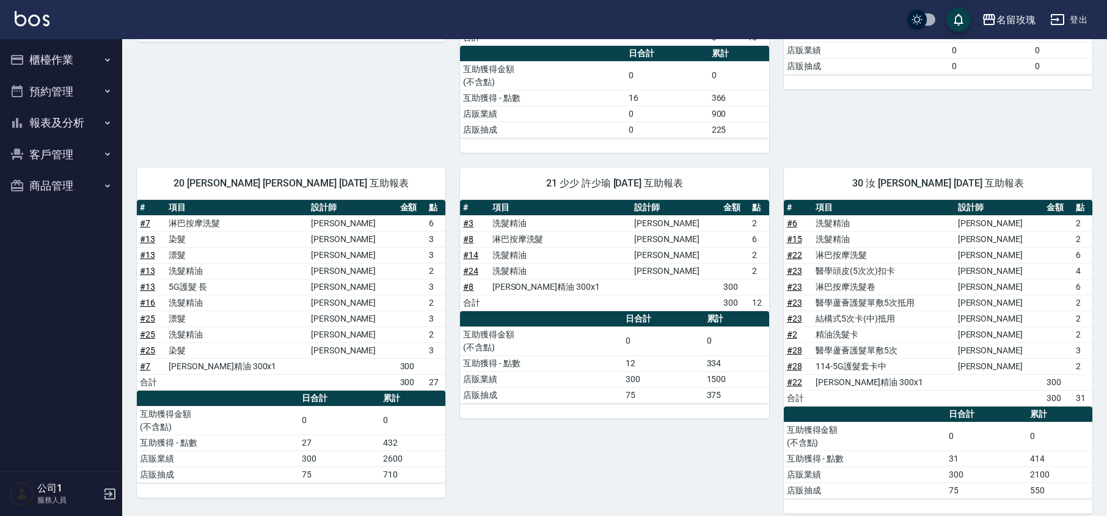
click at [64, 52] on button "櫃檯作業" at bounding box center [61, 60] width 112 height 32
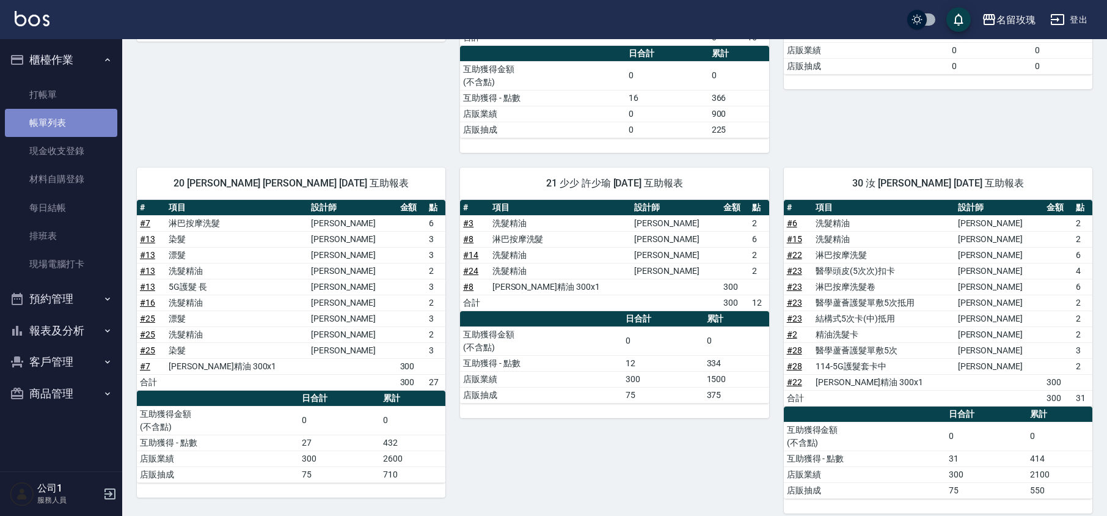
click at [77, 109] on link "帳單列表" at bounding box center [61, 123] width 112 height 28
click at [71, 95] on link "打帳單" at bounding box center [61, 95] width 112 height 28
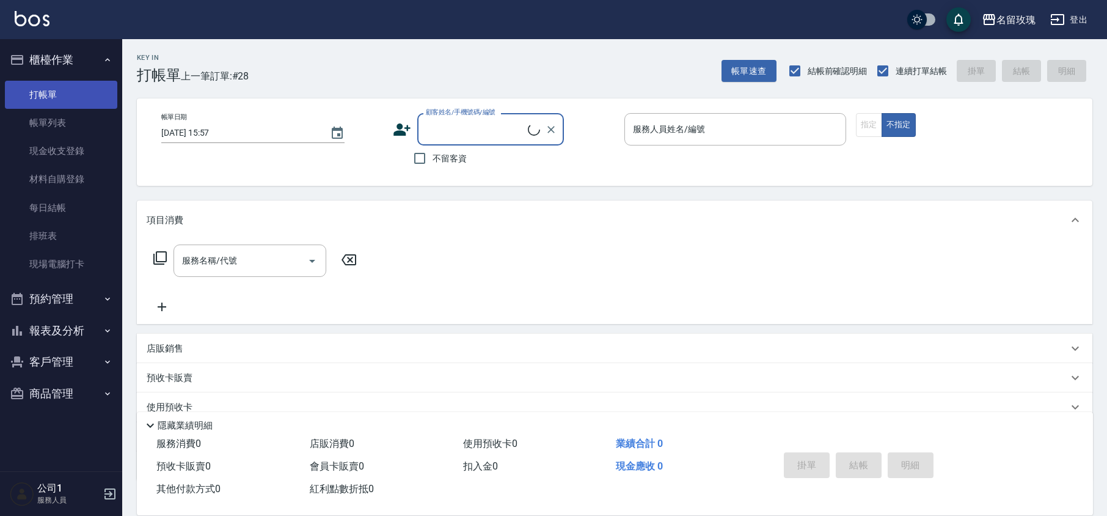
click at [82, 96] on link "打帳單" at bounding box center [61, 95] width 112 height 28
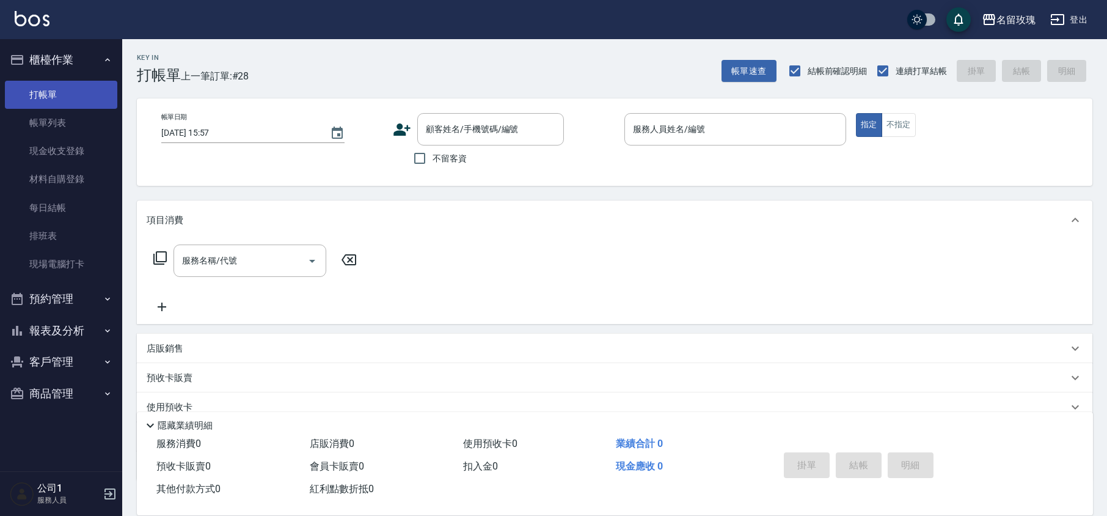
click at [76, 93] on link "打帳單" at bounding box center [61, 95] width 112 height 28
click at [84, 38] on div "名留玫瑰 登出" at bounding box center [553, 19] width 1107 height 39
click at [440, 128] on input "顧客姓名/手機號碼/編號" at bounding box center [481, 129] width 117 height 21
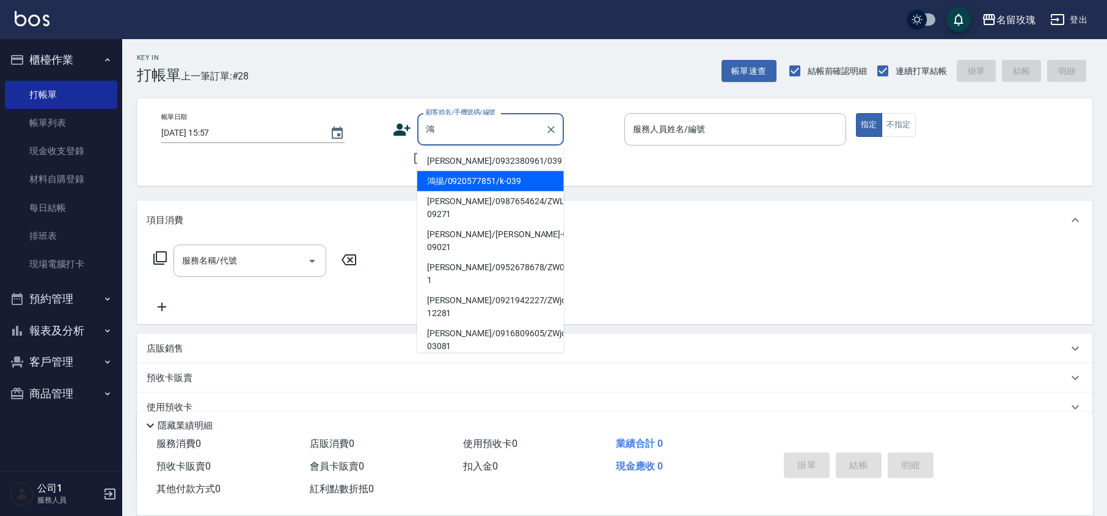
click at [463, 182] on li "鴻揚/0920577851/k-039" at bounding box center [490, 181] width 147 height 20
type input "鴻揚/0920577851/k-039"
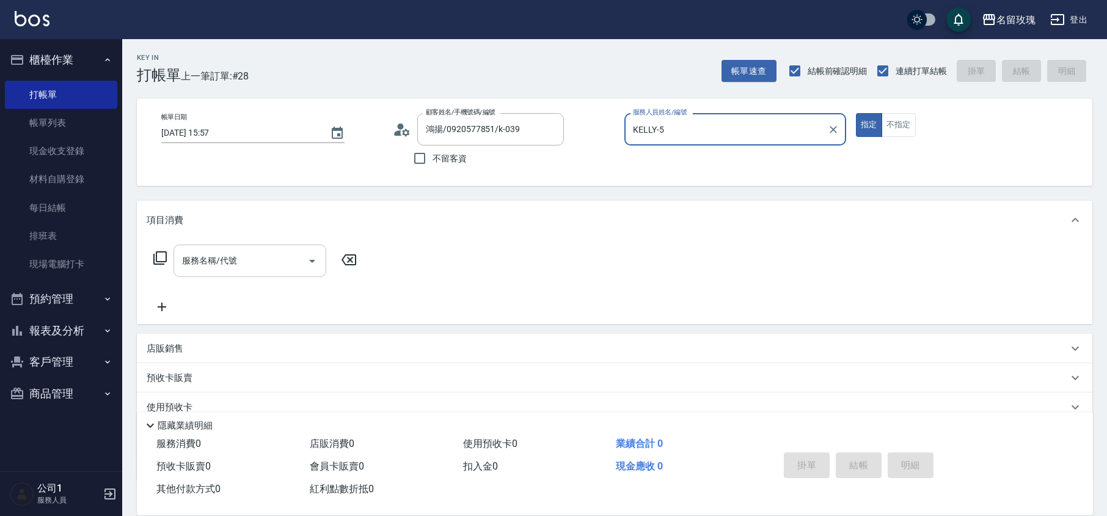
type input "KELLY-5"
click at [243, 255] on input "服務名稱/代號" at bounding box center [240, 260] width 123 height 21
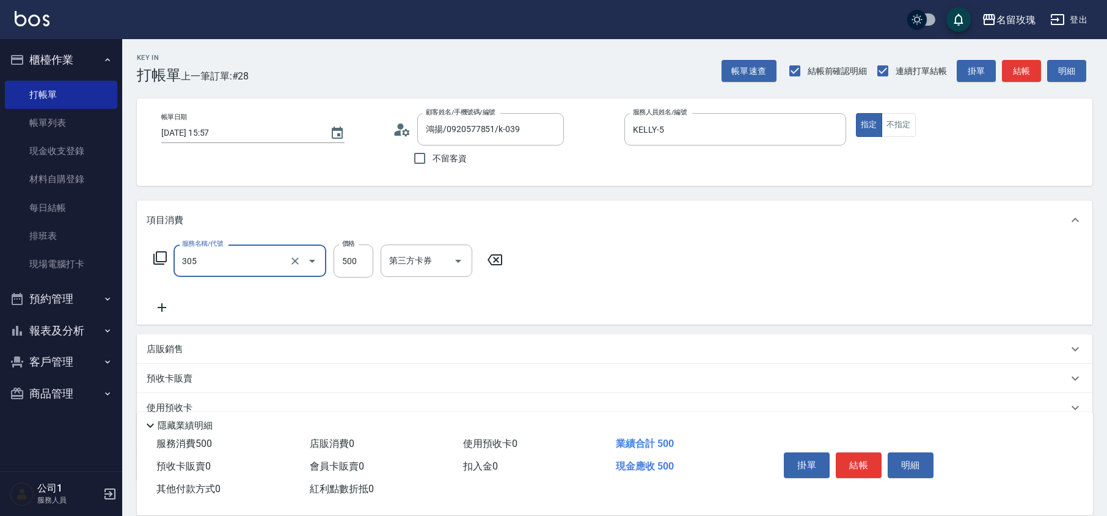
type input "剪髮(305)"
